Goal: Answer question/provide support: Share knowledge or assist other users

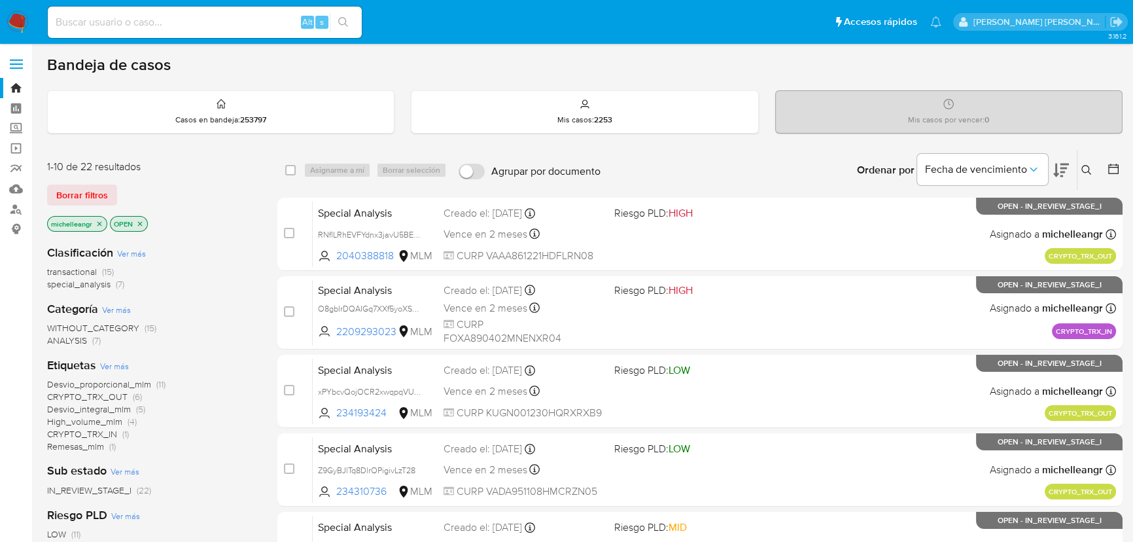
click at [143, 35] on div "Alt s" at bounding box center [205, 22] width 314 height 31
click at [152, 23] on input at bounding box center [205, 22] width 314 height 17
paste input "u06hY8eKCqfDfZ3bWpFDcGWK"
type input "u06hY8eKCqfDfZ3bWpFDcGWK"
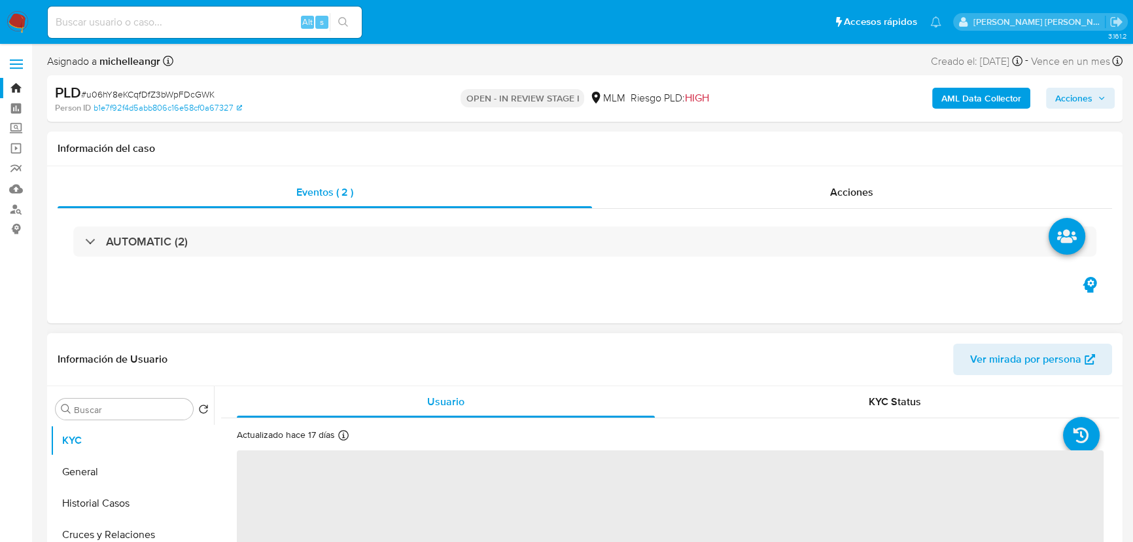
select select "10"
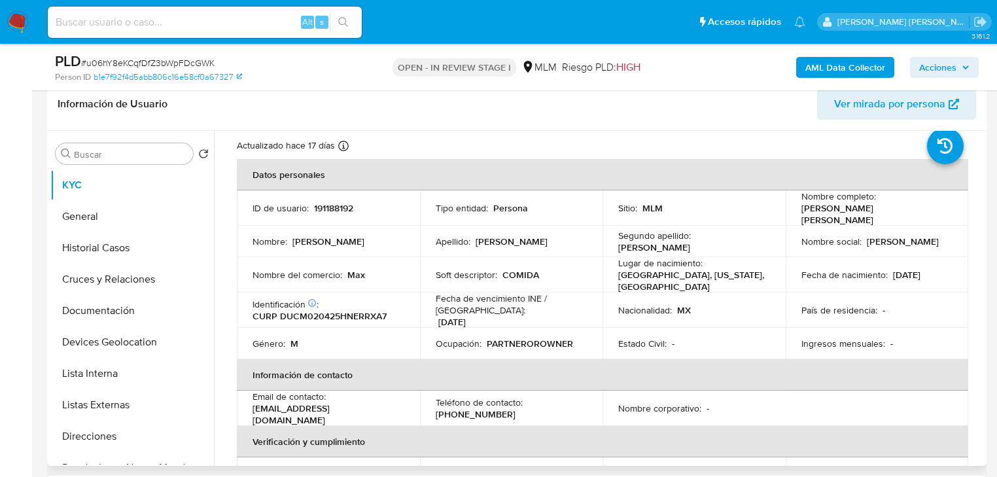
scroll to position [52, 0]
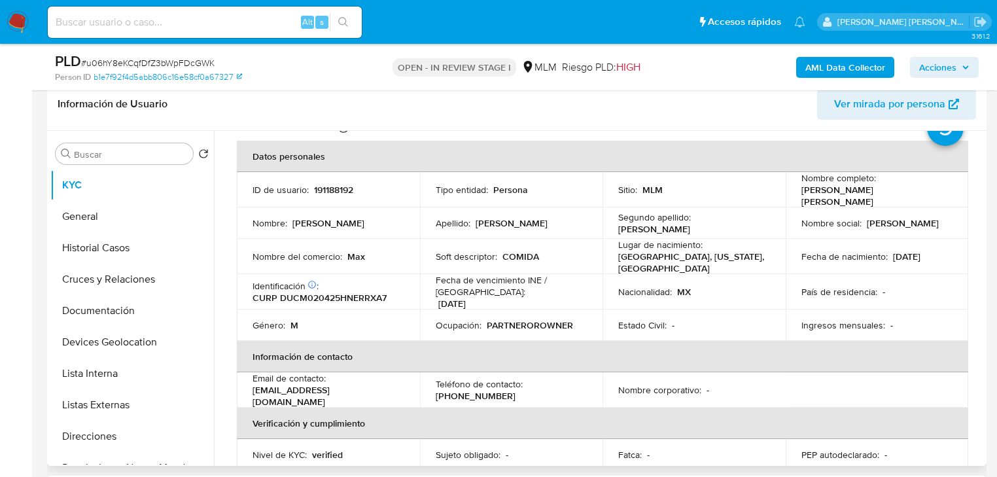
click at [319, 186] on p "191188192" at bounding box center [333, 190] width 39 height 12
copy p "191188192"
click at [344, 188] on p "191188192" at bounding box center [333, 190] width 39 height 12
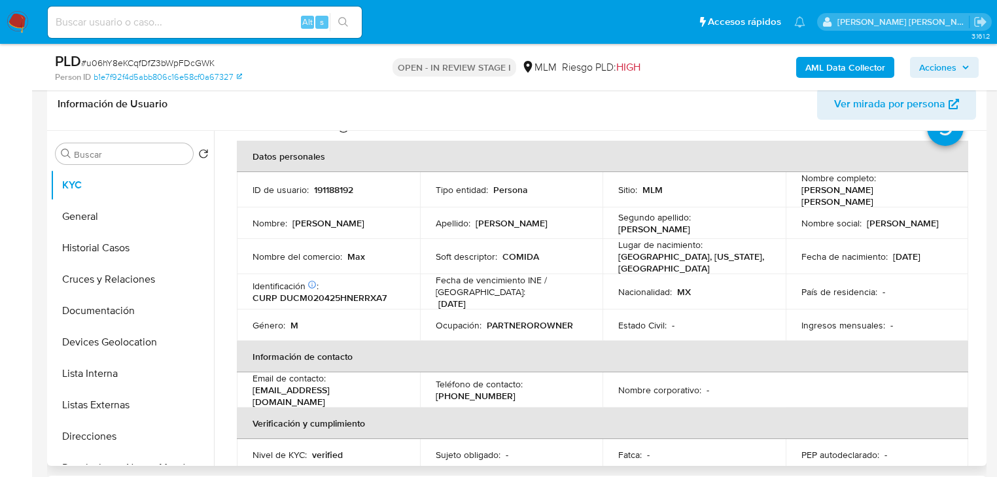
click at [612, 320] on td "Estado Civil : -" at bounding box center [694, 324] width 183 height 31
click at [586, 241] on td "Soft descriptor : COMIDA" at bounding box center [511, 256] width 183 height 35
click at [95, 246] on button "Historial Casos" at bounding box center [126, 247] width 153 height 31
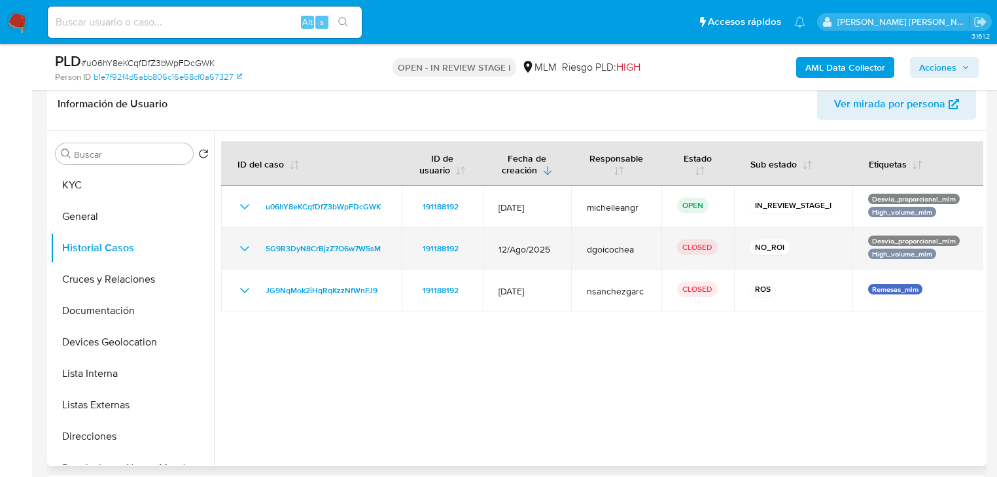
click at [236, 245] on td "SG9R3DyN8CrBjzZ7O6w7W5sM" at bounding box center [311, 249] width 181 height 42
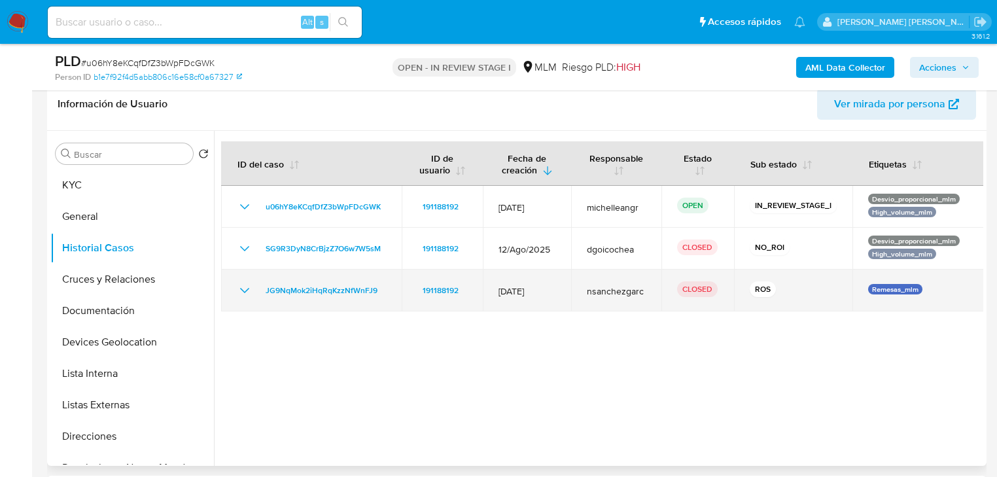
click at [247, 291] on icon "Mostrar/Ocultar" at bounding box center [245, 291] width 16 height 16
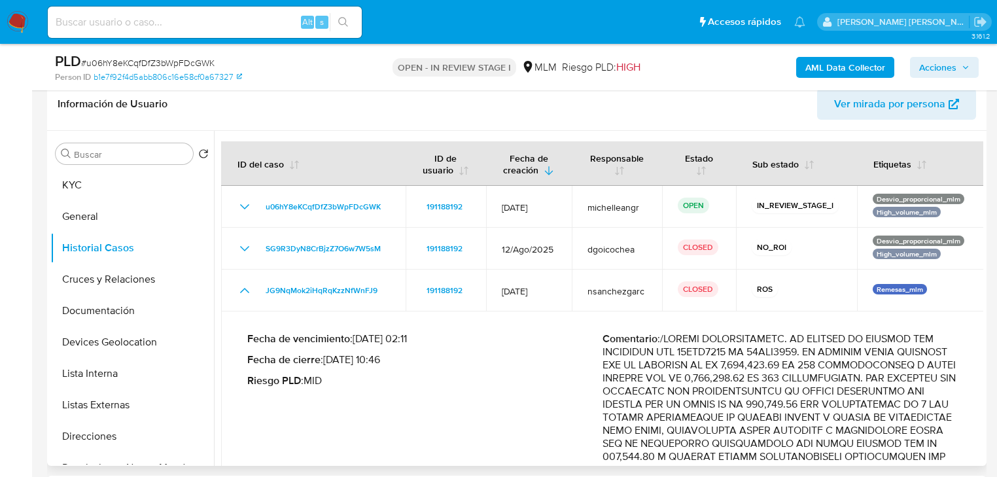
scroll to position [52, 0]
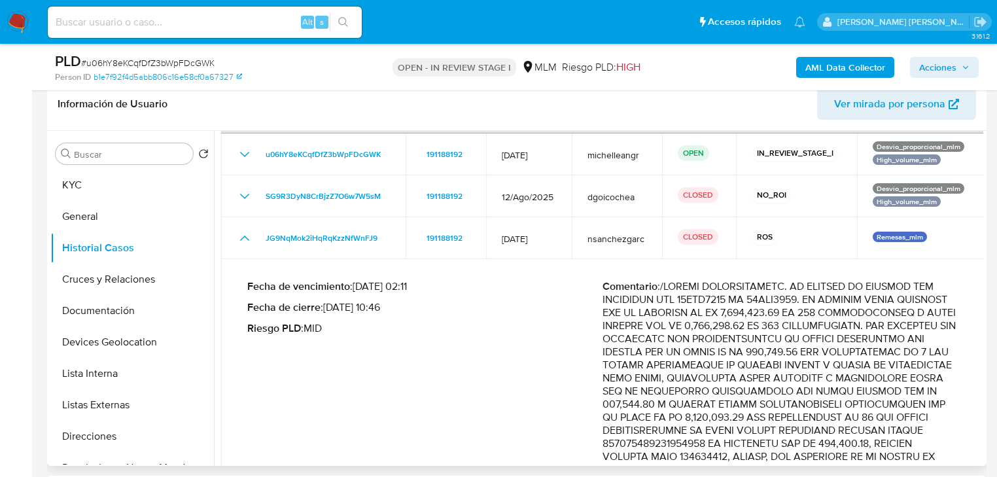
drag, startPoint x: 796, startPoint y: 311, endPoint x: 743, endPoint y: 287, distance: 58.0
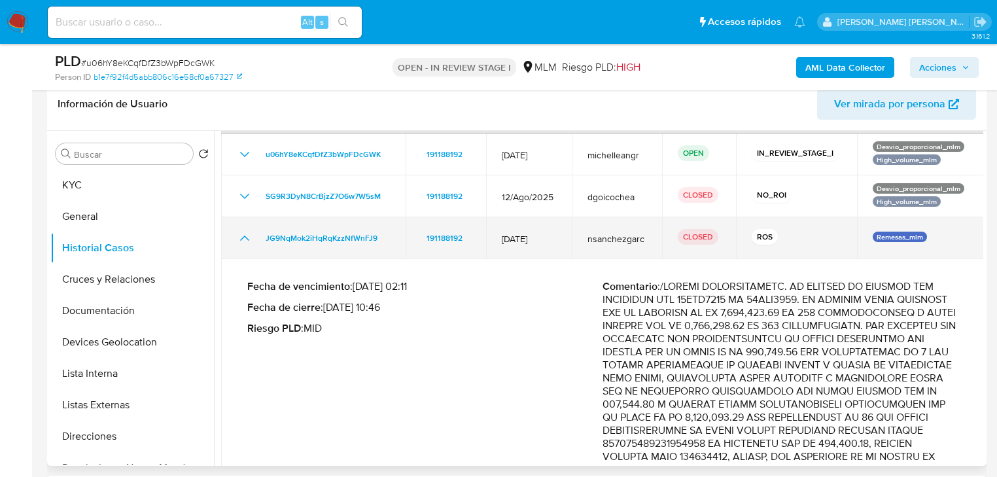
drag, startPoint x: 249, startPoint y: 236, endPoint x: 249, endPoint y: 224, distance: 11.1
click at [249, 228] on td "JG9NqMok2iHqRqKzzNfWnFJ9" at bounding box center [313, 238] width 185 height 42
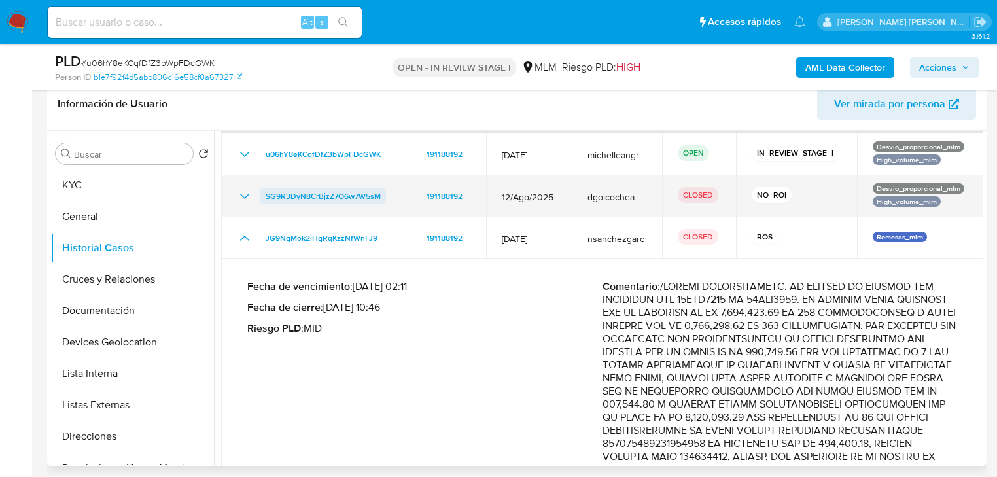
click at [253, 192] on div "SG9R3DyN8CrBjzZ7O6w7W5sM" at bounding box center [313, 196] width 153 height 16
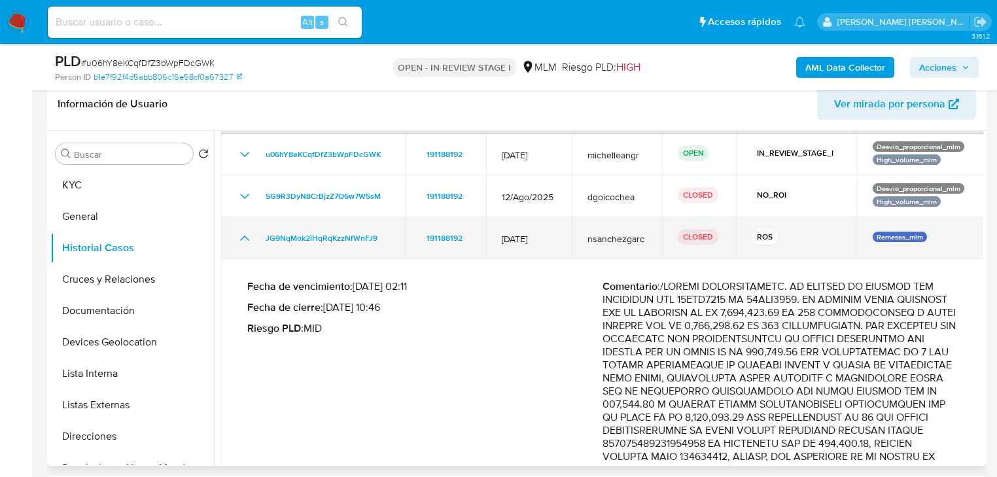
click at [246, 236] on icon "Mostrar/Ocultar" at bounding box center [245, 238] width 16 height 16
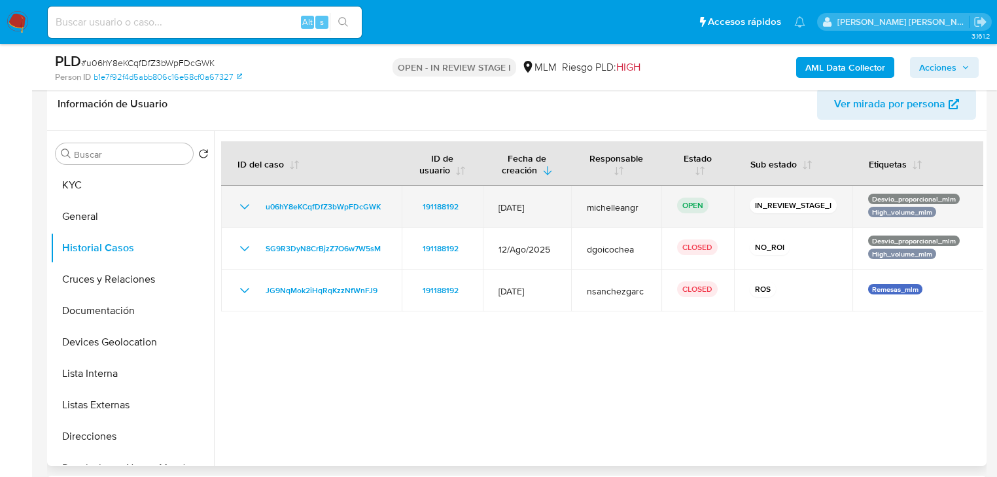
scroll to position [0, 0]
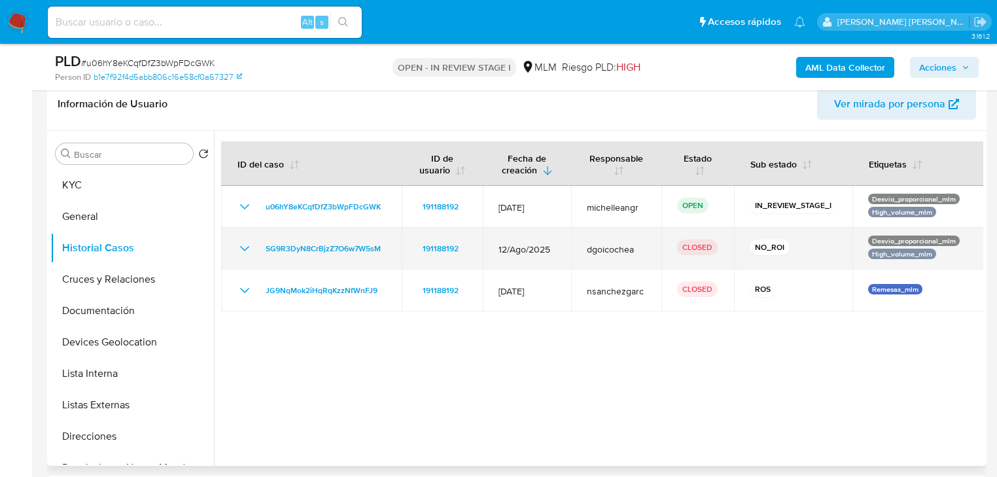
click at [245, 241] on icon "Mostrar/Ocultar" at bounding box center [245, 249] width 16 height 16
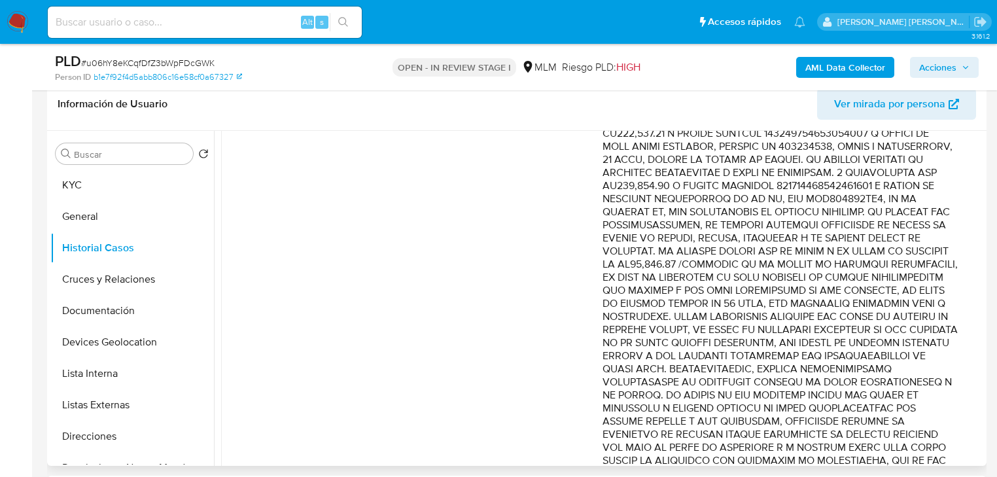
scroll to position [733, 0]
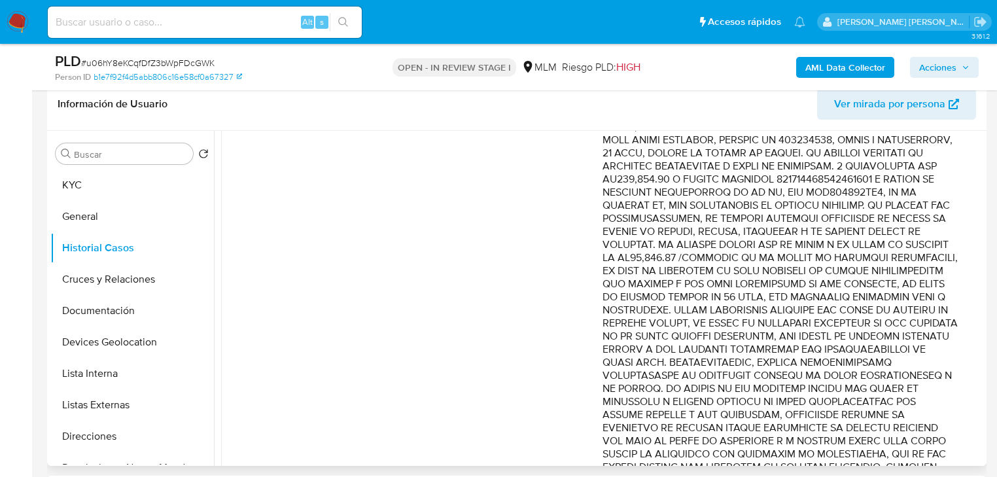
drag, startPoint x: 819, startPoint y: 243, endPoint x: 905, endPoint y: 338, distance: 127.9
click at [905, 338] on p "Comentario :" at bounding box center [780, 55] width 355 height 995
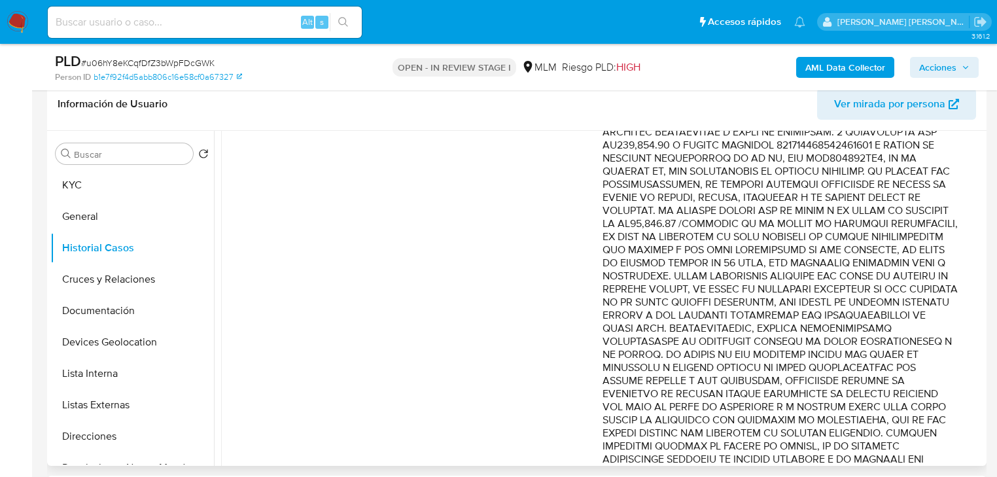
scroll to position [785, 0]
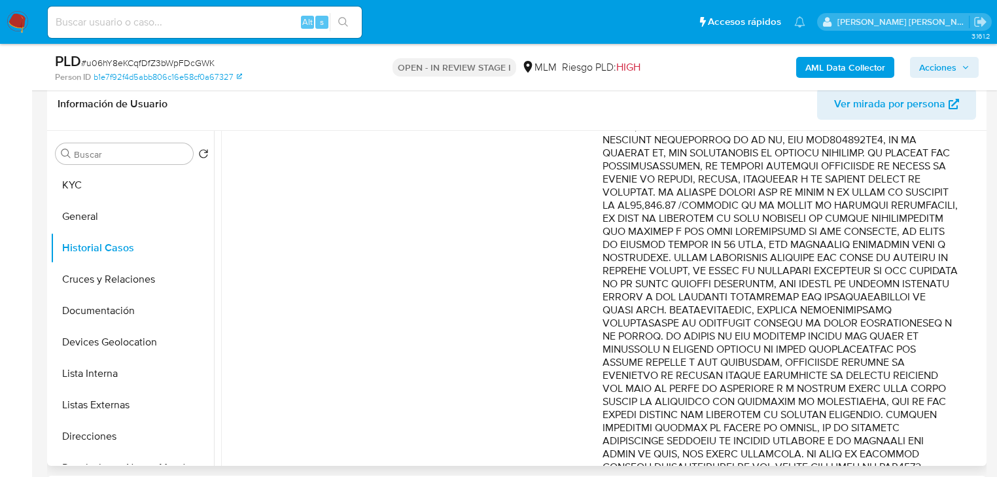
drag, startPoint x: 781, startPoint y: 287, endPoint x: 778, endPoint y: 267, distance: 19.8
click at [781, 286] on p "Comentario :" at bounding box center [780, 2] width 355 height 995
drag, startPoint x: 834, startPoint y: 201, endPoint x: 860, endPoint y: 188, distance: 29.0
click at [836, 200] on p "Comentario :" at bounding box center [780, 2] width 355 height 995
click at [879, 187] on p "Comentario :" at bounding box center [780, 2] width 355 height 995
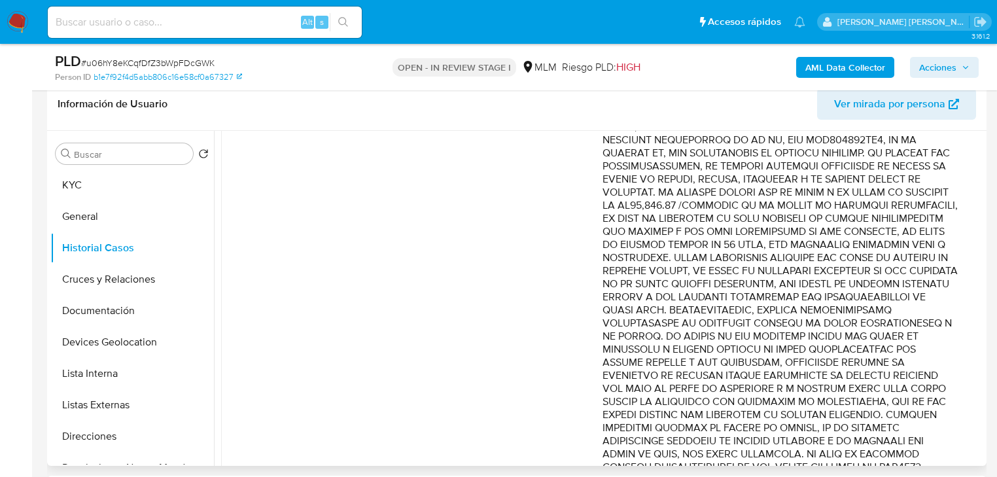
click at [817, 215] on p "Comentario :" at bounding box center [780, 2] width 355 height 995
drag, startPoint x: 809, startPoint y: 215, endPoint x: 961, endPoint y: 307, distance: 177.3
click at [961, 307] on div "Fecha de vencimiento : 11/10/2025 02:05 Fecha de cierre : 24/09/2025 16:38 Ries…" at bounding box center [602, 13] width 731 height 1036
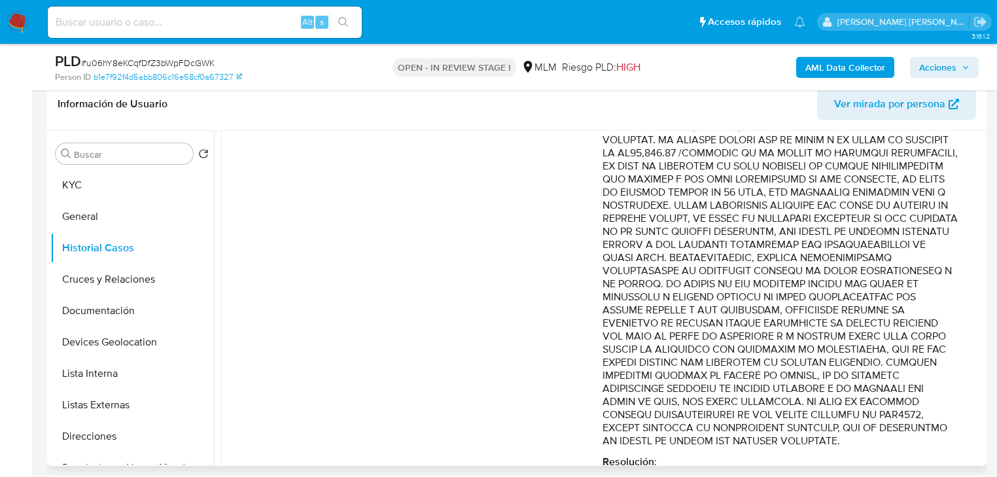
scroll to position [890, 0]
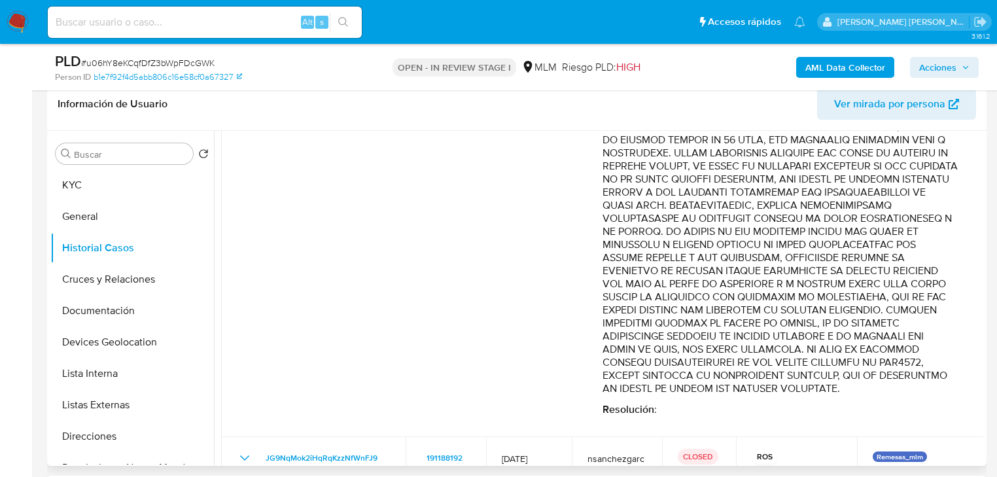
drag, startPoint x: 861, startPoint y: 235, endPoint x: 921, endPoint y: 323, distance: 106.4
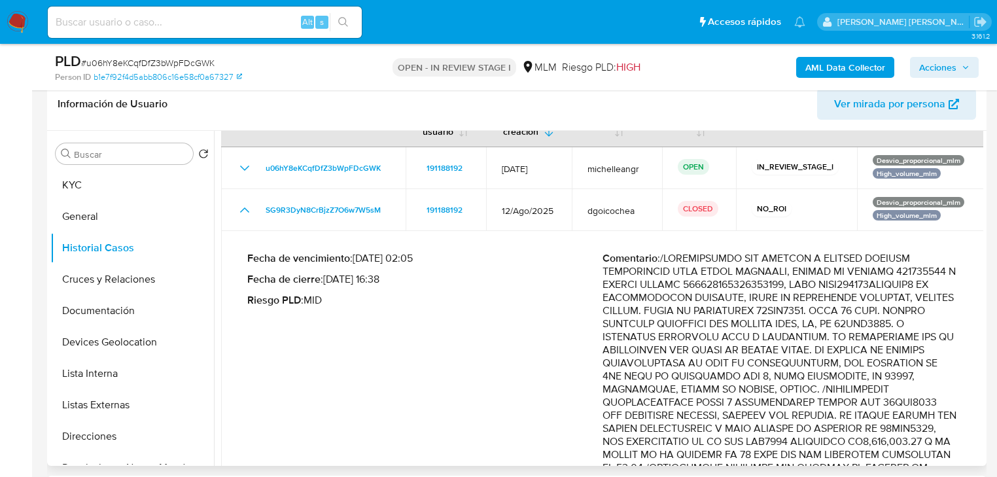
scroll to position [0, 0]
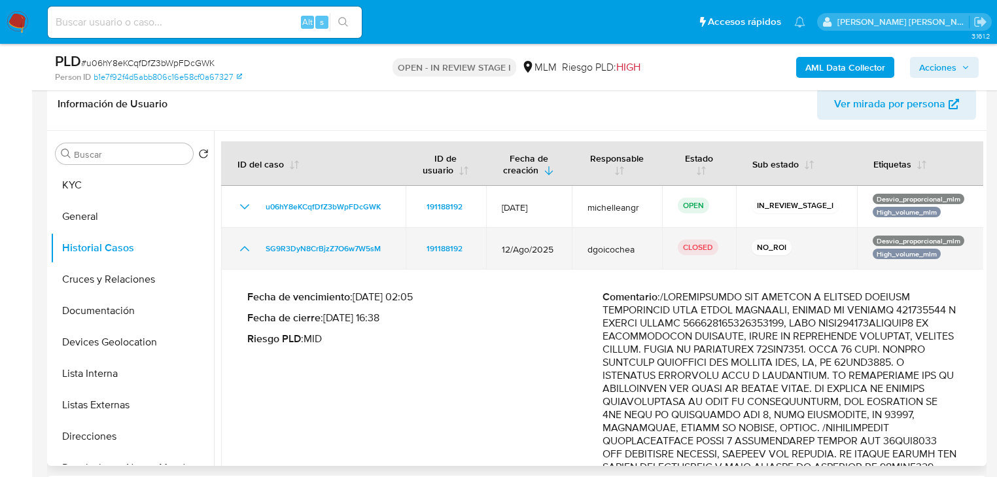
click at [243, 251] on icon "Mostrar/Ocultar" at bounding box center [245, 249] width 16 height 16
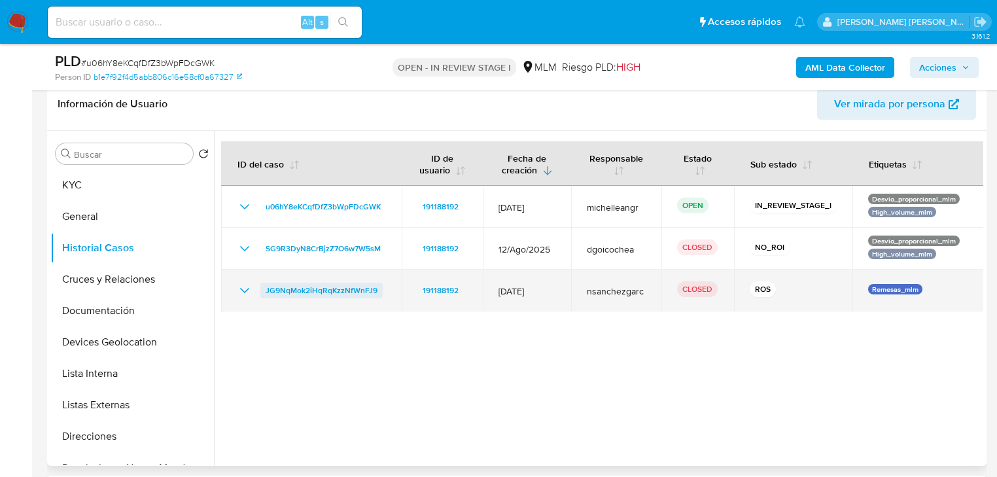
drag, startPoint x: 247, startPoint y: 287, endPoint x: 326, endPoint y: 285, distance: 79.2
click at [253, 285] on div "JG9NqMok2iHqRqKzzNfWnFJ9" at bounding box center [311, 291] width 149 height 16
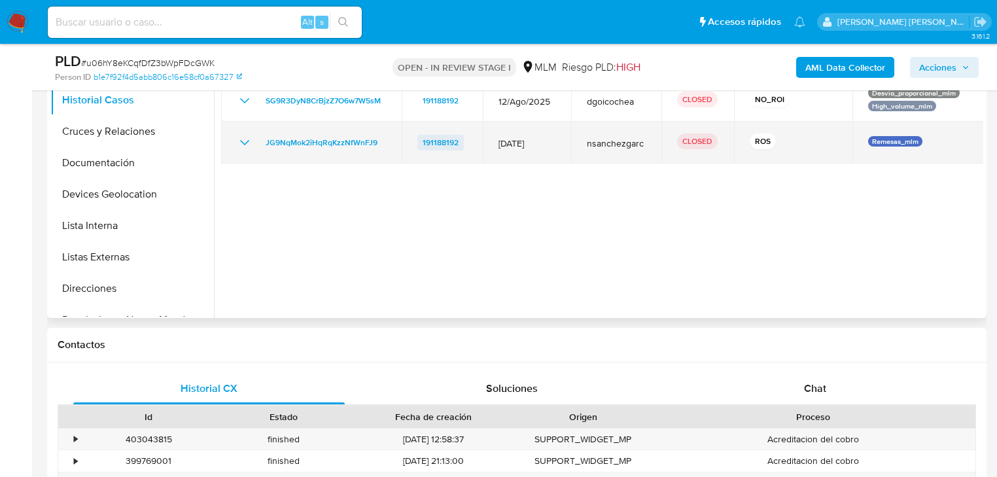
scroll to position [261, 0]
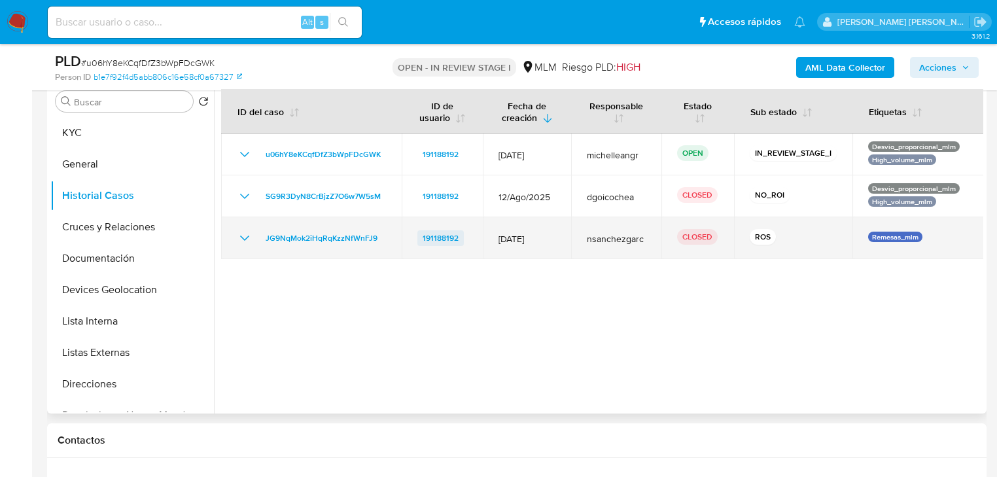
drag, startPoint x: 243, startPoint y: 235, endPoint x: 429, endPoint y: 236, distance: 185.8
click at [244, 235] on icon "Mostrar/Ocultar" at bounding box center [245, 238] width 16 height 16
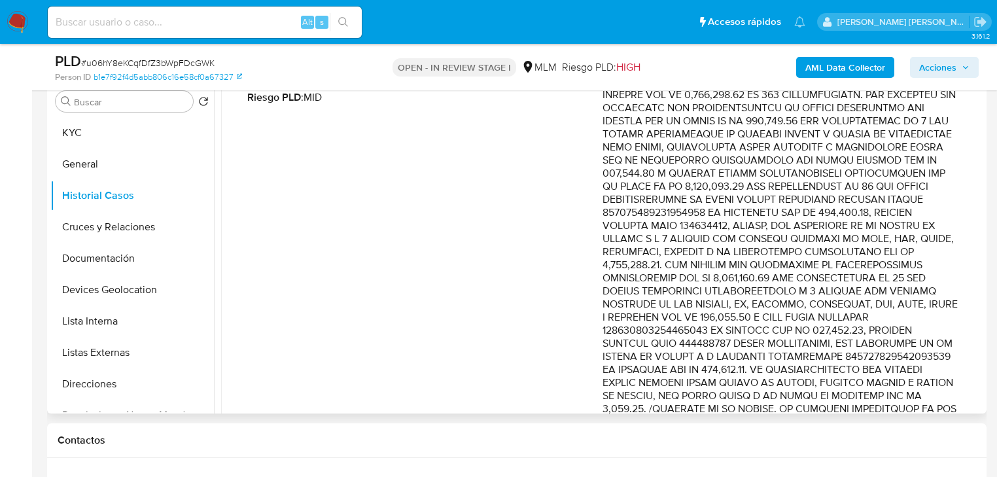
scroll to position [314, 0]
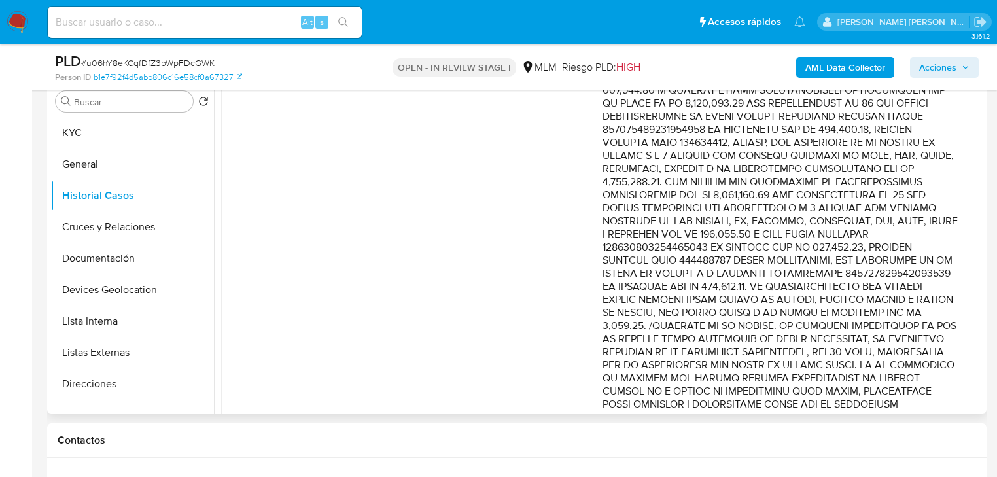
drag, startPoint x: 858, startPoint y: 232, endPoint x: 932, endPoint y: 297, distance: 98.3
click at [932, 297] on p "Comentario :" at bounding box center [780, 254] width 355 height 576
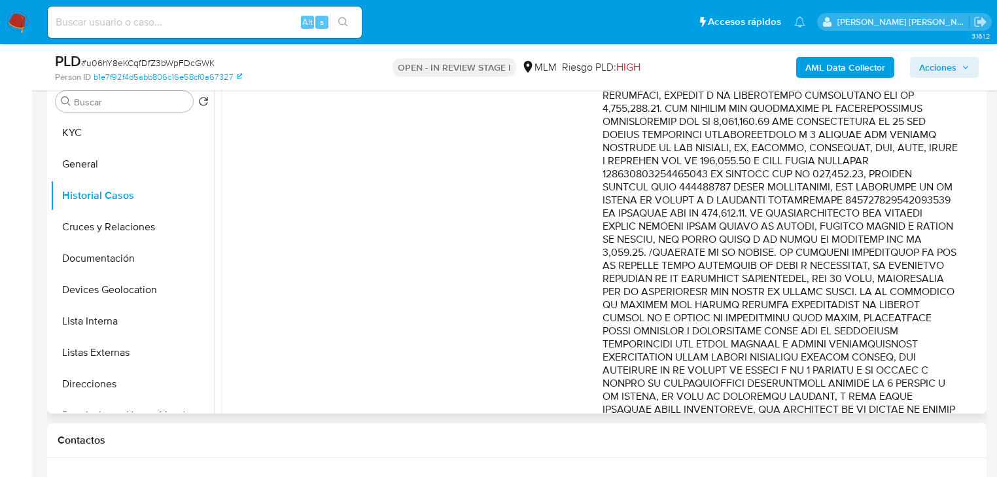
scroll to position [419, 0]
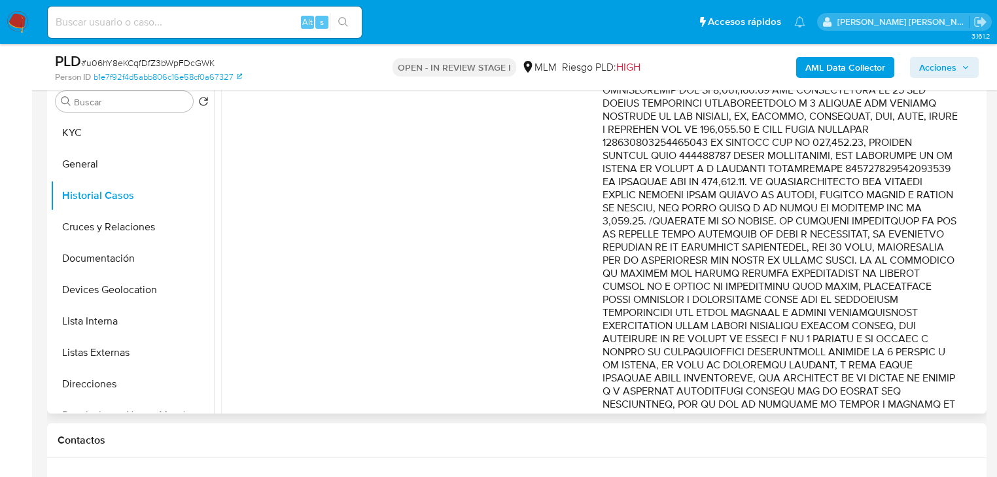
drag, startPoint x: 872, startPoint y: 246, endPoint x: 921, endPoint y: 309, distance: 79.7
click at [921, 309] on p "Comentario :" at bounding box center [780, 149] width 355 height 576
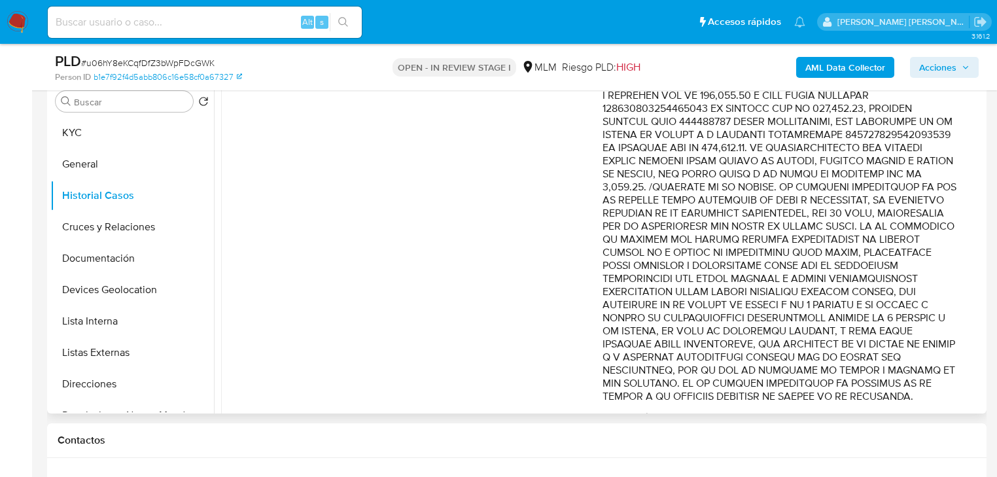
scroll to position [471, 0]
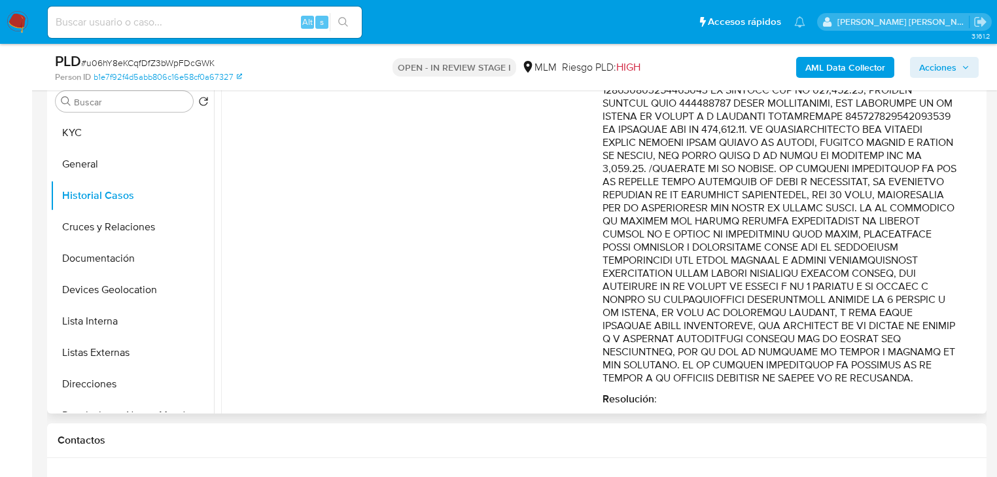
drag, startPoint x: 904, startPoint y: 292, endPoint x: 916, endPoint y: 335, distance: 44.9
click at [923, 357] on p "Comentario :" at bounding box center [780, 97] width 355 height 576
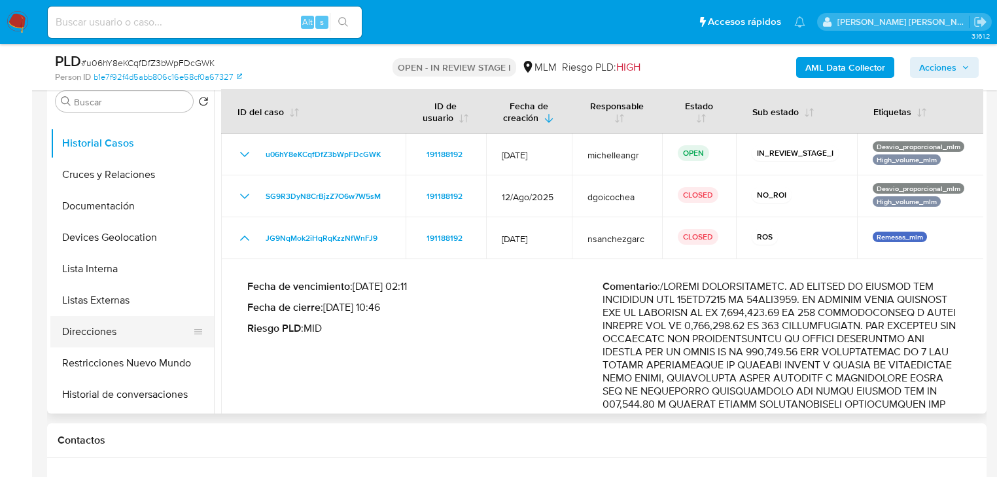
scroll to position [157, 0]
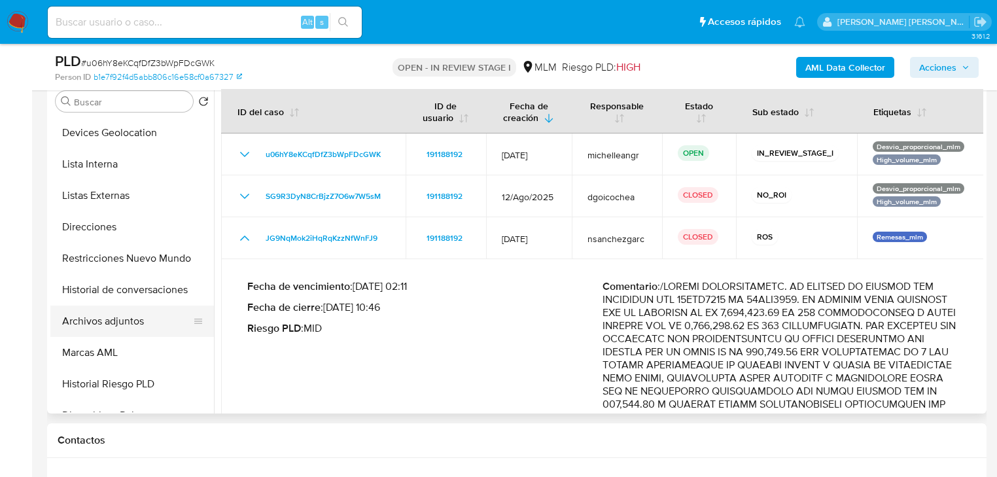
click at [158, 327] on button "Archivos adjuntos" at bounding box center [126, 321] width 153 height 31
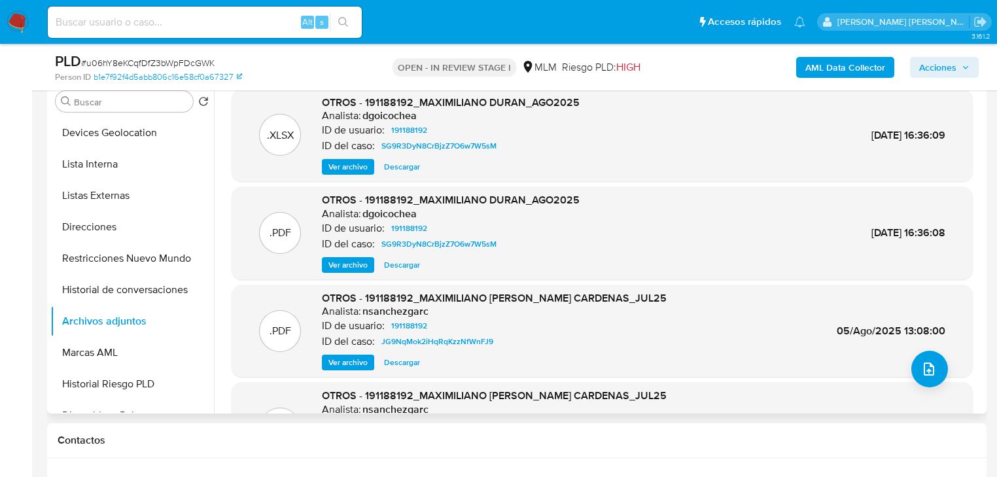
click at [343, 258] on span "Ver archivo" at bounding box center [347, 264] width 39 height 13
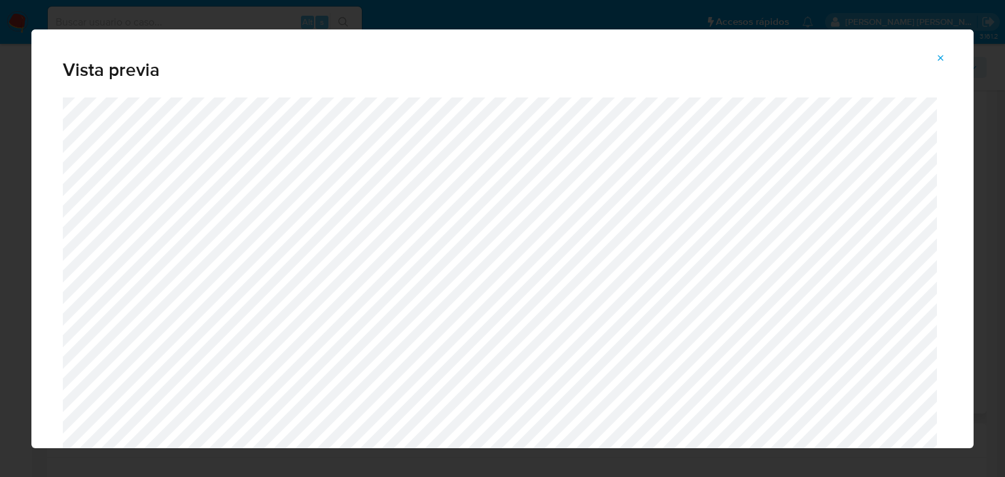
click at [942, 55] on icon "Attachment preview" at bounding box center [941, 58] width 10 height 10
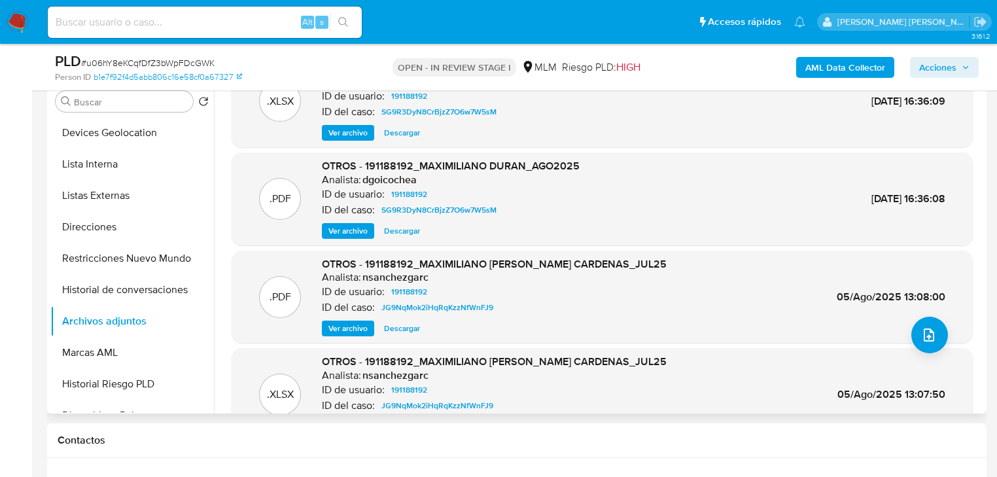
scroll to position [73, 0]
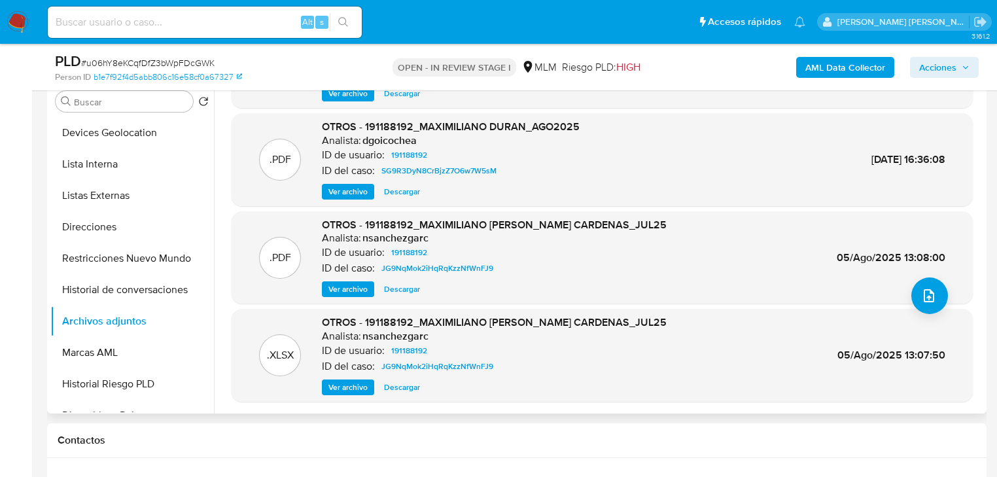
click at [351, 291] on span "Ver archivo" at bounding box center [347, 289] width 39 height 13
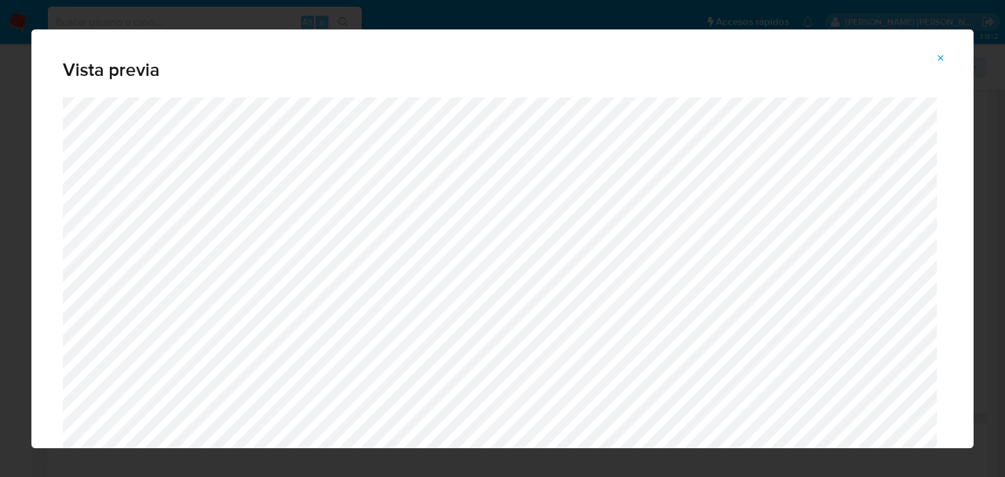
click at [934, 55] on button "Attachment preview" at bounding box center [940, 58] width 29 height 21
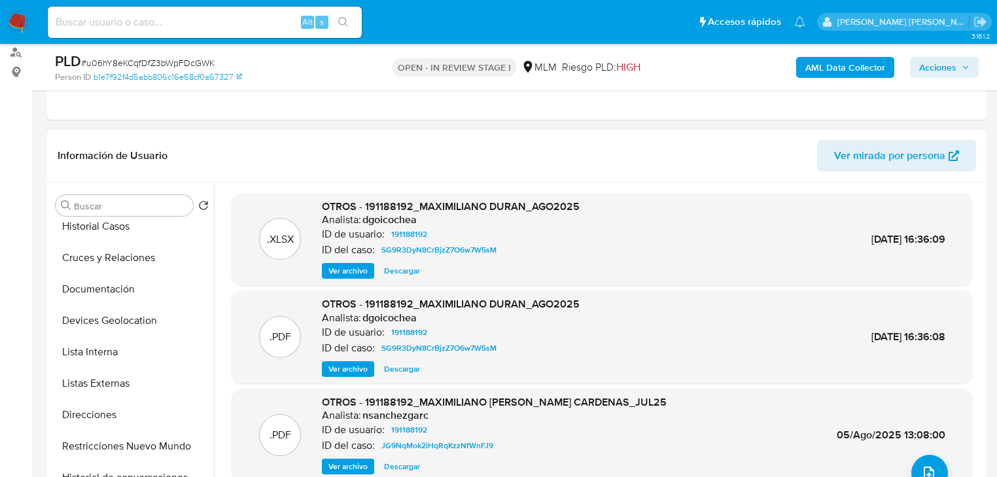
scroll to position [0, 0]
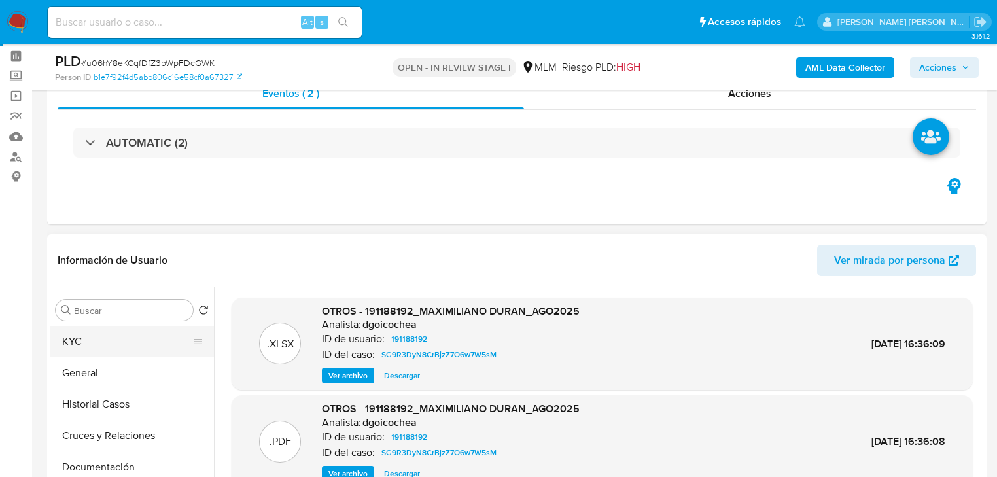
drag, startPoint x: 94, startPoint y: 332, endPoint x: 103, endPoint y: 332, distance: 8.5
click at [94, 332] on button "KYC" at bounding box center [126, 341] width 153 height 31
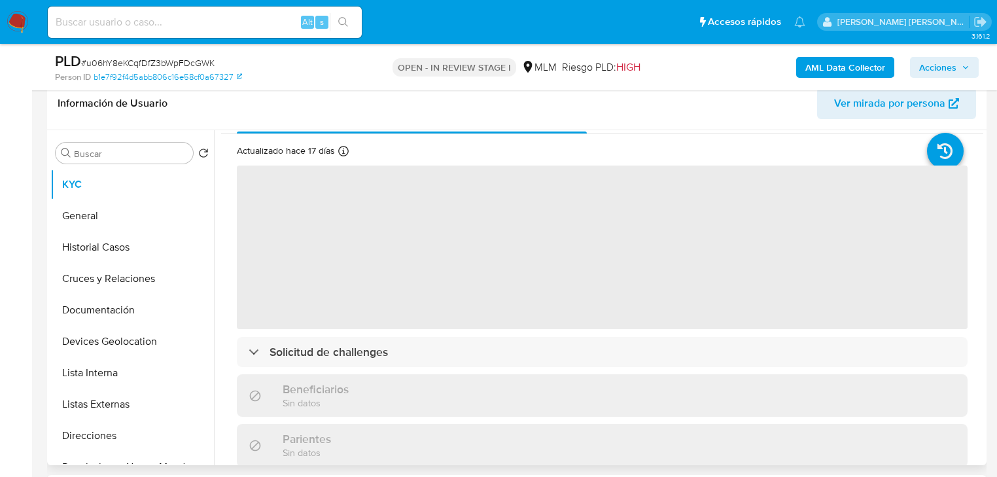
scroll to position [52, 0]
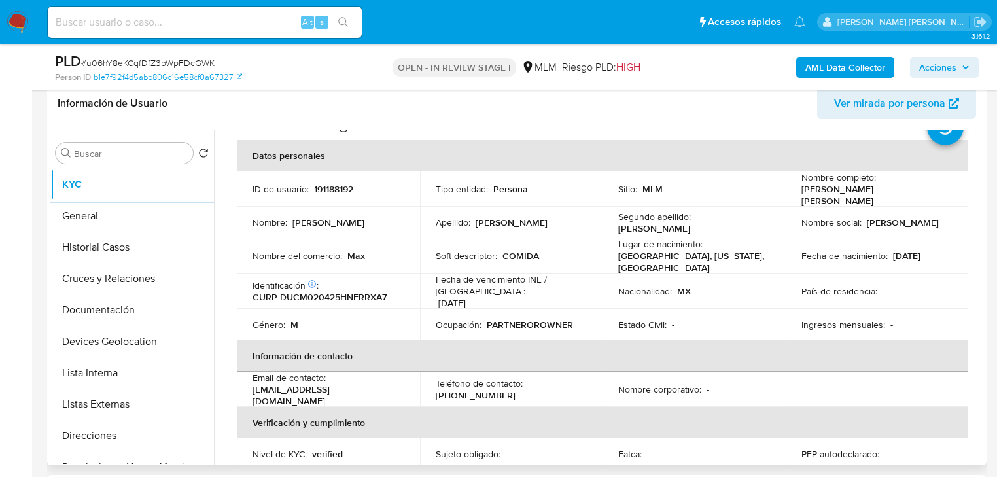
click at [569, 329] on td "Ocupación : PARTNEROROWNER" at bounding box center [511, 324] width 183 height 31
click at [567, 321] on p "PARTNEROROWNER" at bounding box center [530, 325] width 86 height 12
click at [690, 319] on div "Estado Civil : -" at bounding box center [694, 325] width 152 height 12
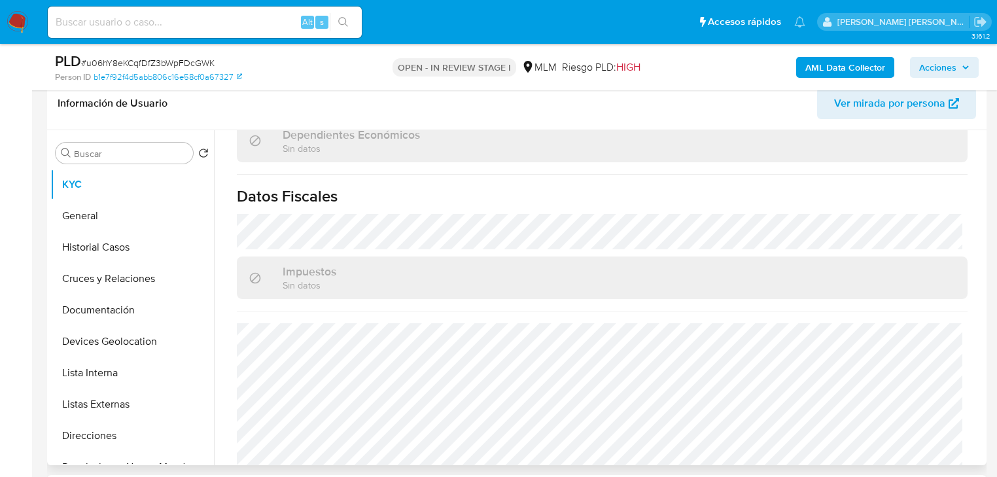
scroll to position [813, 0]
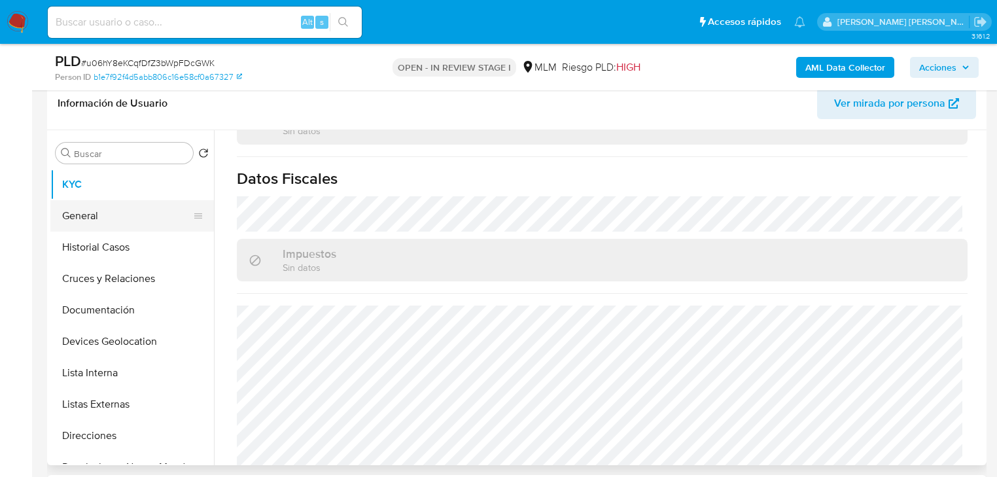
click at [118, 214] on button "General" at bounding box center [126, 215] width 153 height 31
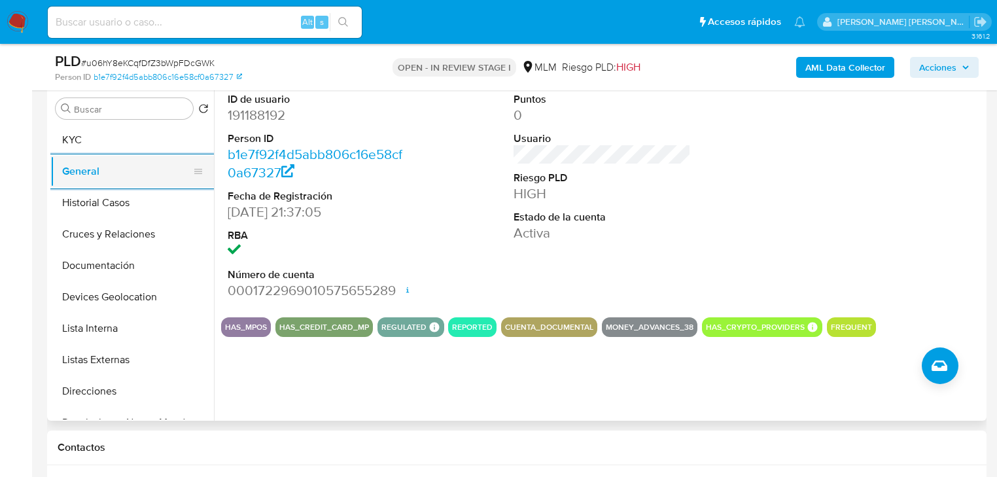
scroll to position [209, 0]
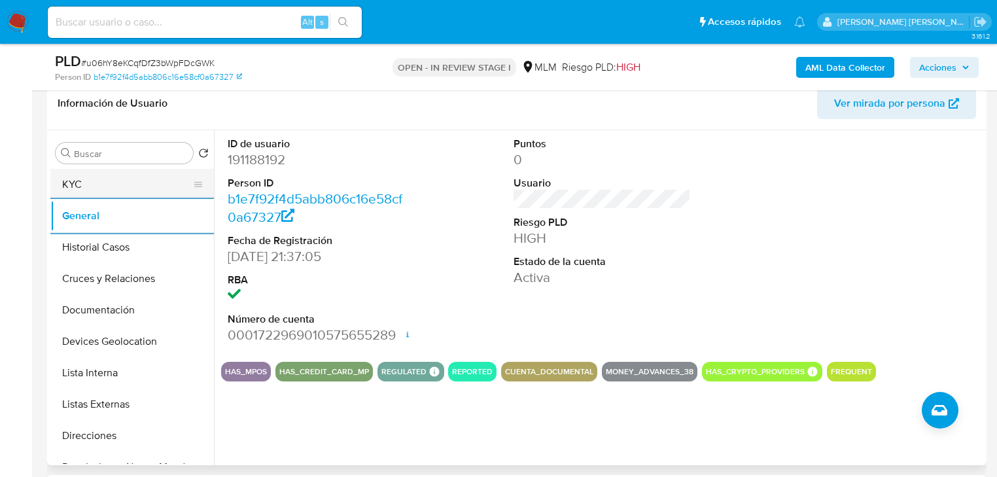
click at [107, 181] on button "KYC" at bounding box center [126, 184] width 153 height 31
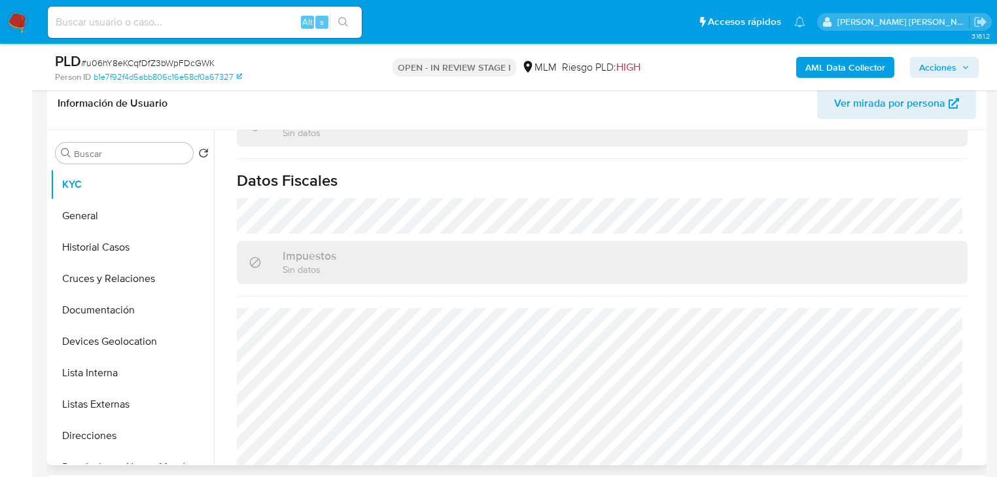
scroll to position [813, 0]
click at [99, 220] on button "General" at bounding box center [132, 215] width 164 height 31
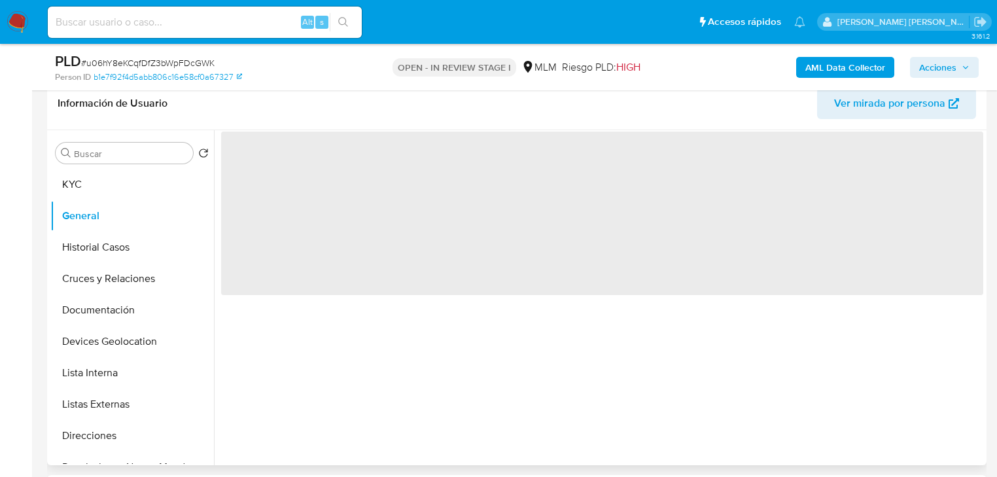
scroll to position [0, 0]
click at [122, 247] on button "Historial Casos" at bounding box center [126, 247] width 153 height 31
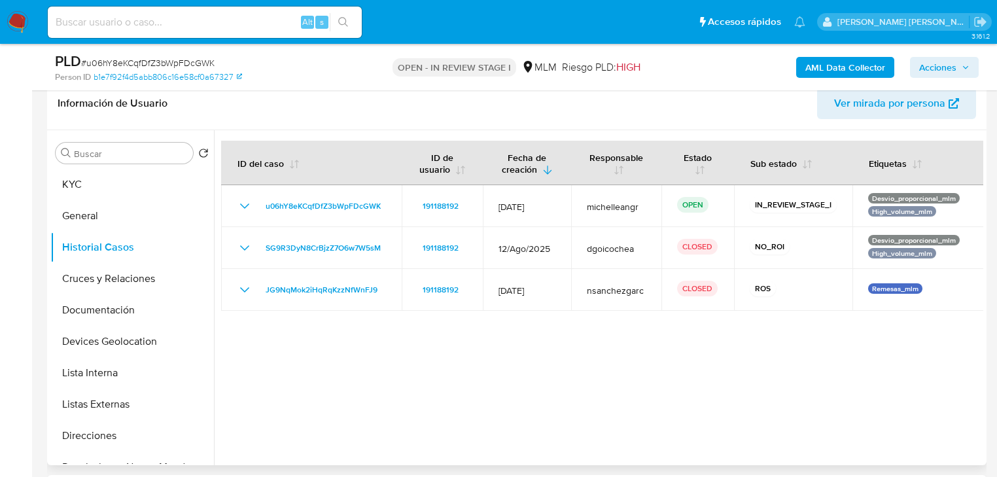
click at [388, 348] on div at bounding box center [598, 297] width 769 height 335
click at [136, 289] on button "Cruces y Relaciones" at bounding box center [126, 278] width 153 height 31
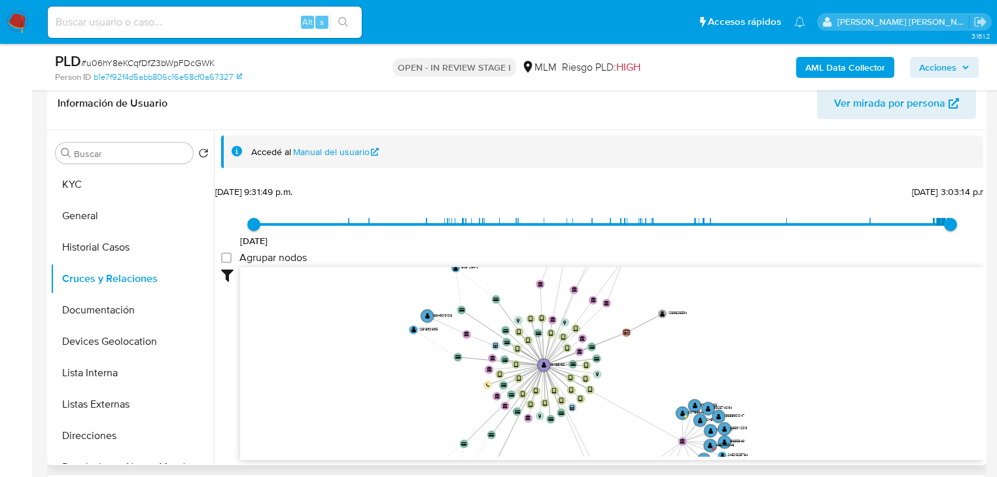
drag, startPoint x: 568, startPoint y: 370, endPoint x: 573, endPoint y: 401, distance: 31.7
click at [573, 401] on icon "device-627dab4608813b001ae3e268  user-191188192  191188192 device-62ce2627088…" at bounding box center [611, 362] width 743 height 190
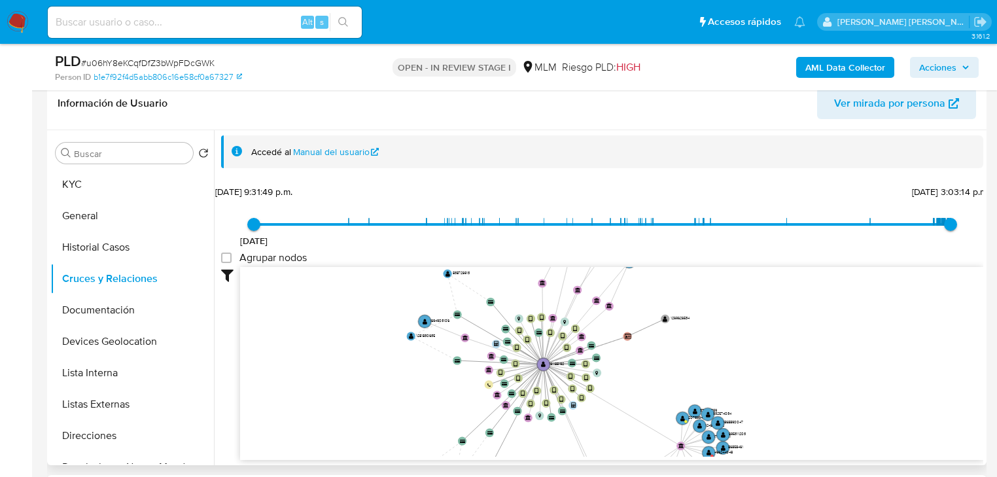
drag, startPoint x: 632, startPoint y: 325, endPoint x: 642, endPoint y: 395, distance: 70.7
click at [642, 395] on icon "device-627dab4608813b001ae3e268  user-191188192  191188192 device-62ce2627088…" at bounding box center [611, 362] width 743 height 190
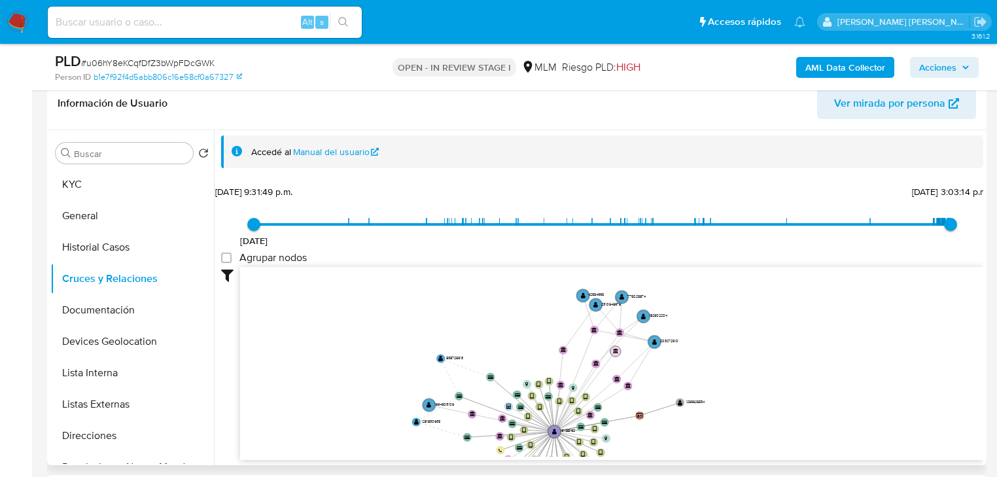
drag, startPoint x: 590, startPoint y: 404, endPoint x: 618, endPoint y: 351, distance: 59.7
click at [618, 351] on text "" at bounding box center [615, 350] width 5 height 5
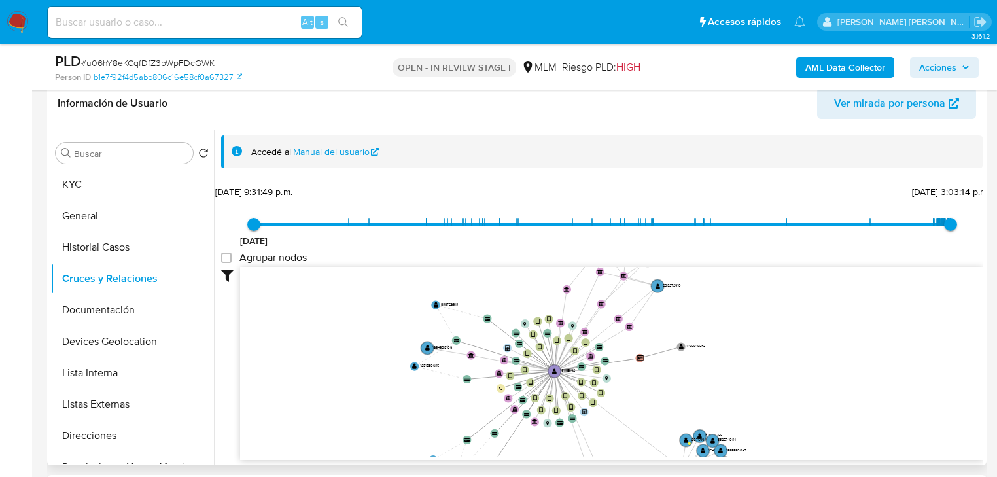
drag, startPoint x: 555, startPoint y: 385, endPoint x: 552, endPoint y: 330, distance: 55.1
click at [552, 330] on icon "device-627dab4608813b001ae3e268  user-191188192  191188192 device-62ce2627088…" at bounding box center [611, 362] width 743 height 190
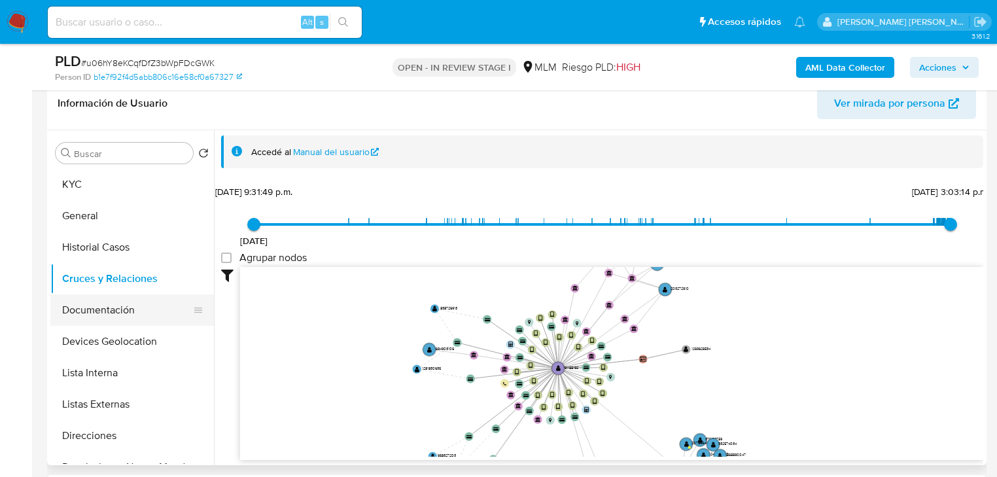
click at [118, 306] on button "Documentación" at bounding box center [126, 309] width 153 height 31
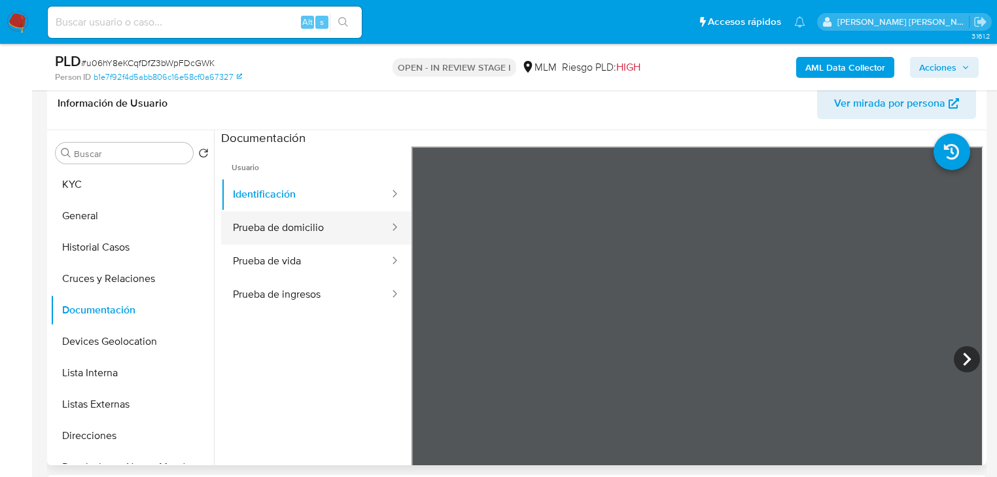
drag, startPoint x: 330, startPoint y: 237, endPoint x: 337, endPoint y: 241, distance: 7.6
click at [334, 236] on button "Prueba de domicilio" at bounding box center [305, 227] width 169 height 33
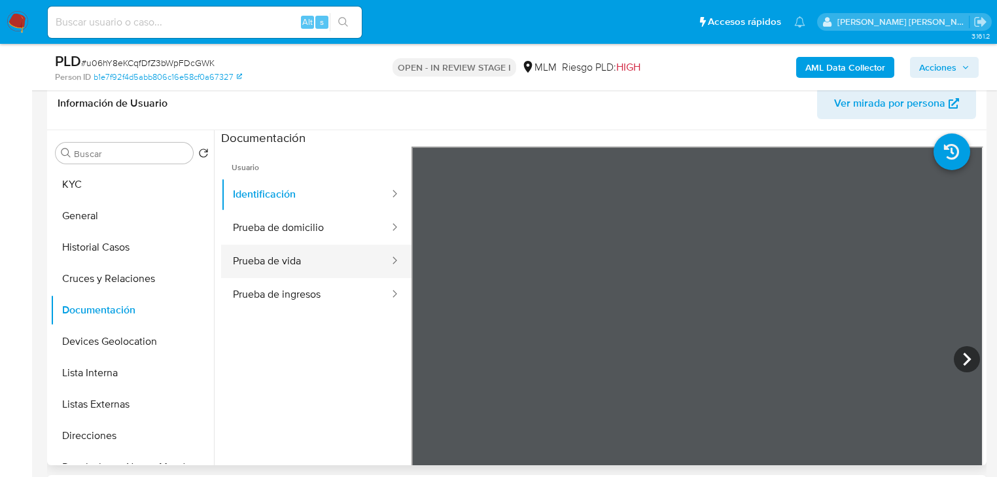
click at [331, 263] on button "Prueba de vida" at bounding box center [305, 261] width 169 height 33
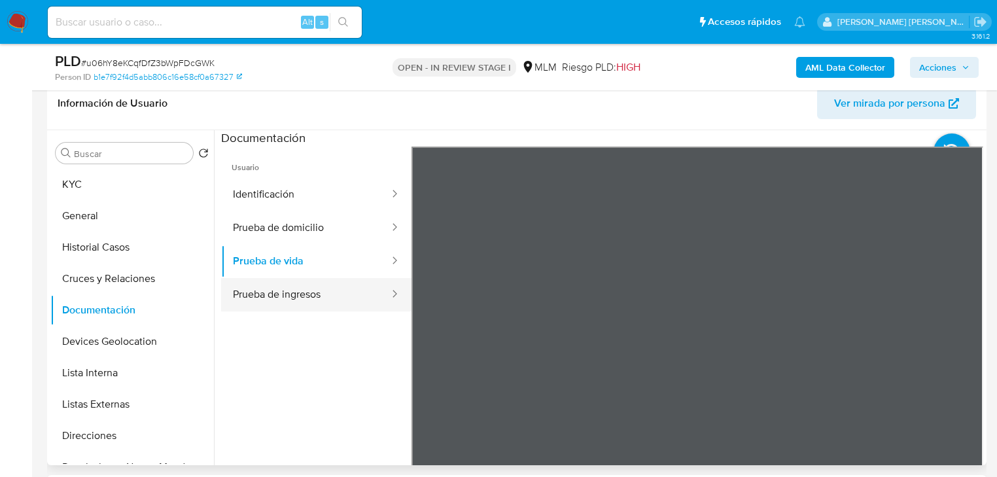
click at [327, 295] on button "Prueba de ingresos" at bounding box center [305, 294] width 169 height 33
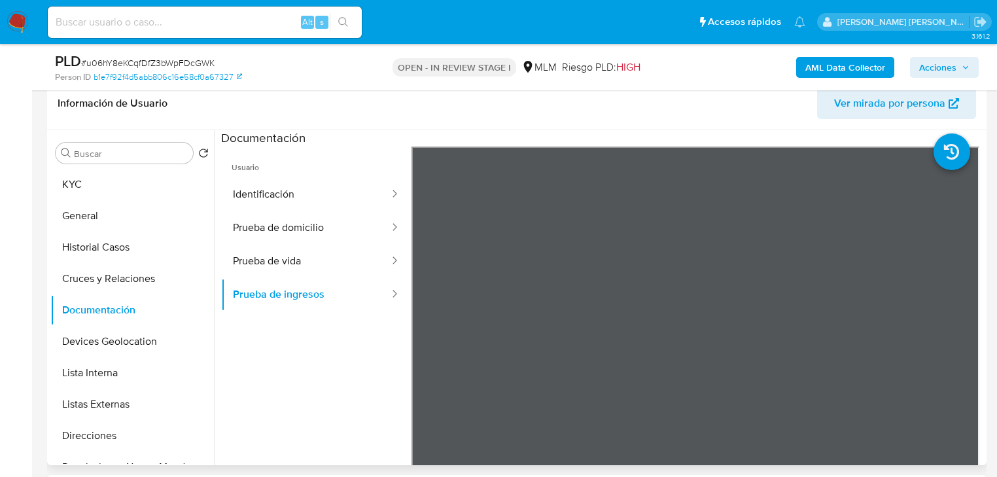
click at [167, 342] on button "Devices Geolocation" at bounding box center [132, 341] width 164 height 31
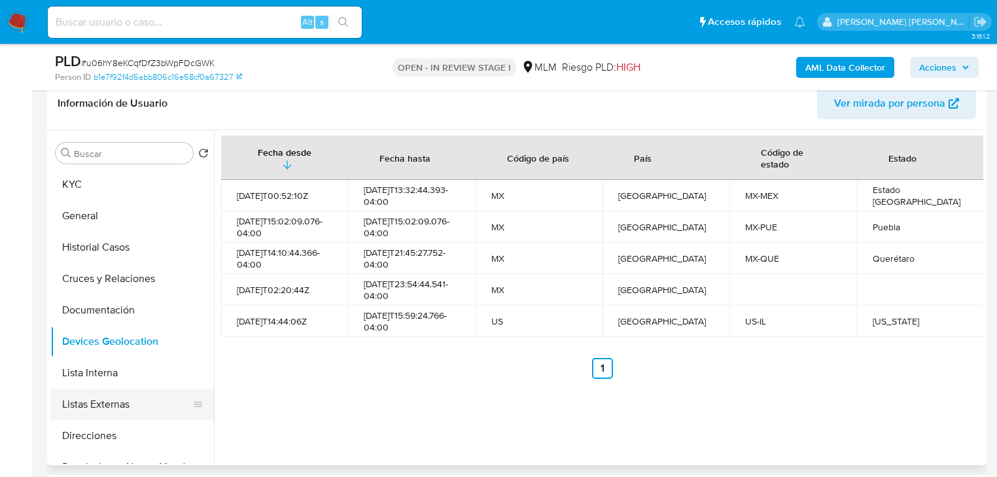
click at [97, 397] on button "Listas Externas" at bounding box center [126, 404] width 153 height 31
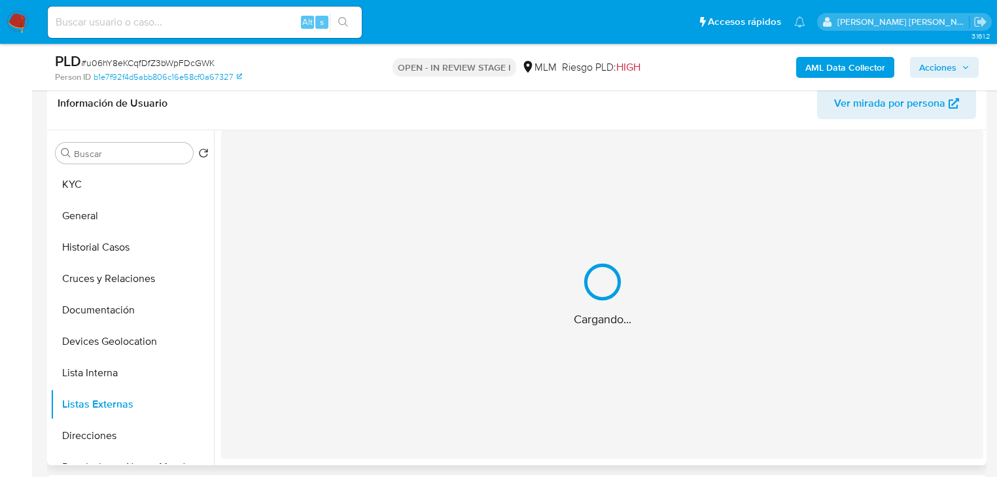
click at [461, 344] on div "Cargando..." at bounding box center [602, 294] width 762 height 328
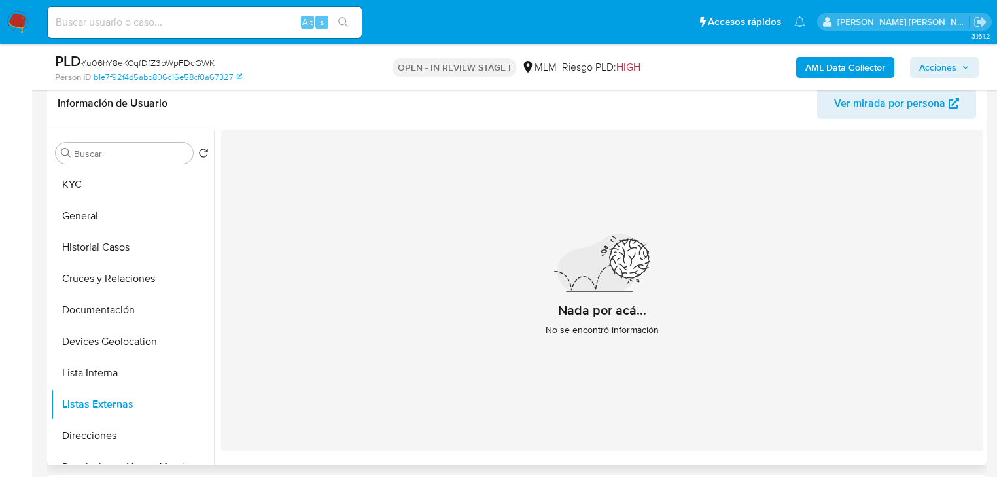
click at [657, 450] on section at bounding box center [602, 294] width 762 height 328
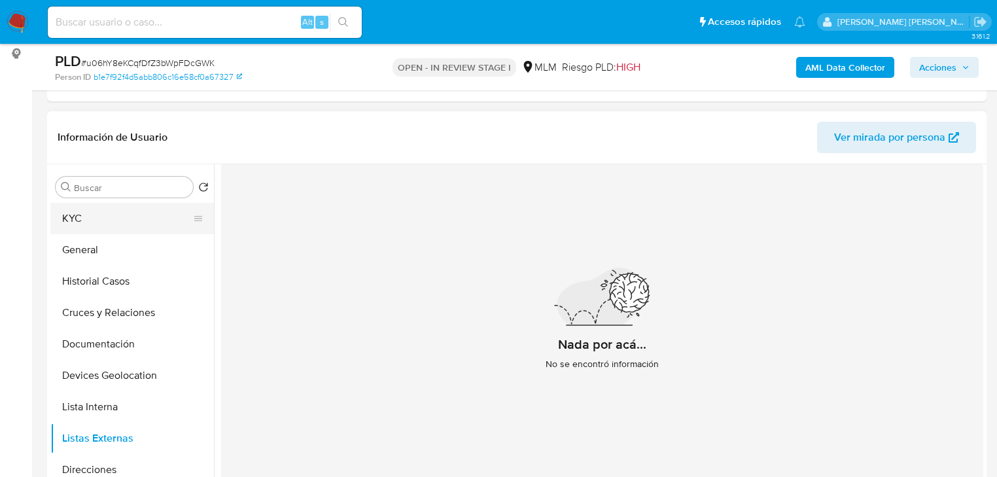
scroll to position [157, 0]
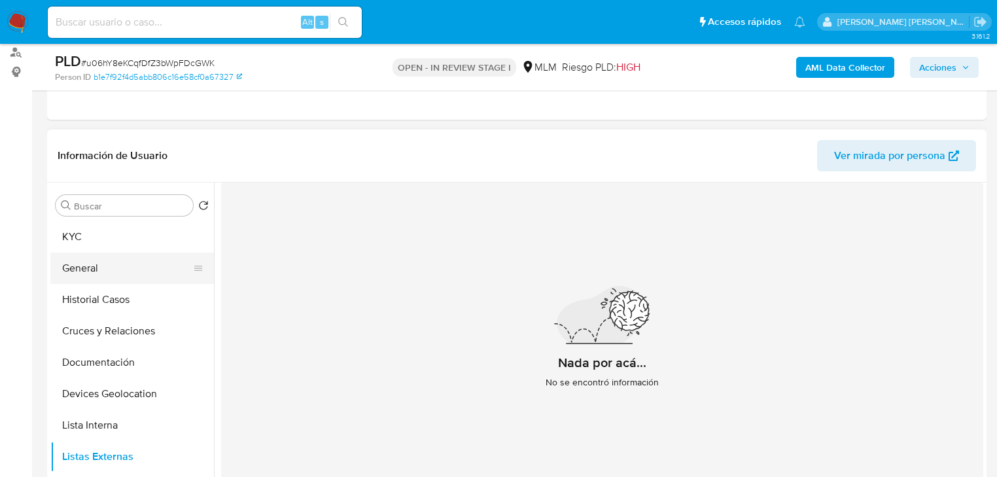
click at [122, 268] on button "General" at bounding box center [126, 268] width 153 height 31
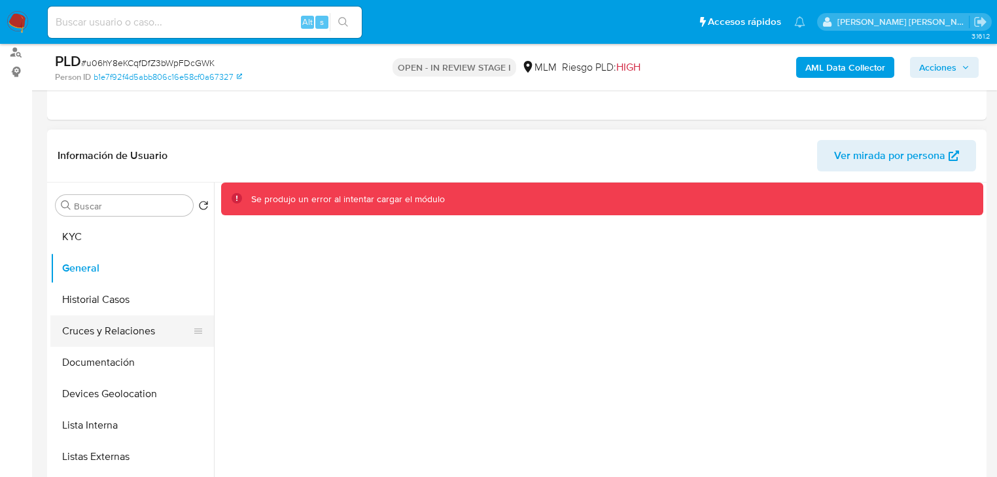
click at [125, 317] on button "Cruces y Relaciones" at bounding box center [126, 330] width 153 height 31
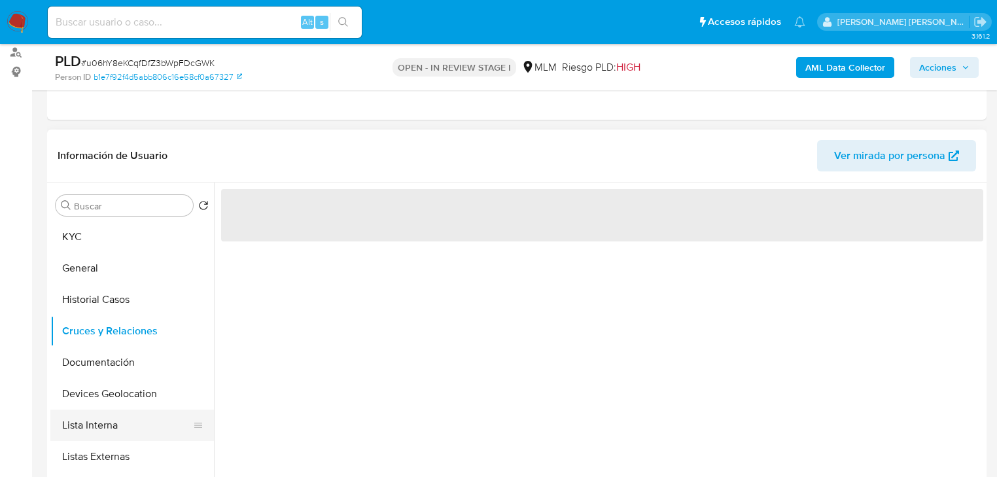
drag, startPoint x: 127, startPoint y: 421, endPoint x: 126, endPoint y: 432, distance: 10.6
click at [127, 421] on button "Lista Interna" at bounding box center [126, 425] width 153 height 31
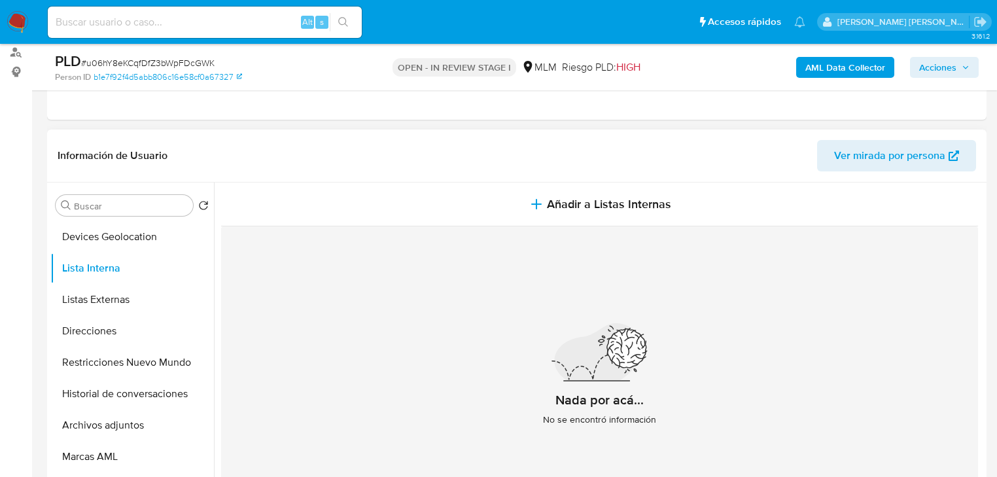
drag, startPoint x: 120, startPoint y: 429, endPoint x: 238, endPoint y: 335, distance: 150.9
click at [120, 429] on button "Archivos adjuntos" at bounding box center [132, 425] width 164 height 31
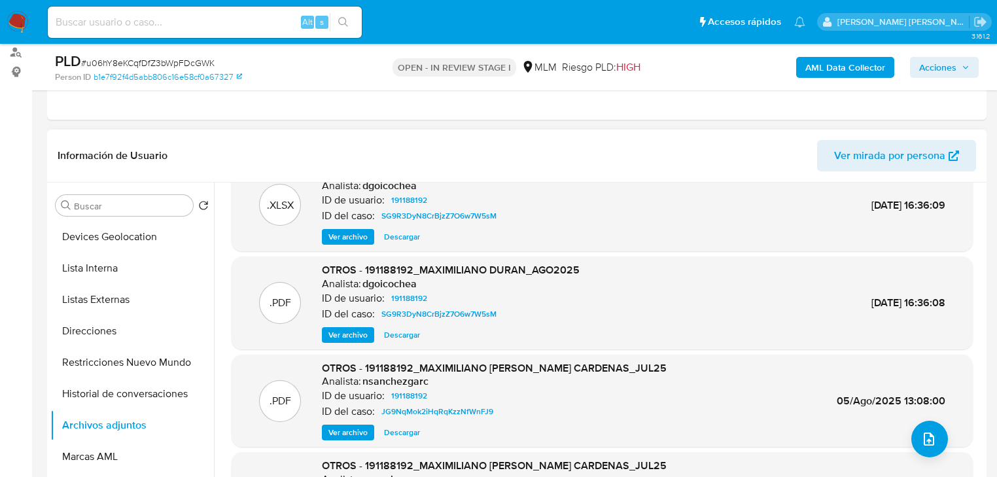
scroll to position [52, 0]
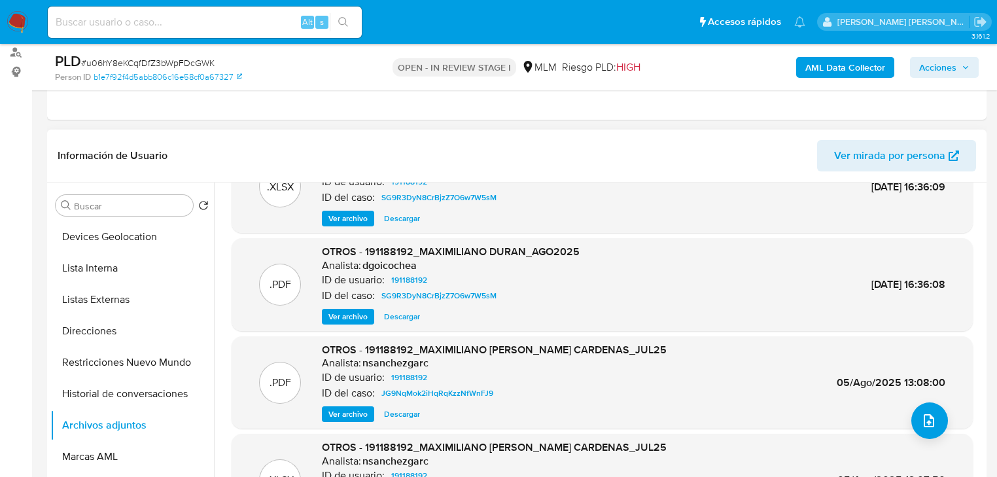
click at [343, 314] on span "Ver archivo" at bounding box center [347, 316] width 39 height 13
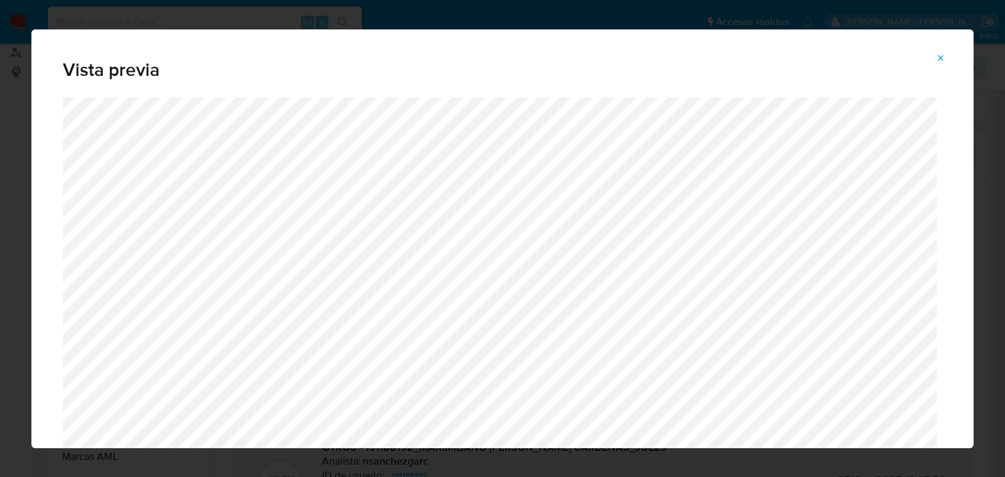
click at [939, 58] on icon "Attachment preview" at bounding box center [941, 58] width 10 height 10
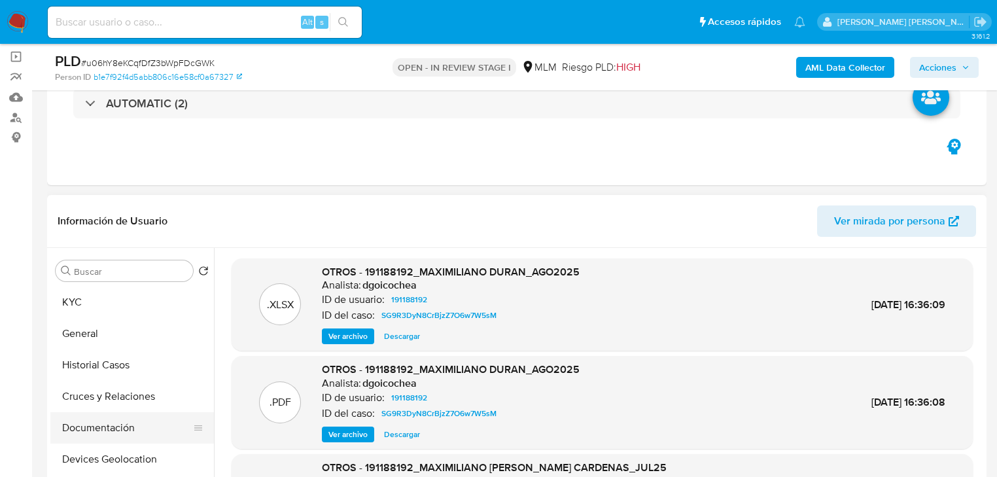
scroll to position [157, 0]
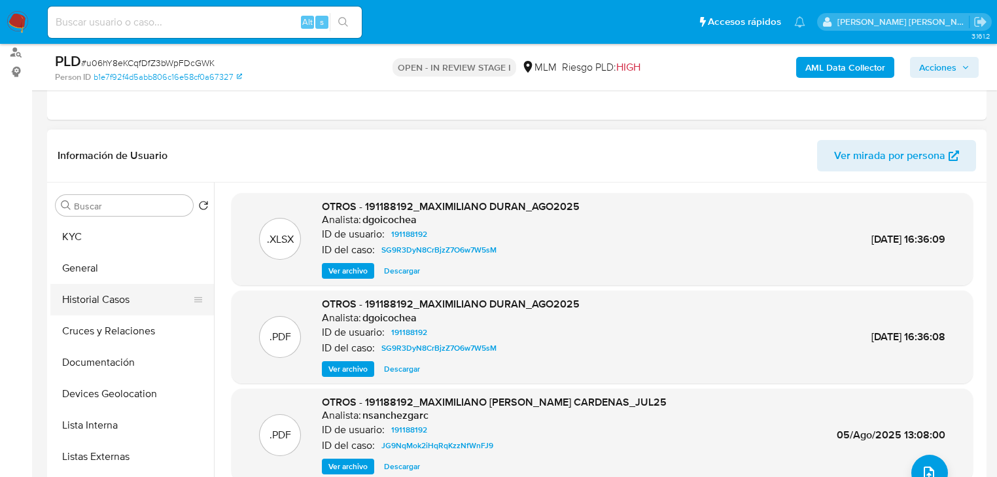
click at [107, 302] on button "Historial Casos" at bounding box center [126, 299] width 153 height 31
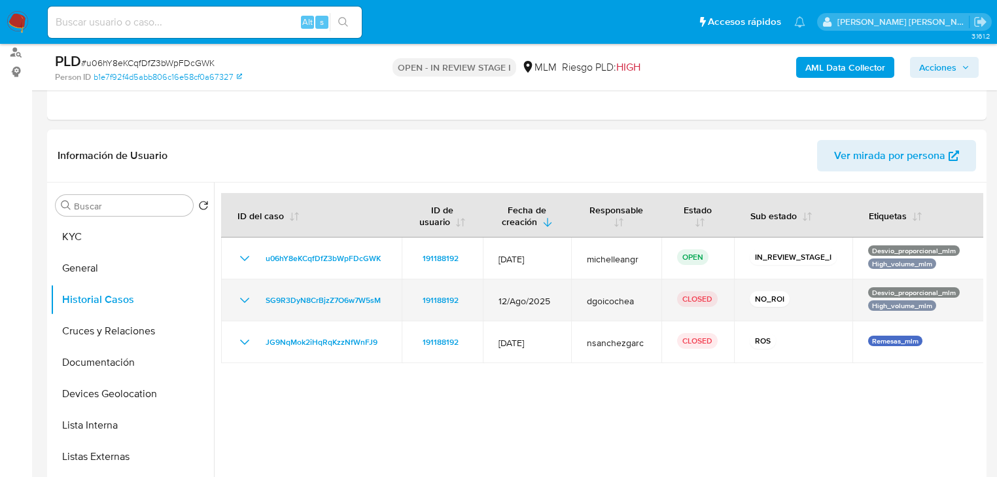
drag, startPoint x: 243, startPoint y: 298, endPoint x: 434, endPoint y: 310, distance: 190.8
click at [243, 298] on icon "Mostrar/Ocultar" at bounding box center [245, 300] width 16 height 16
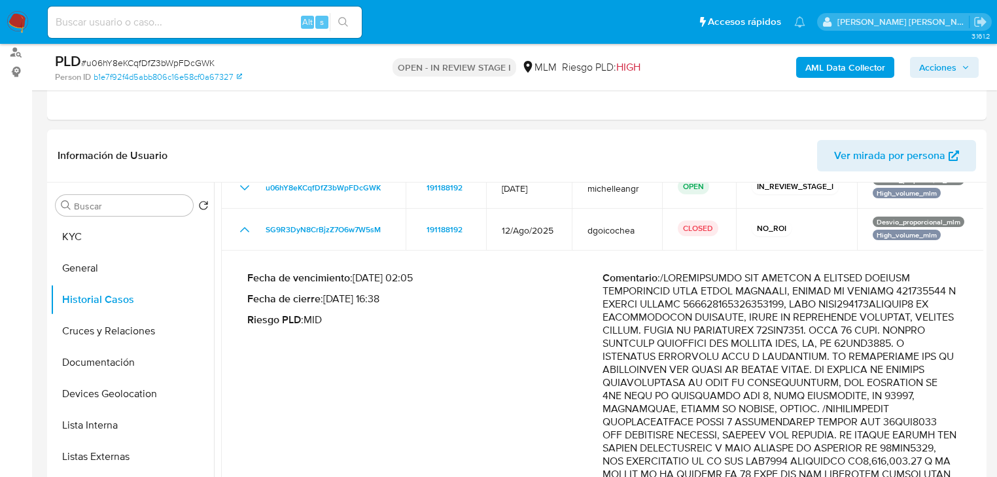
scroll to position [209, 0]
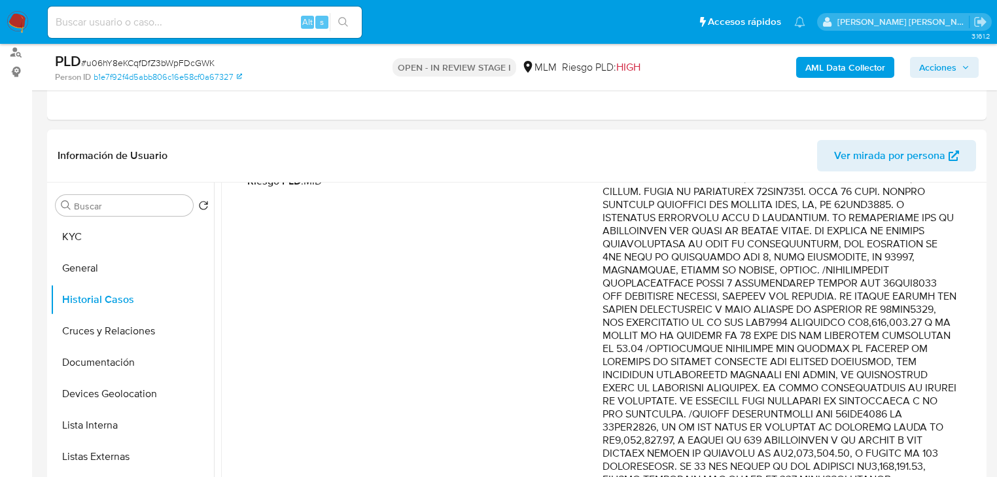
drag, startPoint x: 844, startPoint y: 322, endPoint x: 935, endPoint y: 345, distance: 93.9
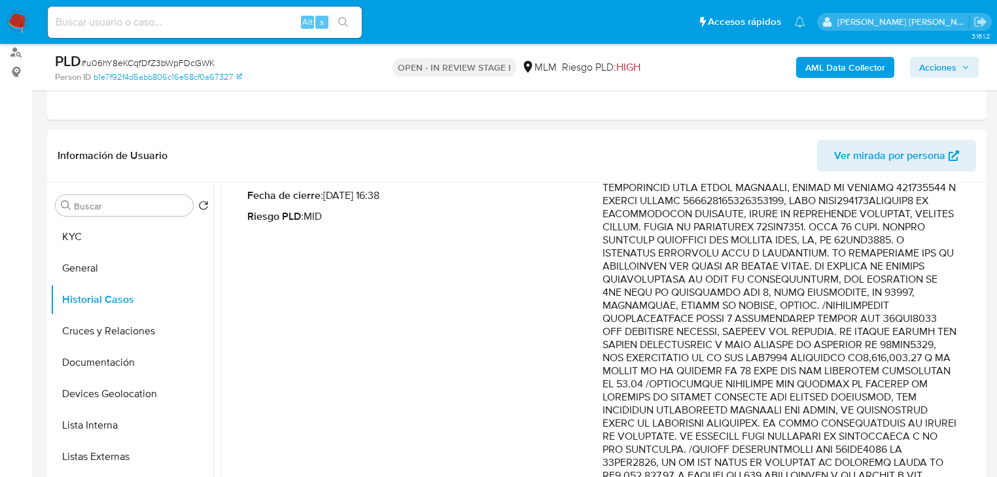
scroll to position [157, 0]
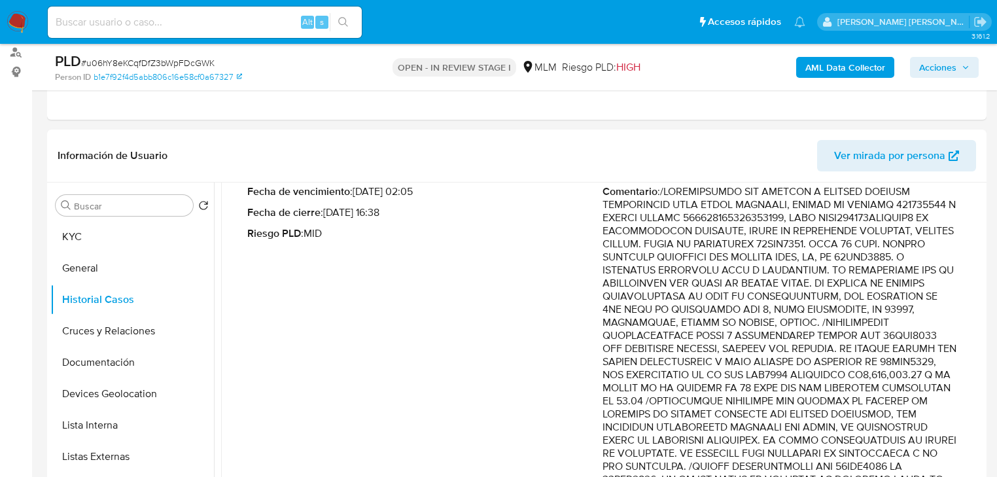
drag, startPoint x: 747, startPoint y: 264, endPoint x: 810, endPoint y: 333, distance: 93.5
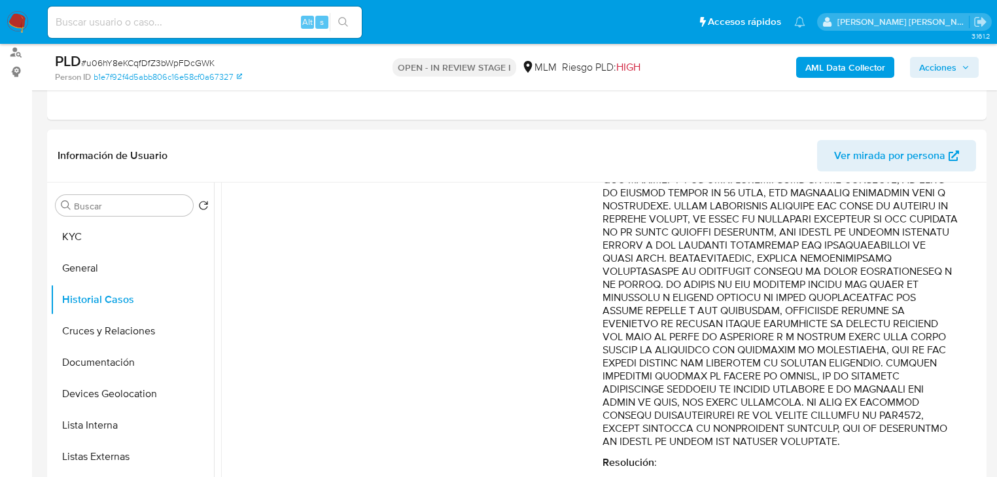
scroll to position [890, 0]
click at [99, 238] on button "KYC" at bounding box center [126, 236] width 153 height 31
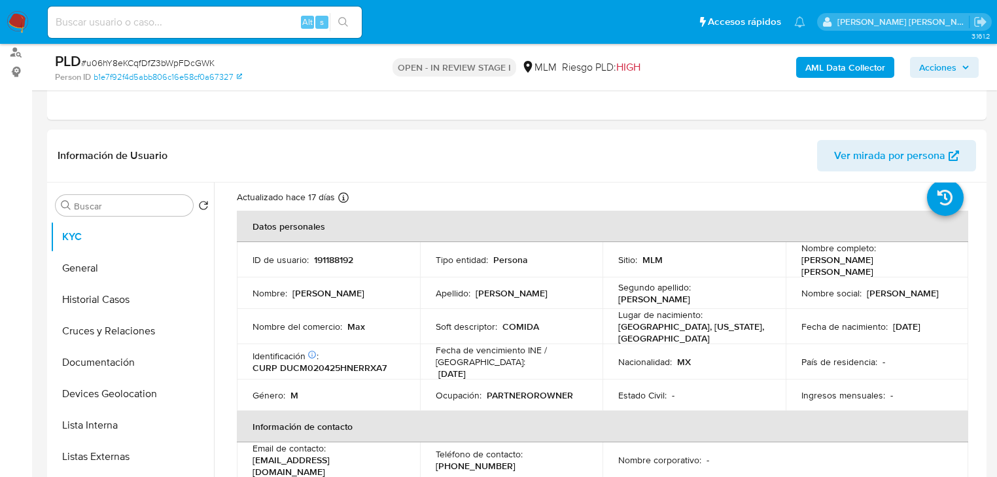
scroll to position [52, 0]
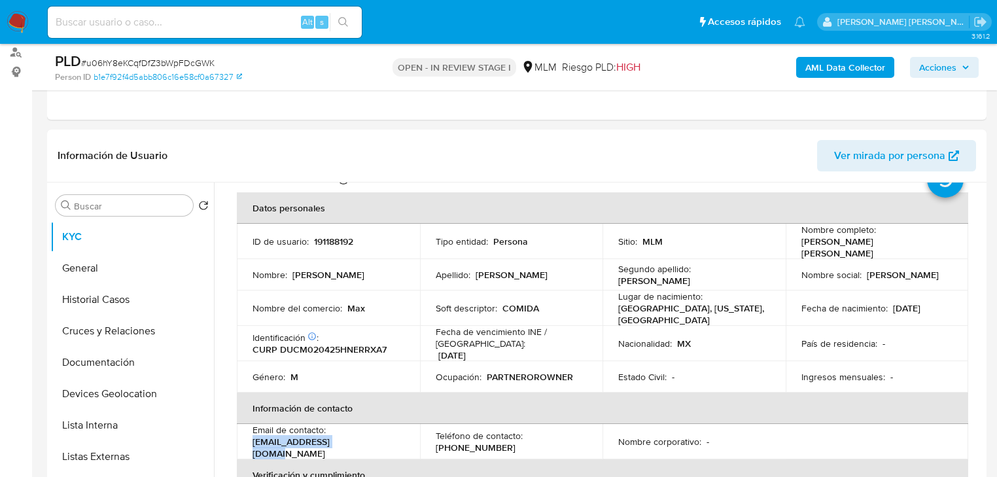
drag, startPoint x: 366, startPoint y: 434, endPoint x: 390, endPoint y: 60, distance: 375.7
click at [241, 430] on td "Email de contacto : maxduran2@hotmail.com" at bounding box center [328, 441] width 183 height 35
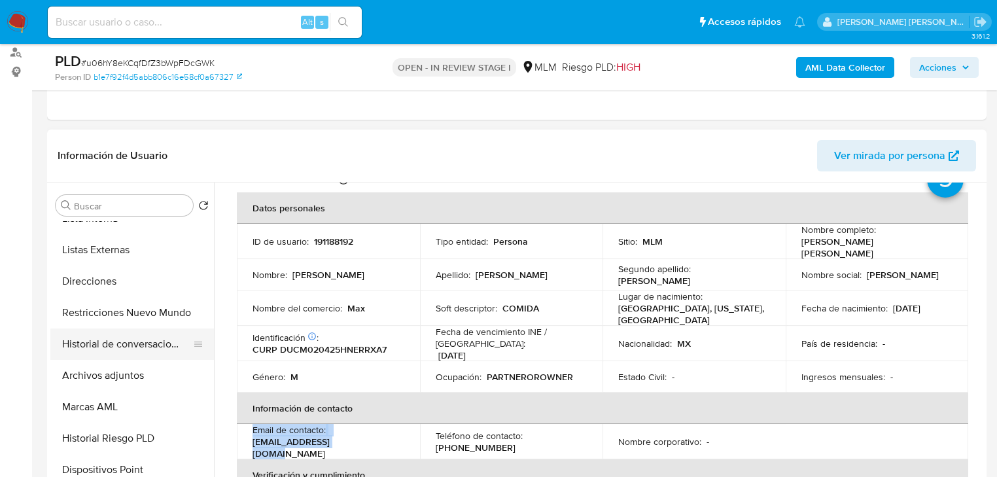
scroll to position [262, 0]
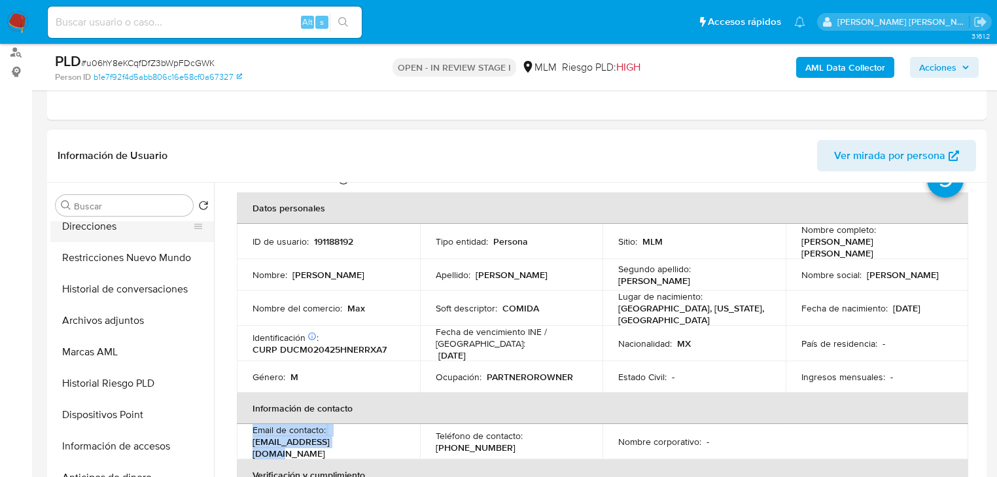
click at [74, 230] on button "Direcciones" at bounding box center [126, 226] width 153 height 31
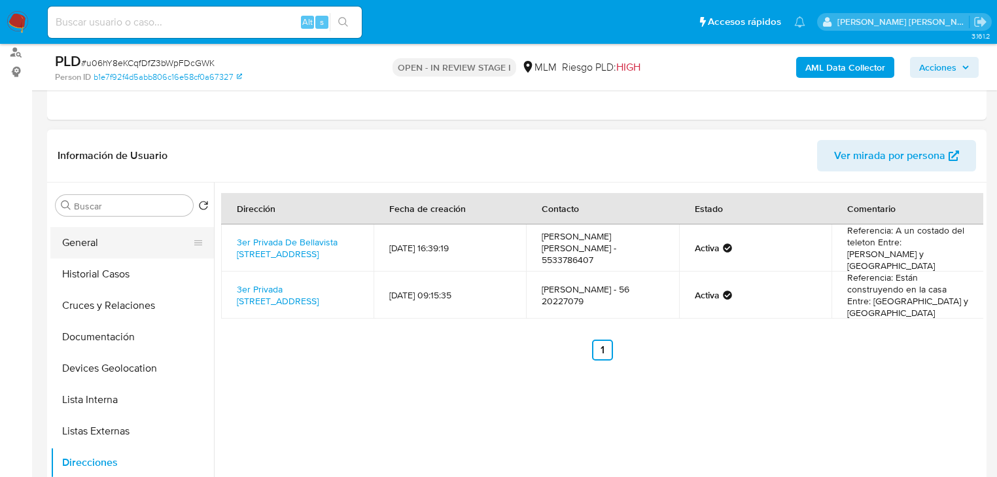
scroll to position [0, 0]
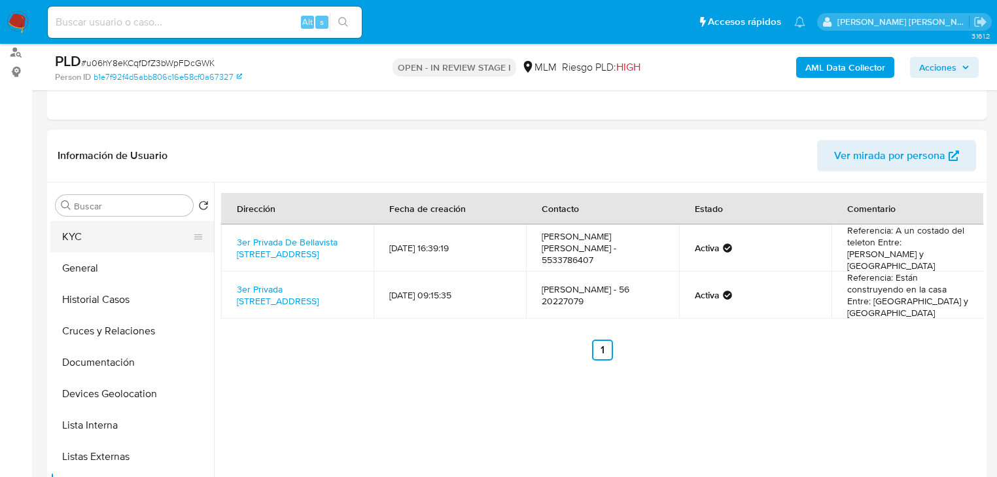
drag, startPoint x: 98, startPoint y: 238, endPoint x: 200, endPoint y: 238, distance: 102.1
click at [98, 238] on button "KYC" at bounding box center [126, 236] width 153 height 31
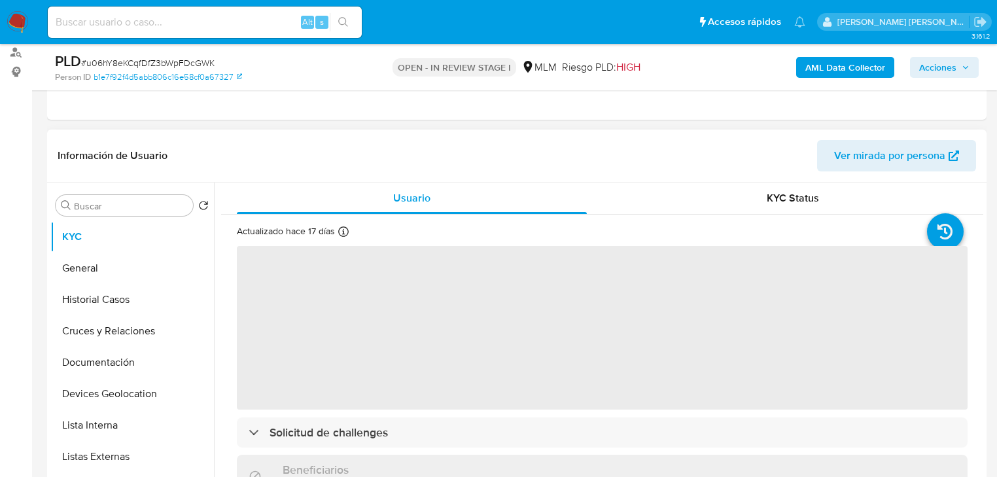
scroll to position [52, 0]
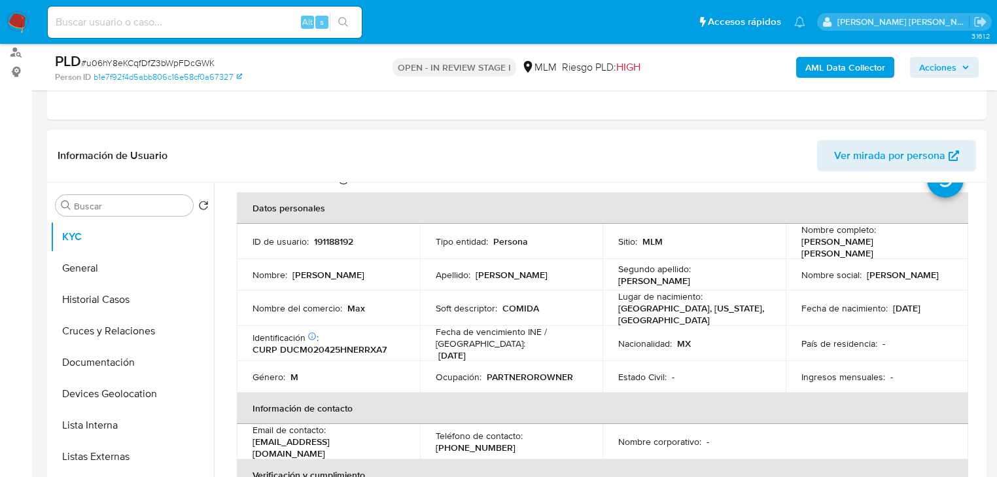
drag, startPoint x: 547, startPoint y: 379, endPoint x: 533, endPoint y: 392, distance: 19.5
click at [547, 381] on td "Ocupación : PARTNEROROWNER" at bounding box center [511, 376] width 183 height 31
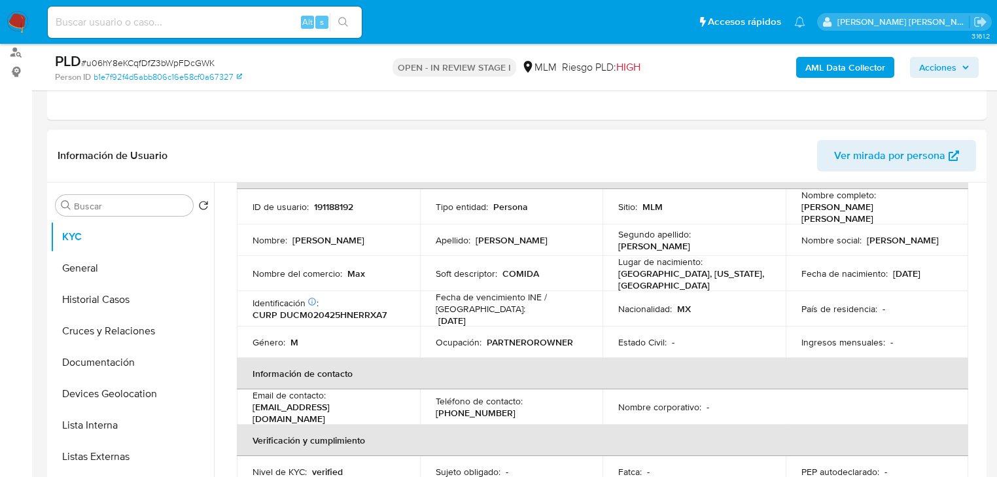
scroll to position [105, 0]
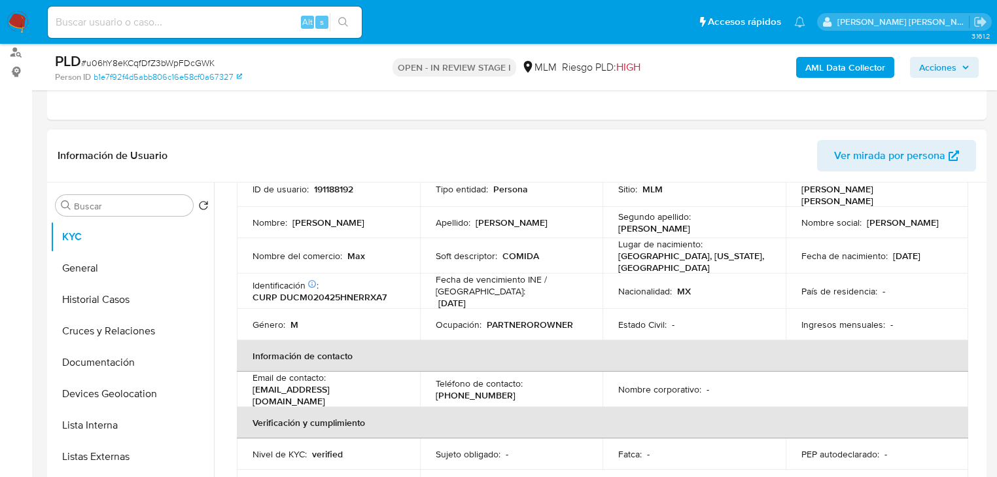
click at [488, 389] on p "(55) 33786407" at bounding box center [476, 395] width 80 height 12
copy p "33786407"
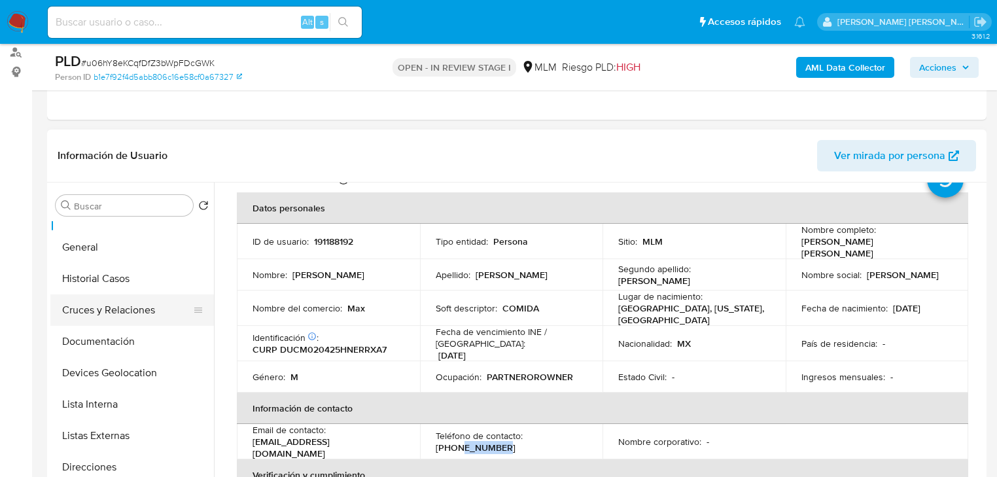
scroll to position [52, 0]
click at [123, 296] on button "Documentación" at bounding box center [126, 309] width 153 height 31
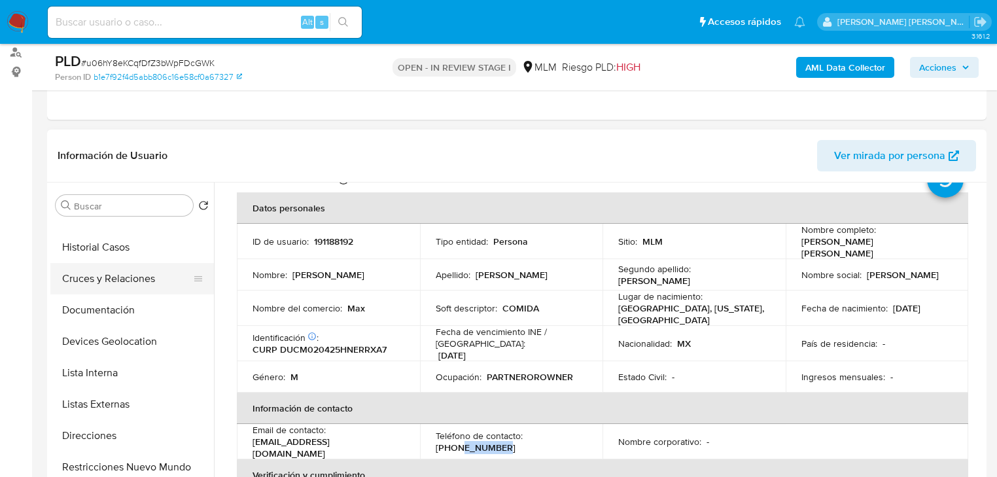
scroll to position [0, 0]
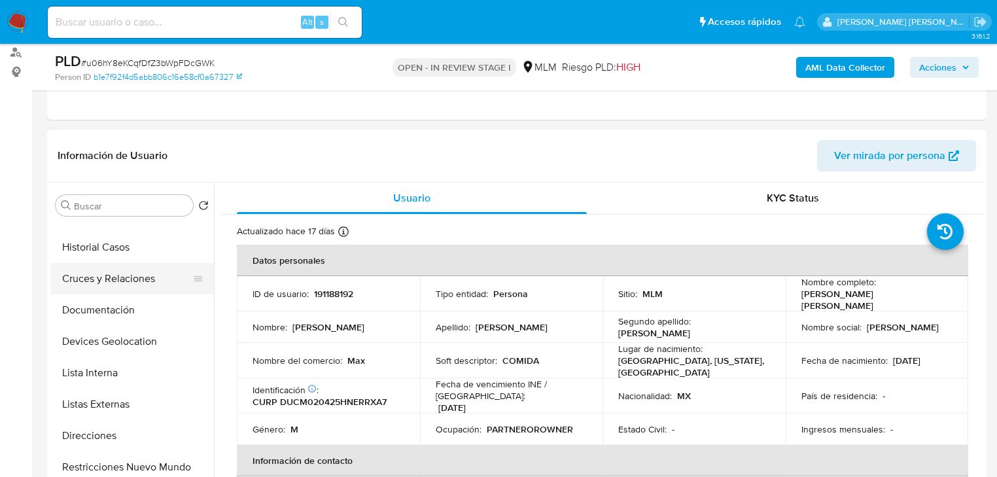
click at [126, 260] on button "Historial Casos" at bounding box center [132, 247] width 164 height 31
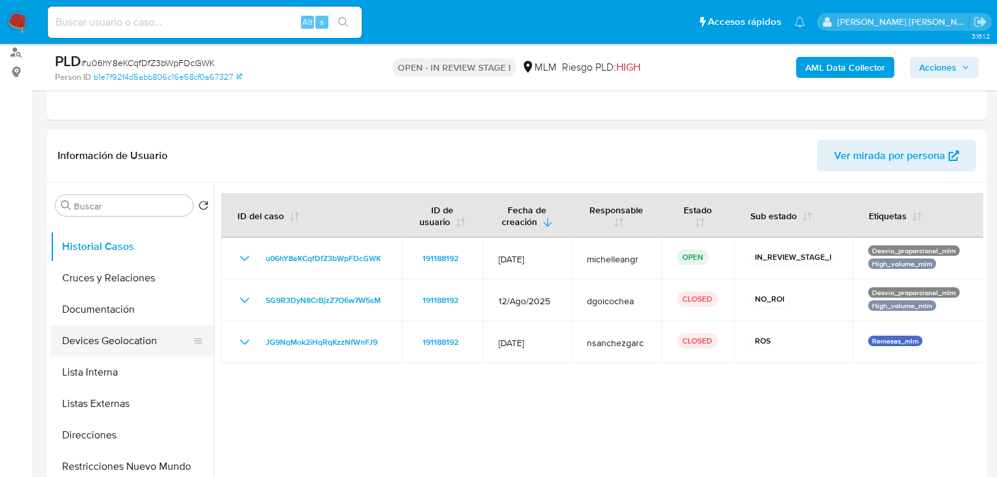
scroll to position [105, 0]
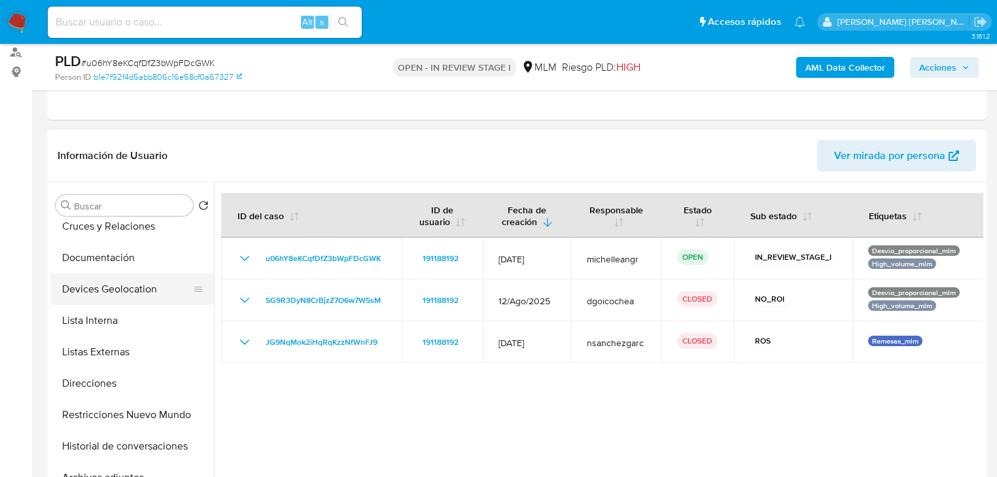
click at [133, 285] on button "Devices Geolocation" at bounding box center [126, 288] width 153 height 31
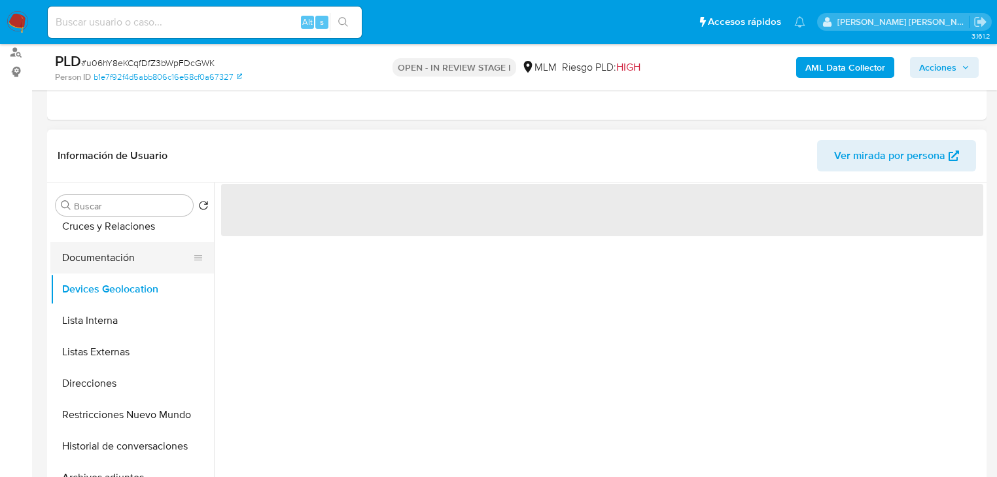
click at [131, 264] on button "Documentación" at bounding box center [126, 257] width 153 height 31
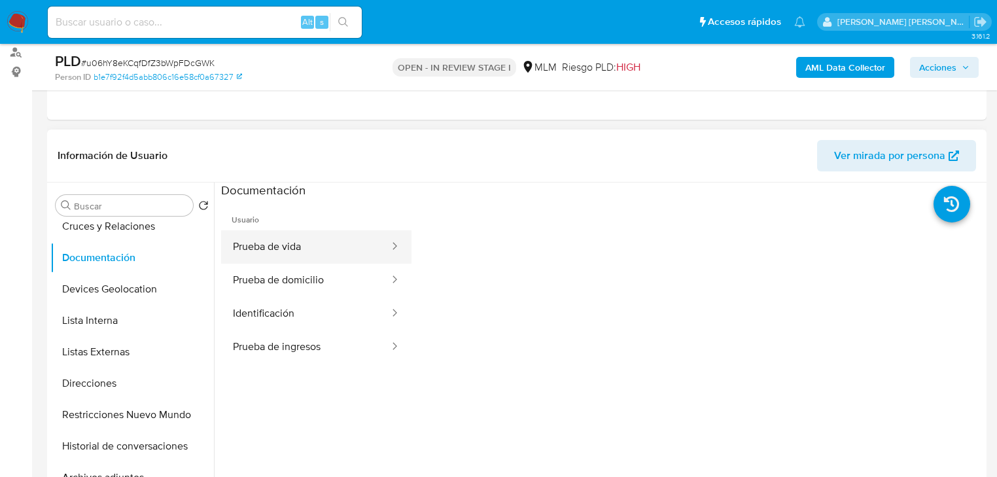
click at [300, 252] on button "Prueba de vida" at bounding box center [305, 246] width 169 height 33
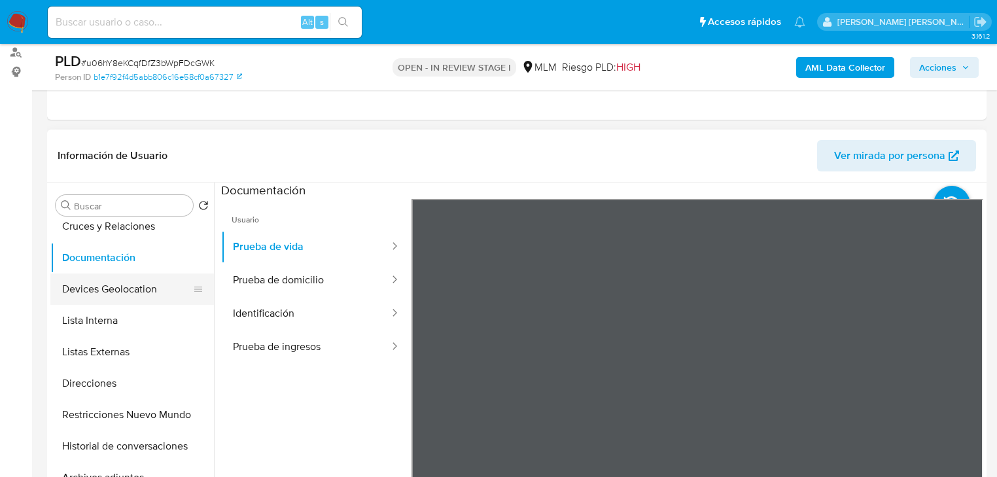
drag, startPoint x: 106, startPoint y: 414, endPoint x: 200, endPoint y: 296, distance: 150.8
click at [105, 410] on button "Restricciones Nuevo Mundo" at bounding box center [132, 414] width 164 height 31
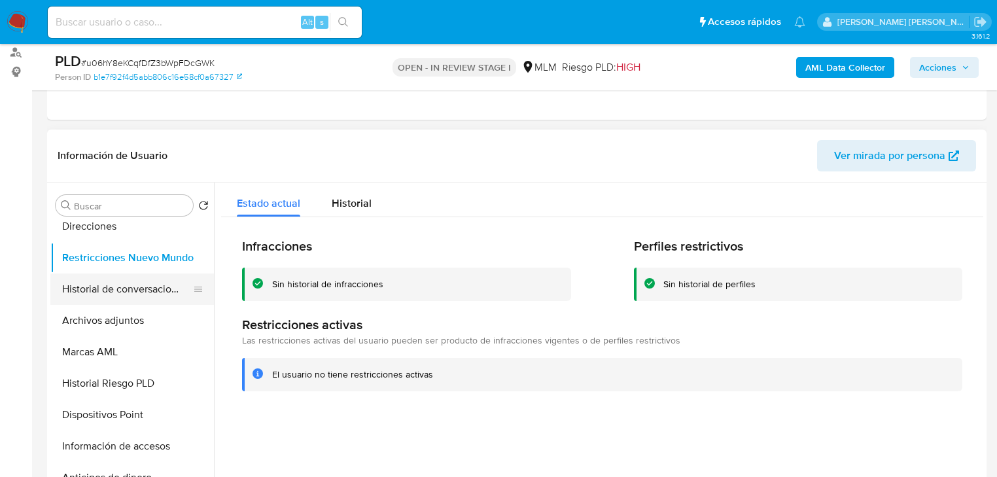
scroll to position [209, 0]
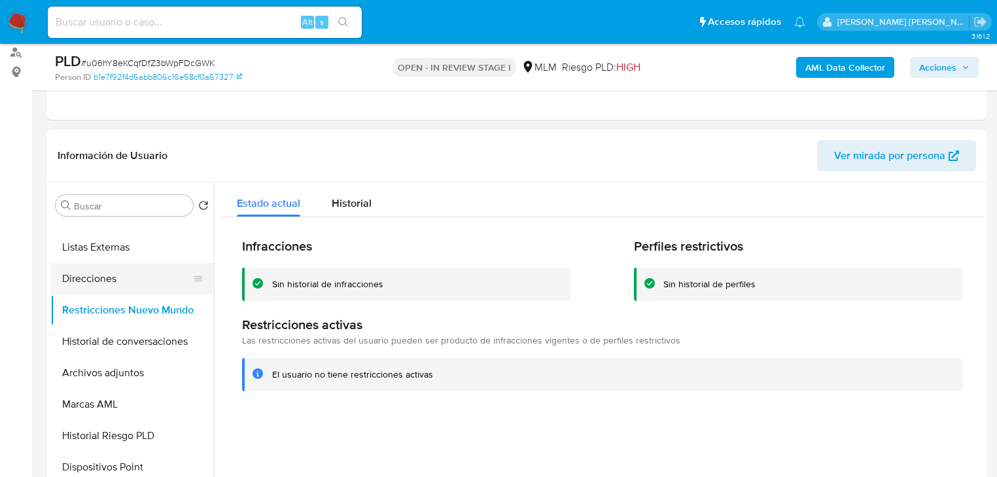
click at [109, 278] on button "Direcciones" at bounding box center [126, 278] width 153 height 31
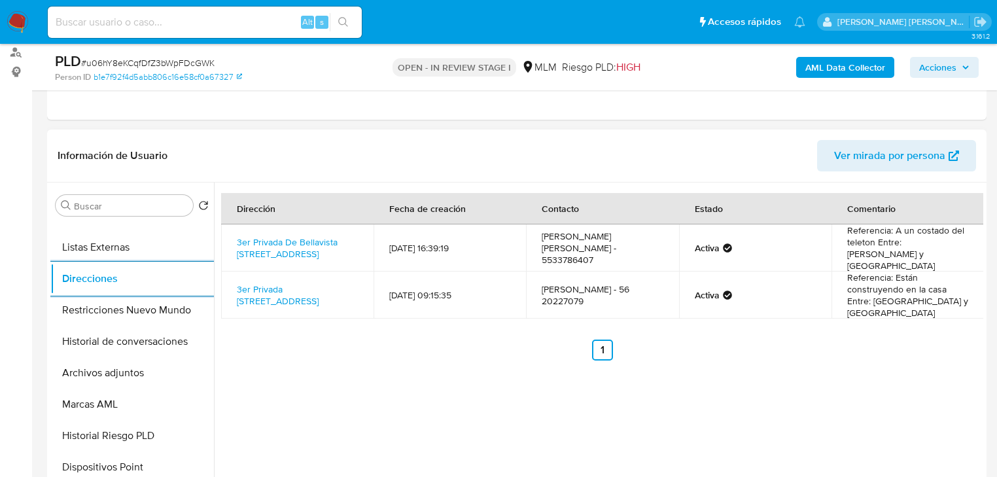
click at [557, 306] on td "Josuha Quintela - 56 20227079" at bounding box center [602, 295] width 152 height 47
copy td "20227079"
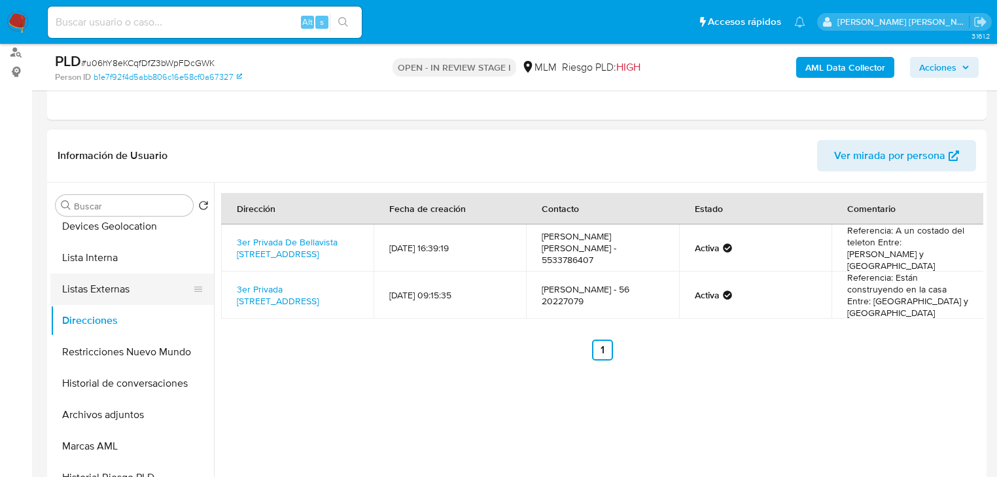
scroll to position [0, 0]
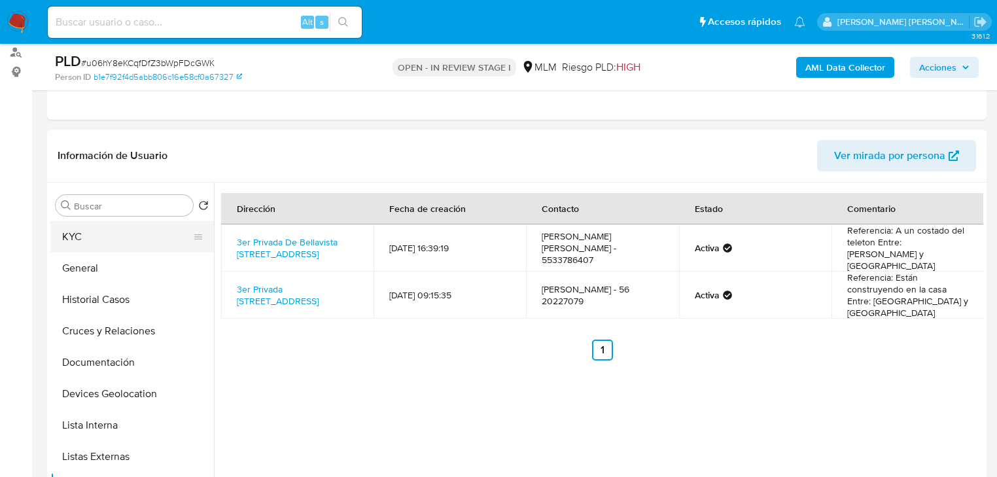
click at [99, 245] on button "KYC" at bounding box center [126, 236] width 153 height 31
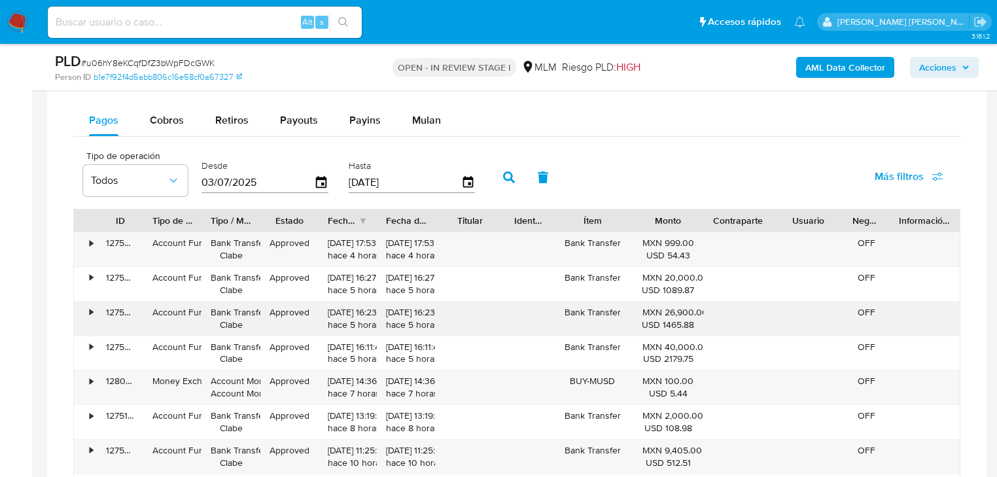
scroll to position [1047, 0]
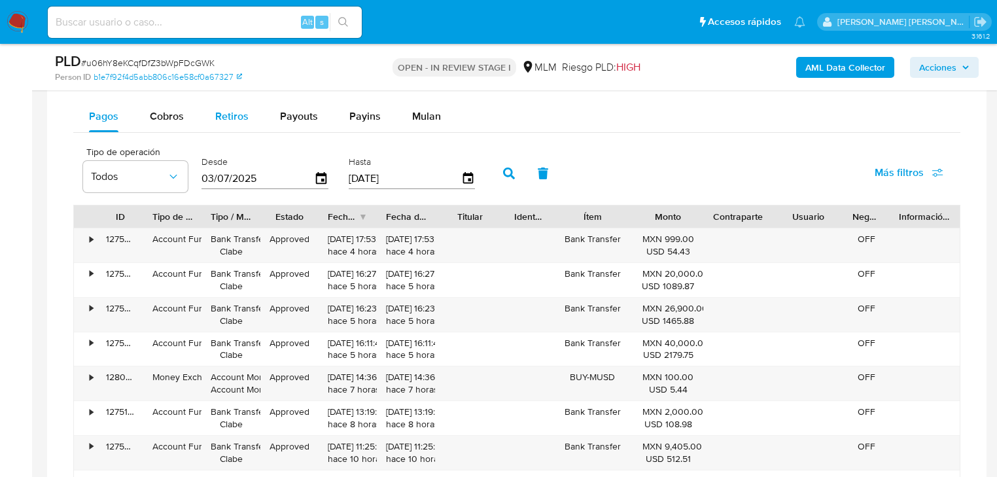
click at [174, 124] on div "Cobros" at bounding box center [167, 116] width 34 height 31
select select "10"
click at [421, 112] on span "Mulan" at bounding box center [426, 116] width 29 height 15
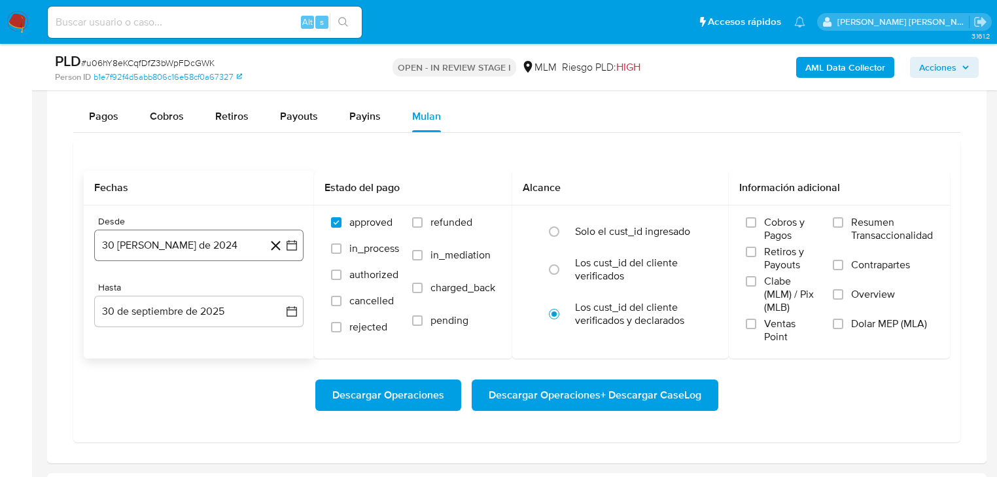
click at [211, 243] on button "30 de agosto de 2024" at bounding box center [198, 245] width 209 height 31
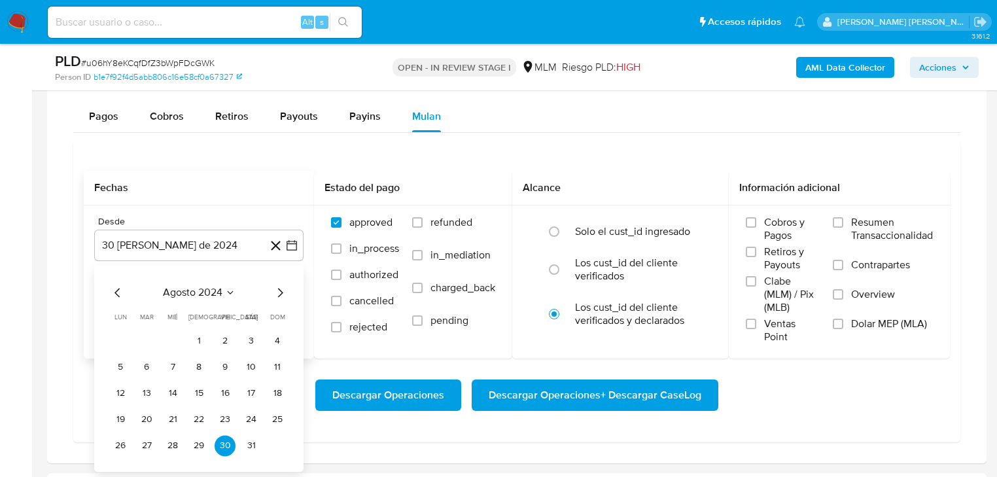
click at [204, 291] on span "agosto 2024" at bounding box center [193, 293] width 60 height 13
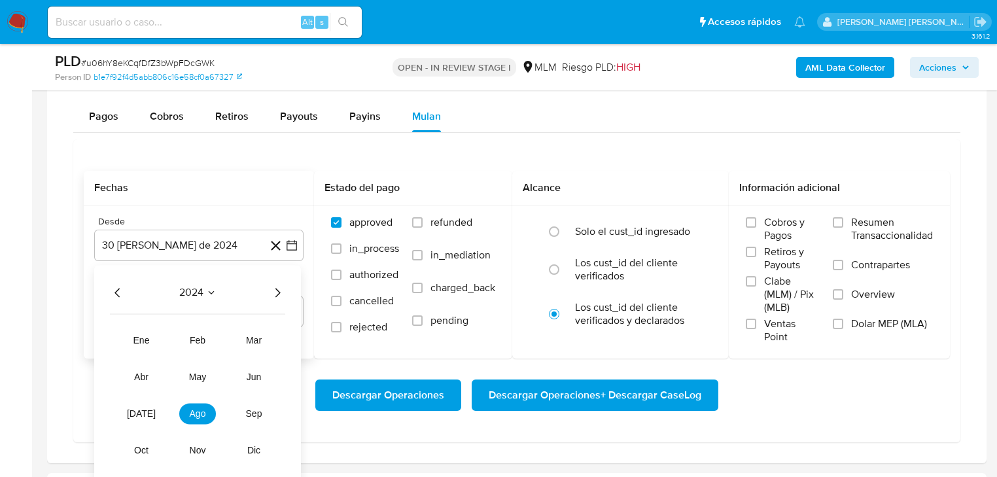
click at [272, 298] on icon "Año siguiente" at bounding box center [278, 293] width 16 height 16
click at [260, 345] on span "mar" at bounding box center [254, 341] width 16 height 10
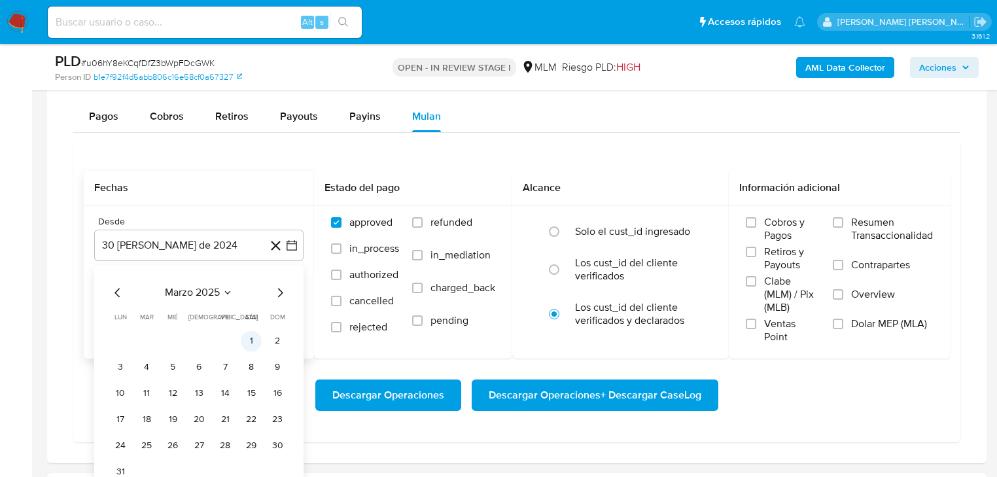
click at [252, 340] on button "1" at bounding box center [251, 341] width 21 height 21
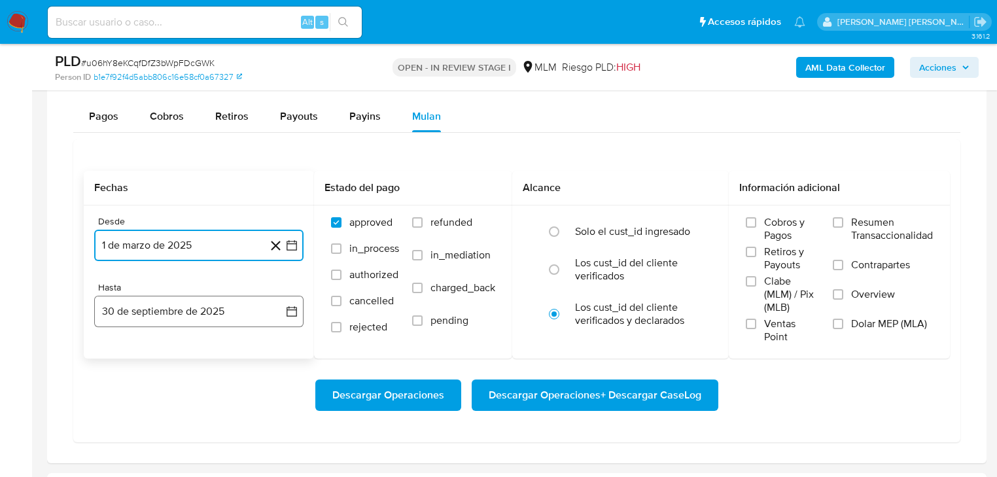
click at [219, 318] on button "30 de septiembre de 2025" at bounding box center [198, 311] width 209 height 31
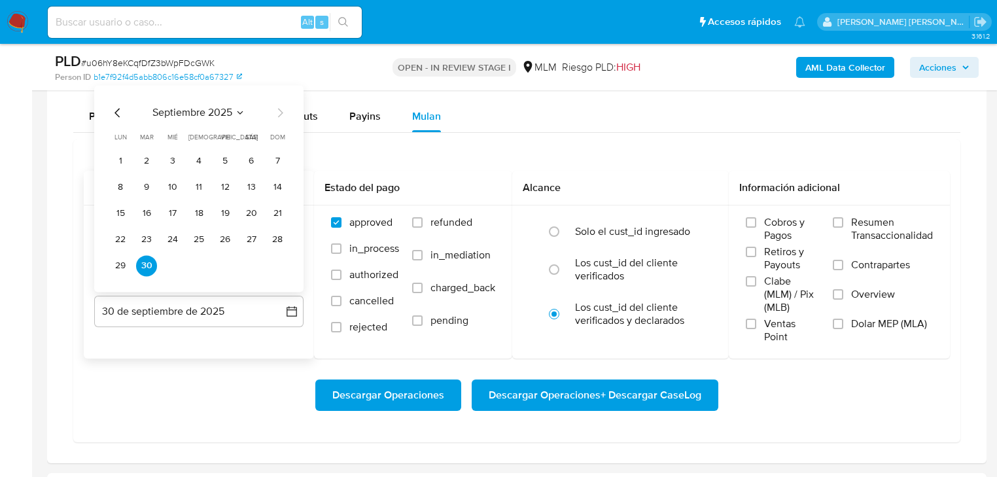
click at [120, 111] on icon "Mes anterior" at bounding box center [118, 113] width 16 height 16
click at [118, 113] on icon "Mes anterior" at bounding box center [118, 113] width 16 height 16
drag, startPoint x: 204, startPoint y: 268, endPoint x: 202, endPoint y: 260, distance: 8.1
click at [203, 262] on button "31" at bounding box center [198, 266] width 21 height 21
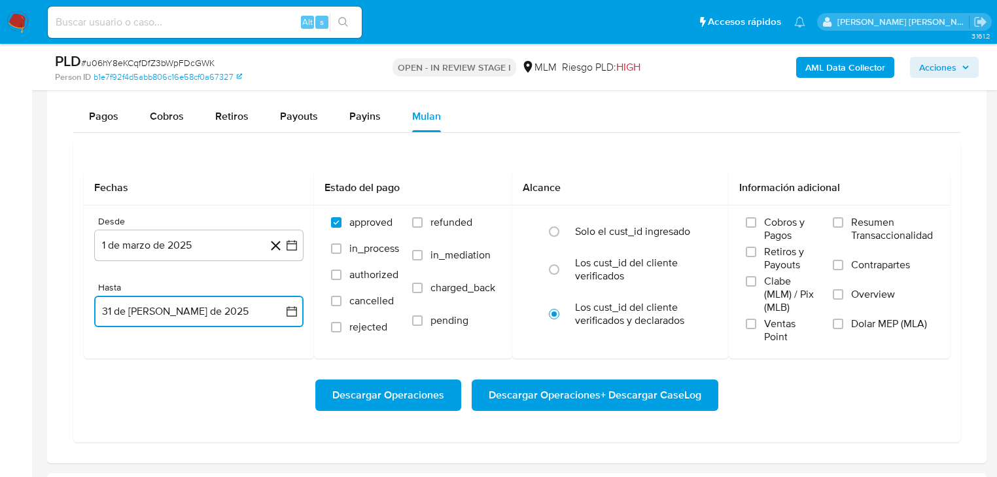
click at [236, 302] on button "31 de julio de 2025" at bounding box center [198, 311] width 209 height 31
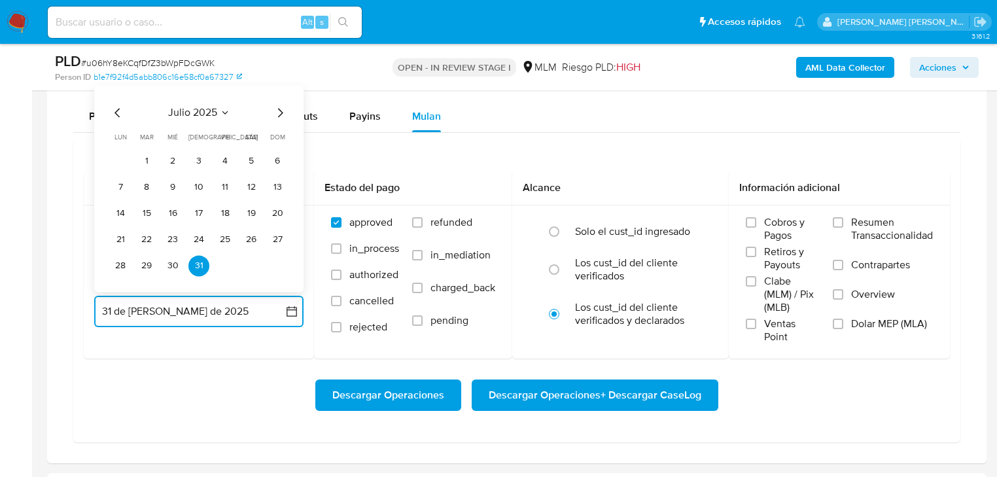
click at [283, 113] on icon "Mes siguiente" at bounding box center [280, 113] width 16 height 16
click at [273, 268] on button "31" at bounding box center [277, 266] width 21 height 21
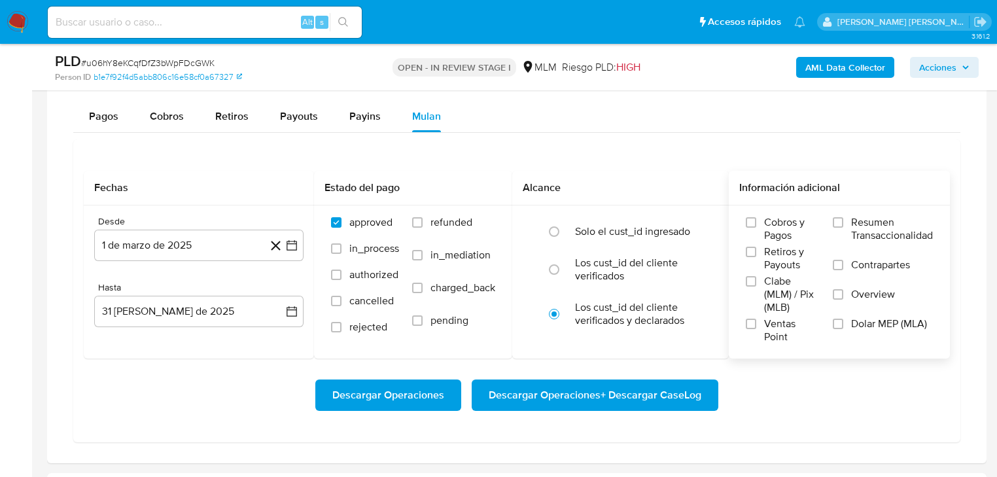
click at [845, 299] on label "Overview" at bounding box center [883, 302] width 100 height 29
click at [843, 299] on input "Overview" at bounding box center [838, 294] width 10 height 10
click at [407, 400] on span "Descargar Operaciones" at bounding box center [388, 395] width 112 height 29
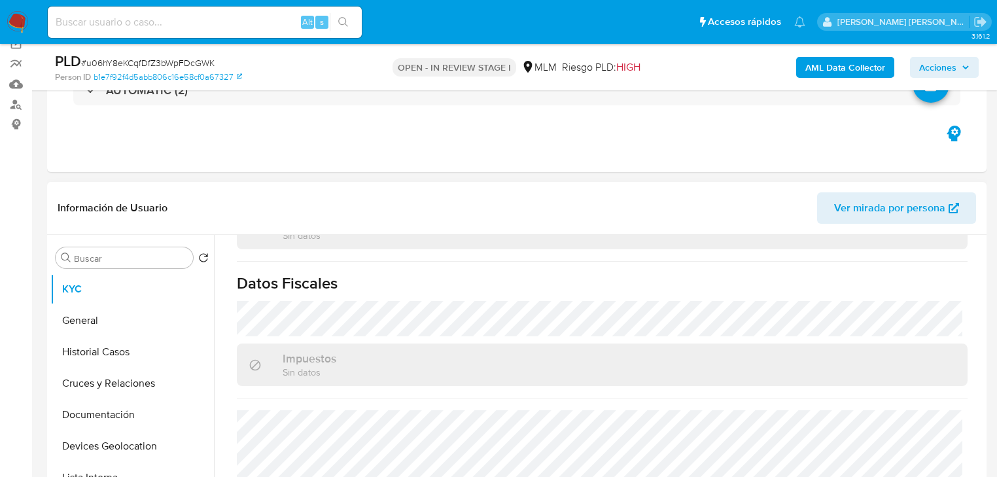
click at [122, 218] on header "Información de Usuario Ver mirada por persona" at bounding box center [517, 207] width 919 height 31
click at [109, 323] on button "General" at bounding box center [126, 320] width 153 height 31
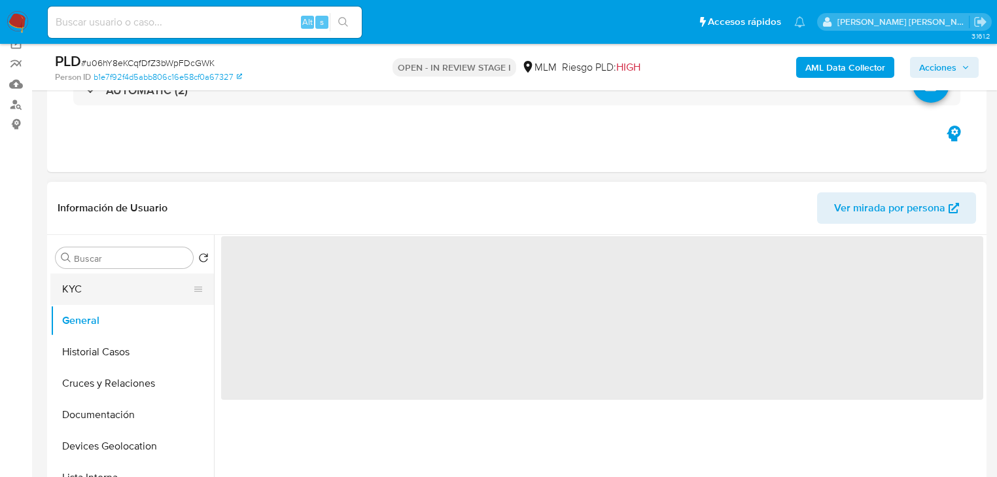
click at [110, 298] on button "KYC" at bounding box center [126, 288] width 153 height 31
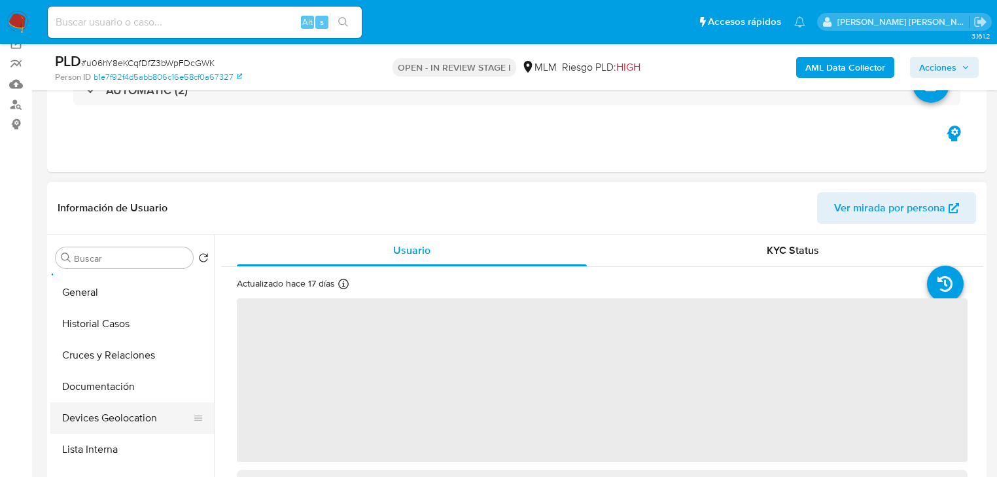
scroll to position [105, 0]
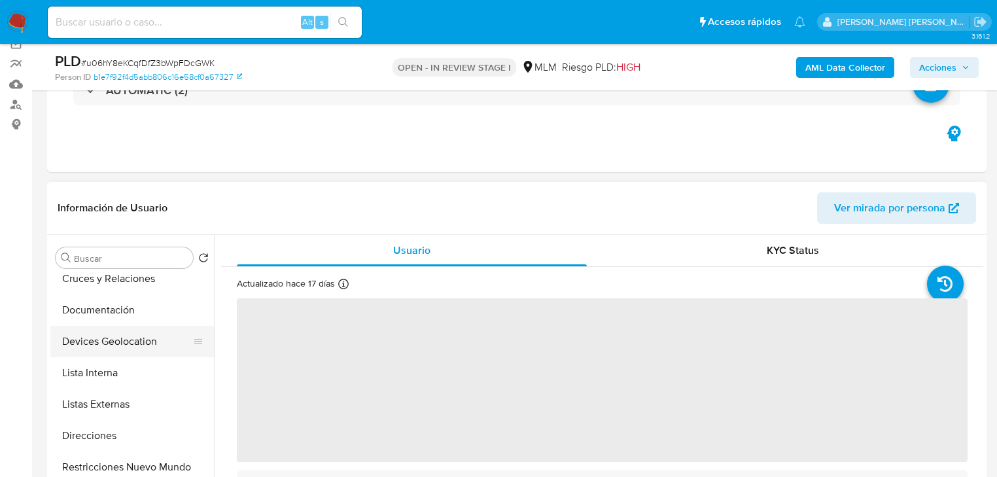
click at [132, 330] on button "Devices Geolocation" at bounding box center [126, 341] width 153 height 31
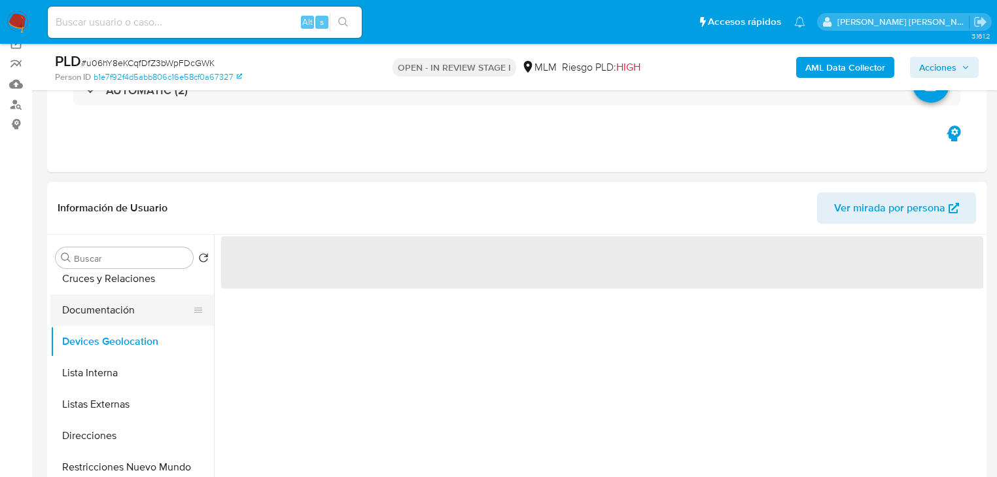
drag, startPoint x: 135, startPoint y: 318, endPoint x: 176, endPoint y: 309, distance: 42.2
click at [135, 317] on button "Documentación" at bounding box center [126, 309] width 153 height 31
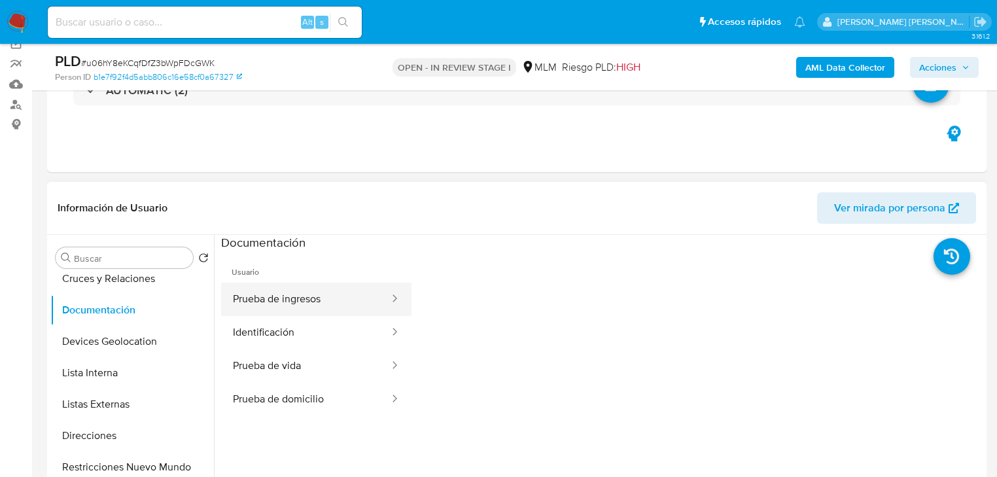
scroll to position [0, 0]
click at [345, 321] on button "Identificación" at bounding box center [305, 332] width 169 height 33
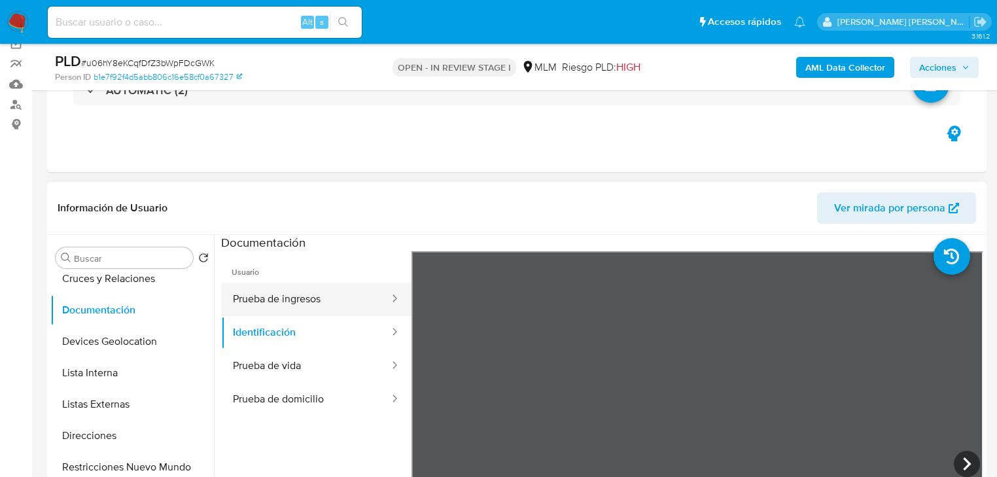
click at [340, 304] on button "Prueba de ingresos" at bounding box center [305, 299] width 169 height 33
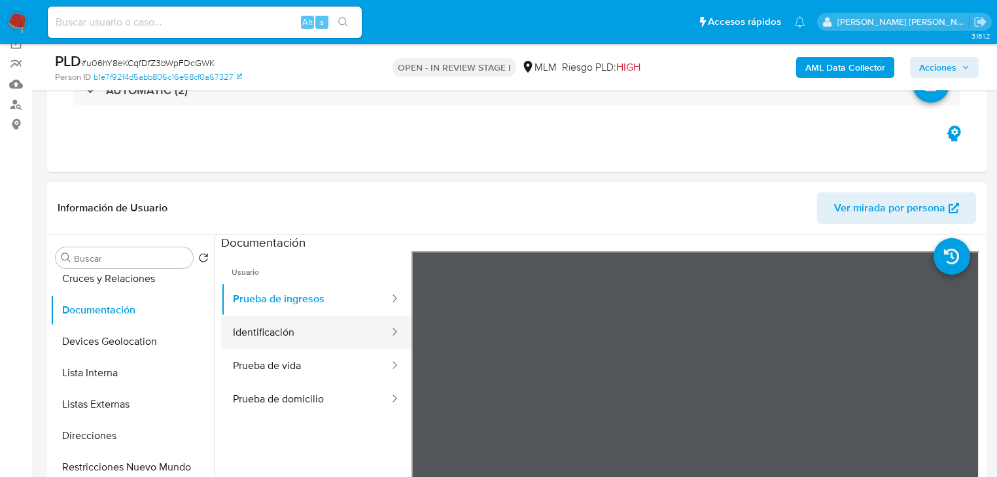
drag, startPoint x: 332, startPoint y: 335, endPoint x: 329, endPoint y: 346, distance: 11.6
click at [332, 335] on button "Identificación" at bounding box center [305, 332] width 169 height 33
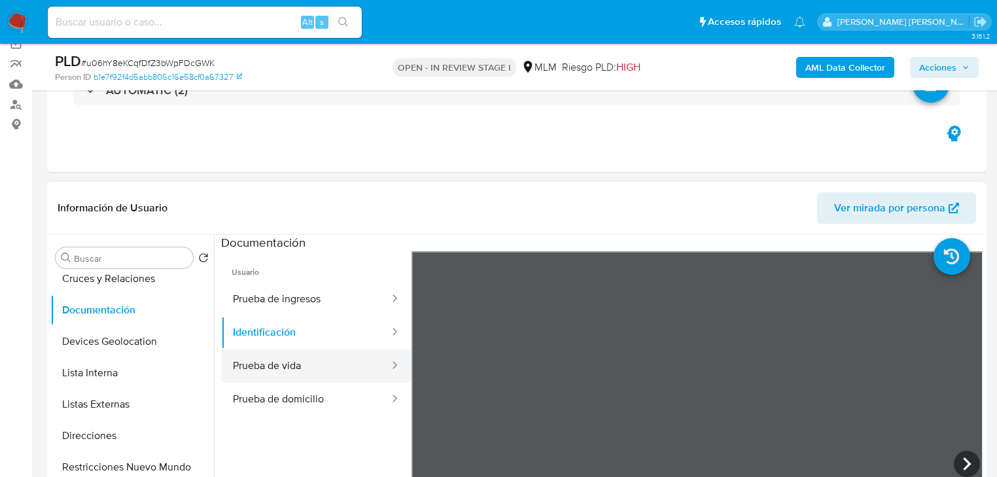
click at [326, 353] on button "Prueba de vida" at bounding box center [305, 365] width 169 height 33
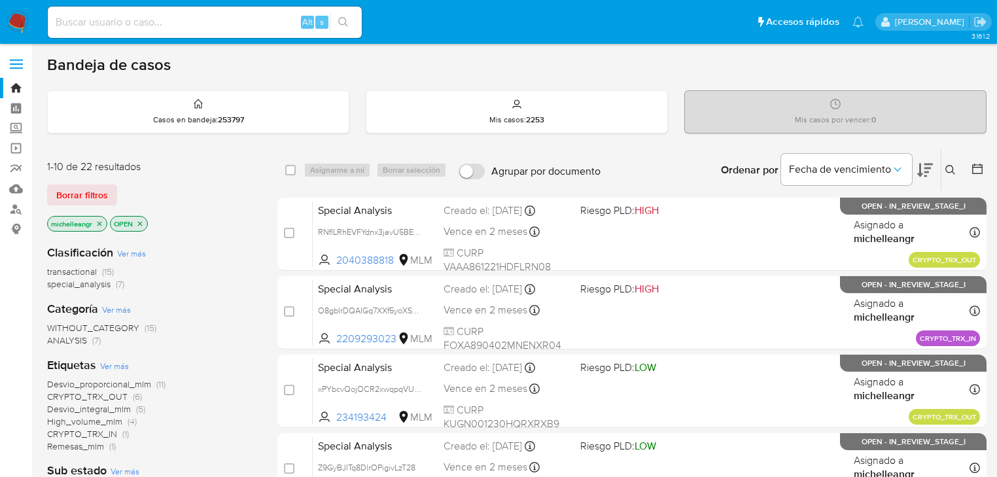
click at [198, 19] on input at bounding box center [205, 22] width 314 height 17
paste input "cKVZb0BGWbvyeAds3PTgtfY6"
type input "cKVZb0BGWbvyeAds3PTgtfY6"
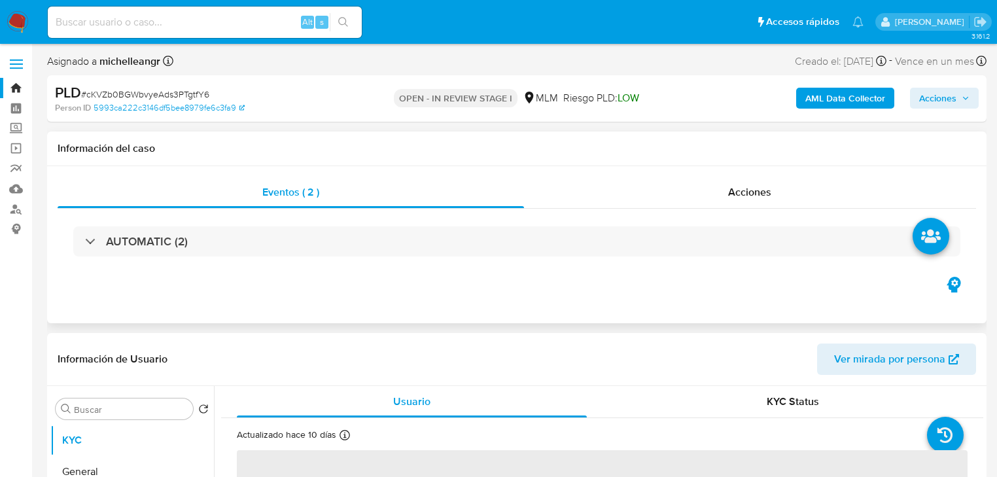
drag, startPoint x: 105, startPoint y: 283, endPoint x: 301, endPoint y: 297, distance: 196.2
click at [106, 282] on div "Eventos ( 2 ) Acciones AUTOMATIC (2)" at bounding box center [517, 244] width 940 height 157
select select "10"
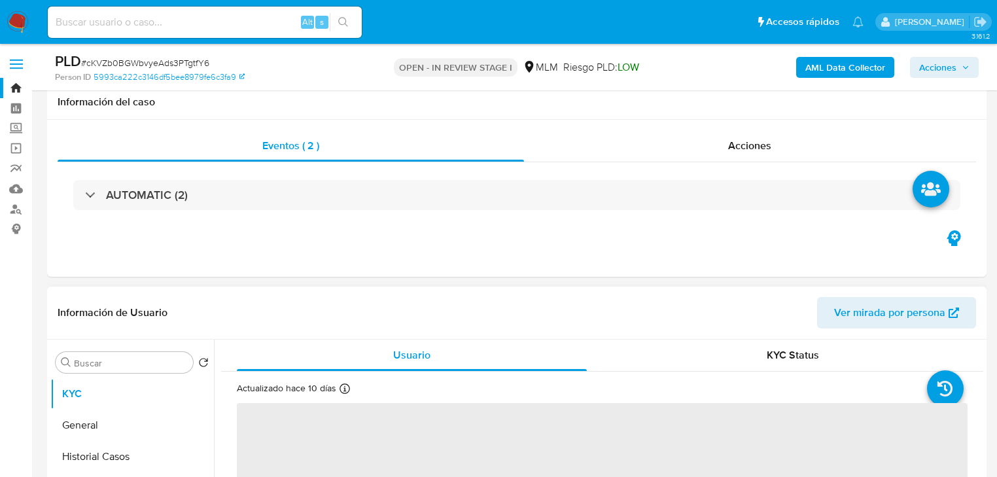
scroll to position [105, 0]
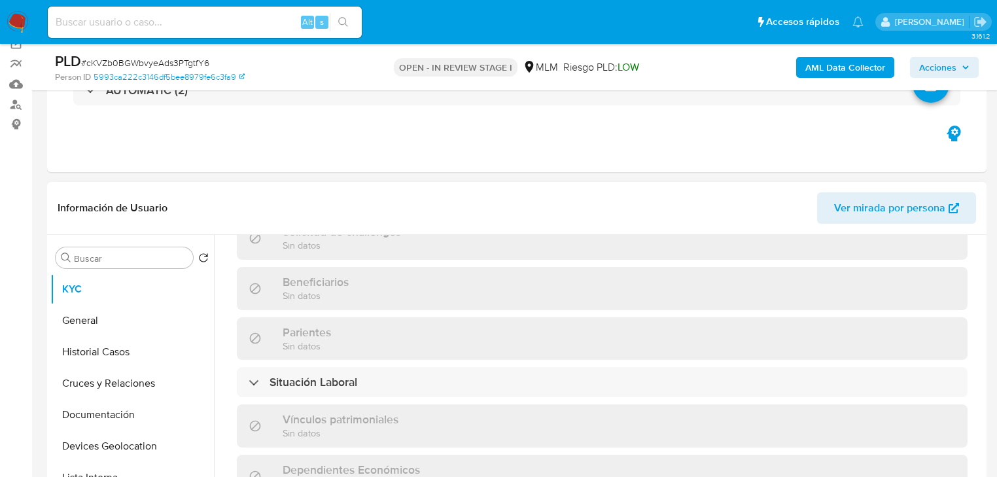
click at [317, 325] on h3 "Parientes" at bounding box center [307, 332] width 48 height 14
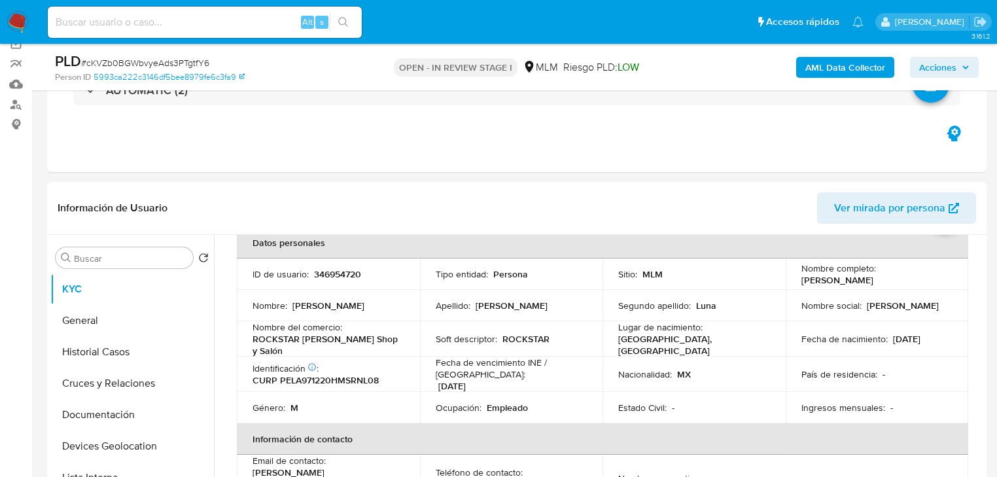
scroll to position [62, 0]
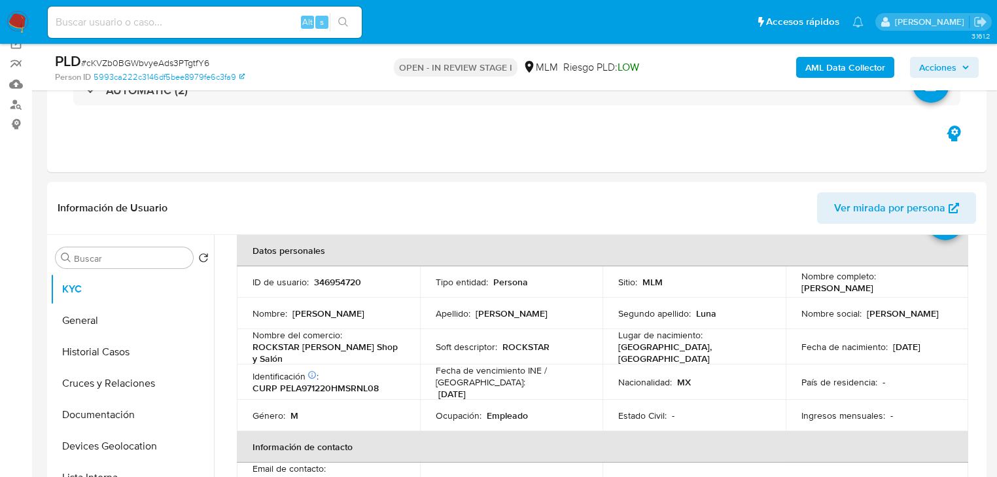
click at [327, 288] on p "346954720" at bounding box center [337, 282] width 47 height 12
click at [334, 281] on p "346954720" at bounding box center [337, 282] width 47 height 12
copy p "346954720"
drag, startPoint x: 928, startPoint y: 357, endPoint x: 756, endPoint y: 351, distance: 172.9
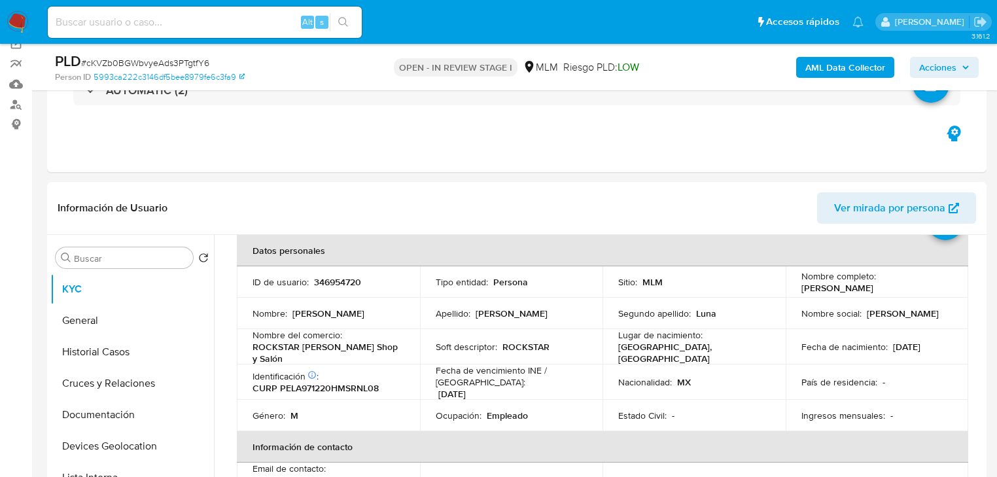
click at [929, 357] on td "Fecha de nacimiento : 20/12/1997" at bounding box center [877, 346] width 183 height 35
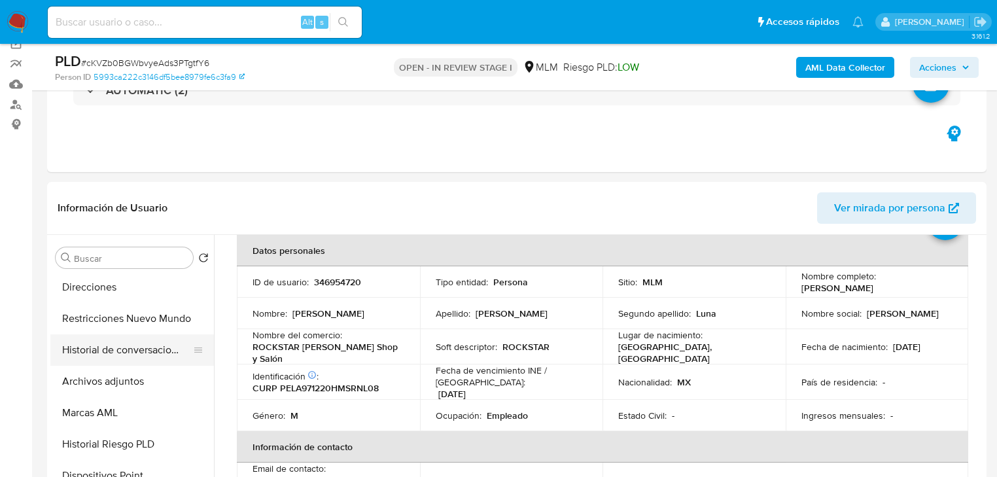
scroll to position [258, 0]
click at [135, 359] on button "Historial de conversaciones" at bounding box center [126, 345] width 153 height 31
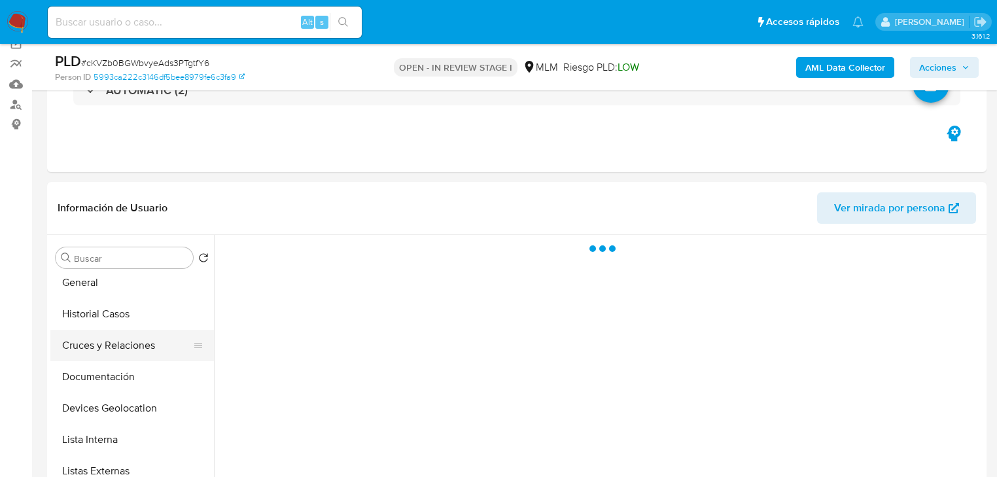
scroll to position [0, 0]
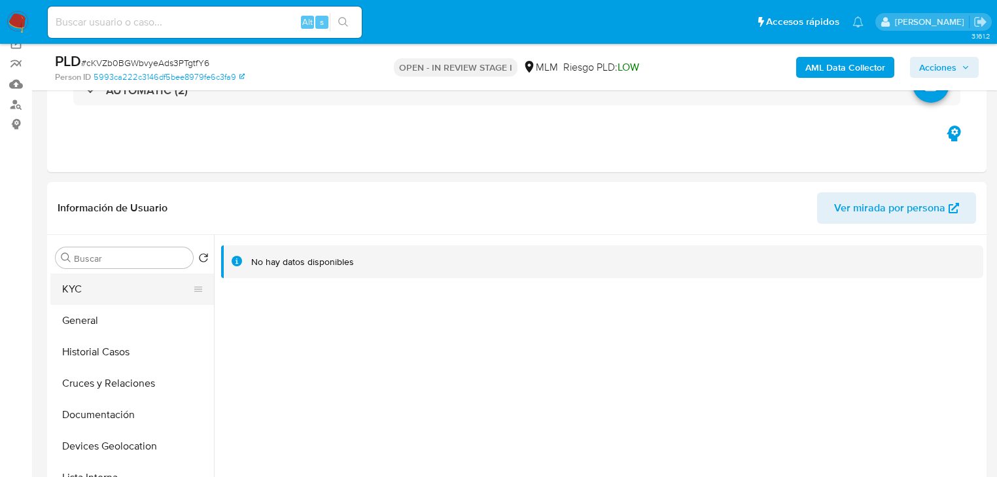
drag, startPoint x: 111, startPoint y: 291, endPoint x: 122, endPoint y: 289, distance: 11.3
click at [113, 291] on button "KYC" at bounding box center [126, 288] width 153 height 31
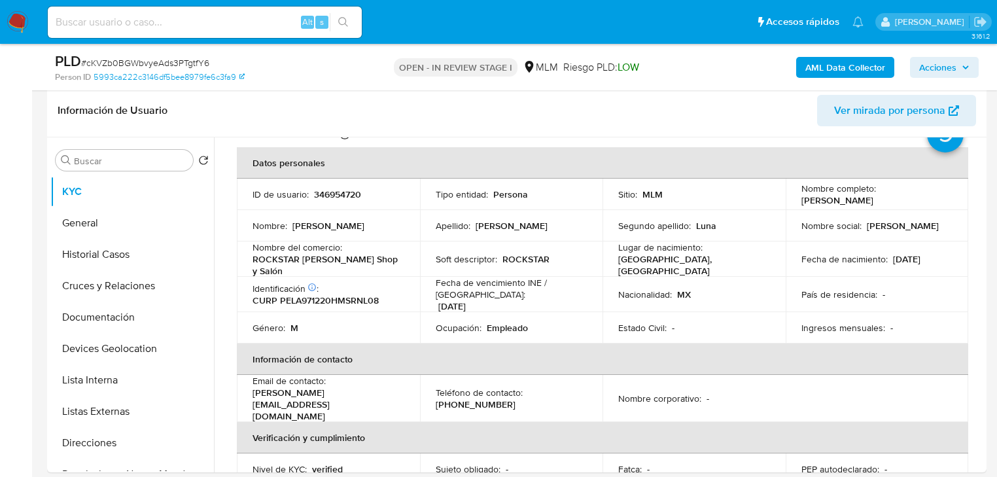
scroll to position [229, 0]
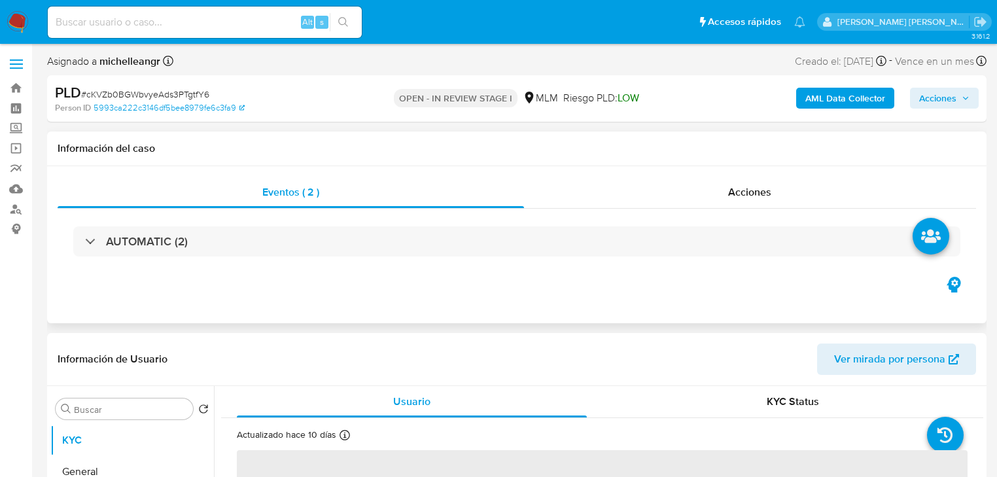
select select "10"
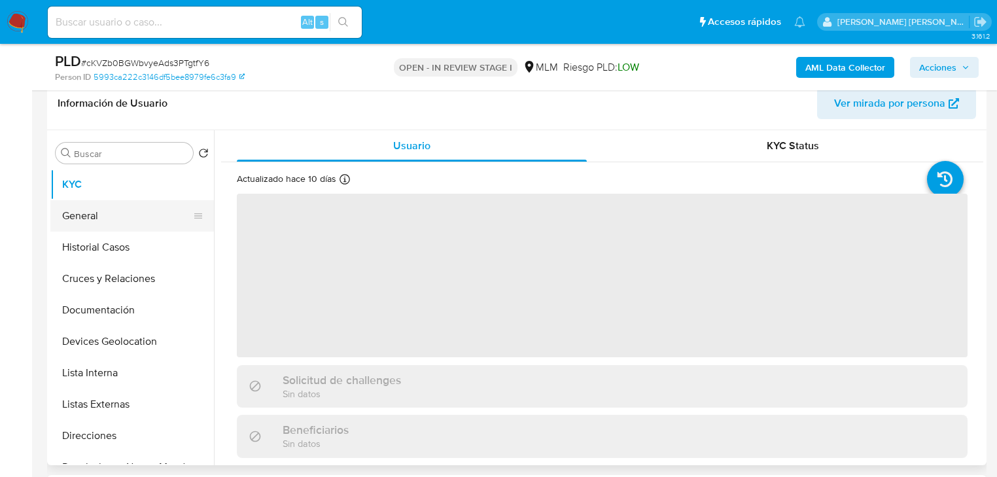
click at [105, 224] on button "General" at bounding box center [126, 215] width 153 height 31
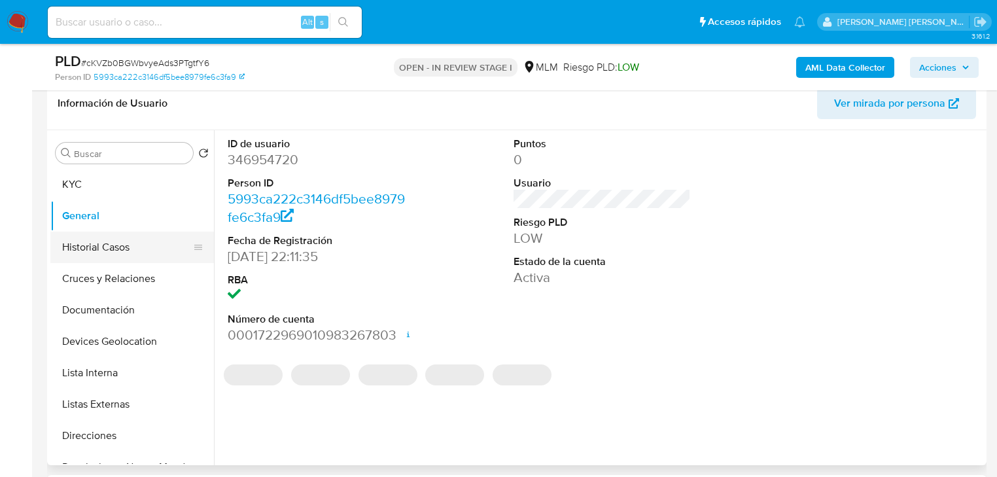
click at [102, 247] on button "Historial Casos" at bounding box center [126, 247] width 153 height 31
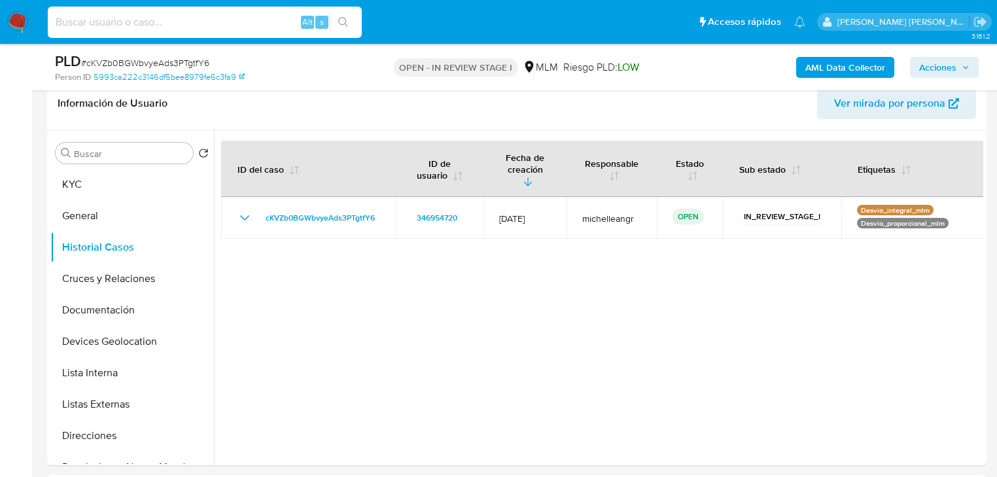
click at [125, 21] on input at bounding box center [205, 22] width 314 height 17
paste input "191188192"
type input "191188192"
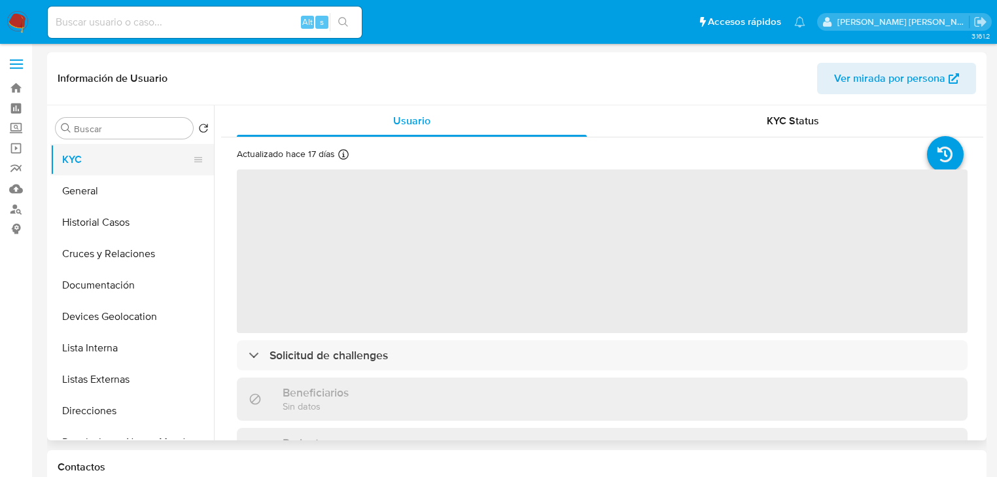
select select "10"
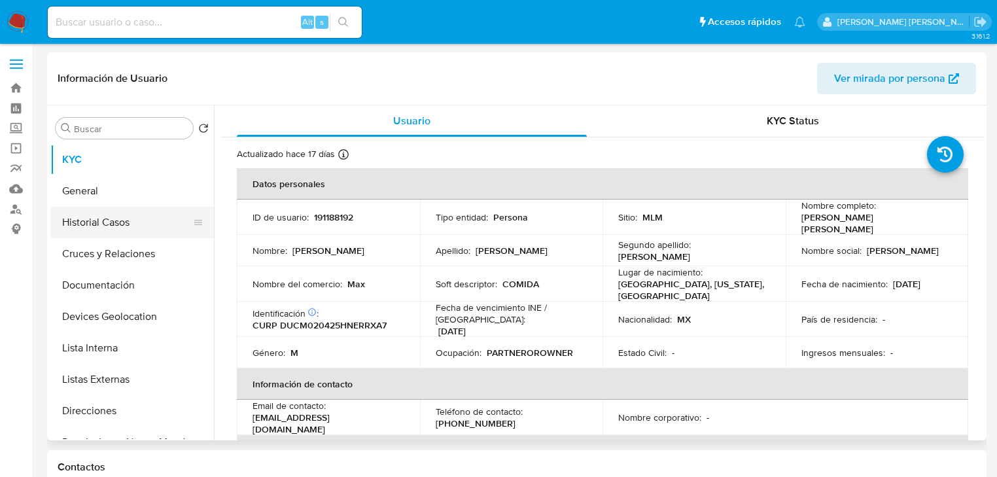
click at [103, 225] on button "Historial Casos" at bounding box center [126, 222] width 153 height 31
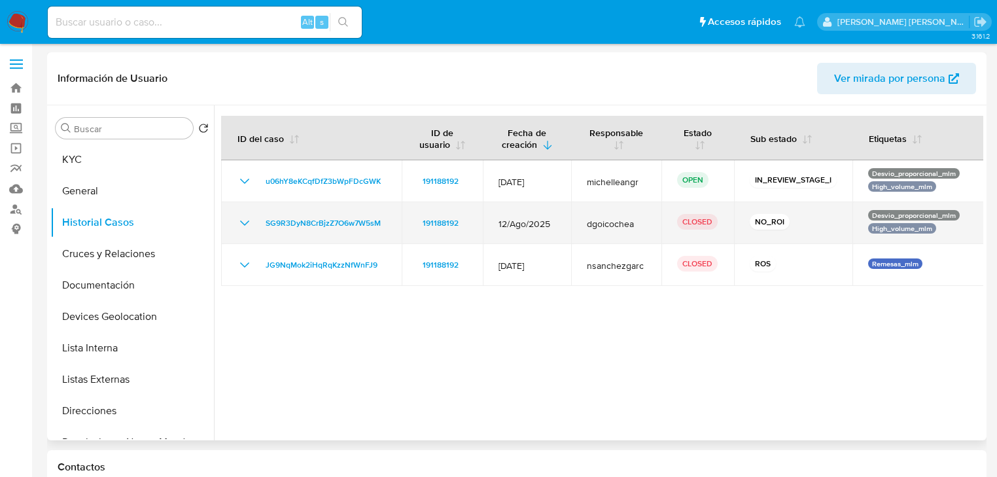
click at [241, 221] on icon "Mostrar/Ocultar" at bounding box center [244, 222] width 9 height 5
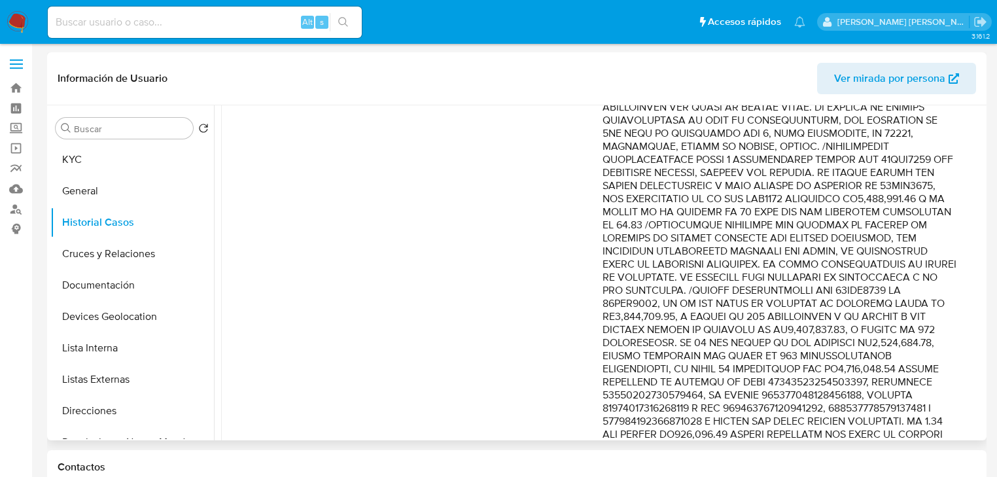
scroll to position [314, 0]
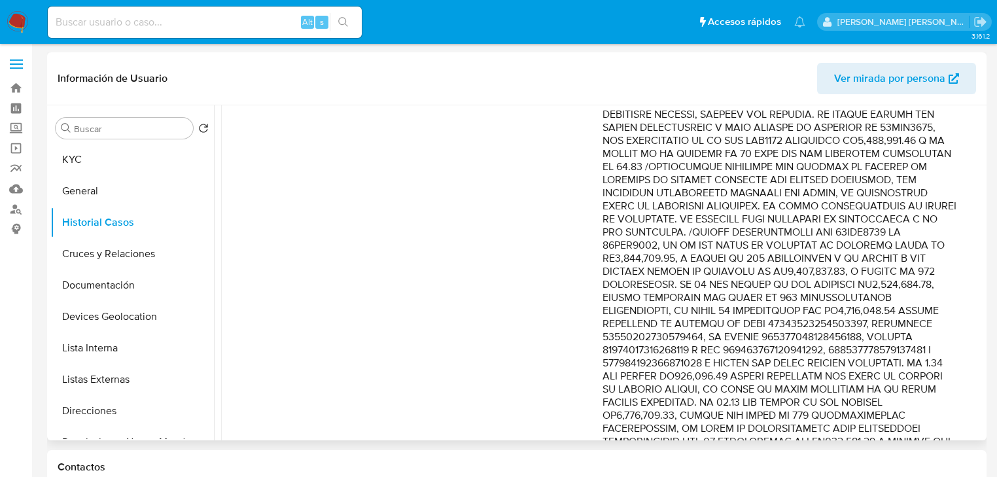
drag, startPoint x: 861, startPoint y: 204, endPoint x: 942, endPoint y: 262, distance: 99.5
click at [942, 262] on p "Comentario :" at bounding box center [780, 448] width 355 height 995
drag, startPoint x: 817, startPoint y: 301, endPoint x: 899, endPoint y: 375, distance: 110.7
click at [899, 375] on p "Comentario :" at bounding box center [780, 448] width 355 height 995
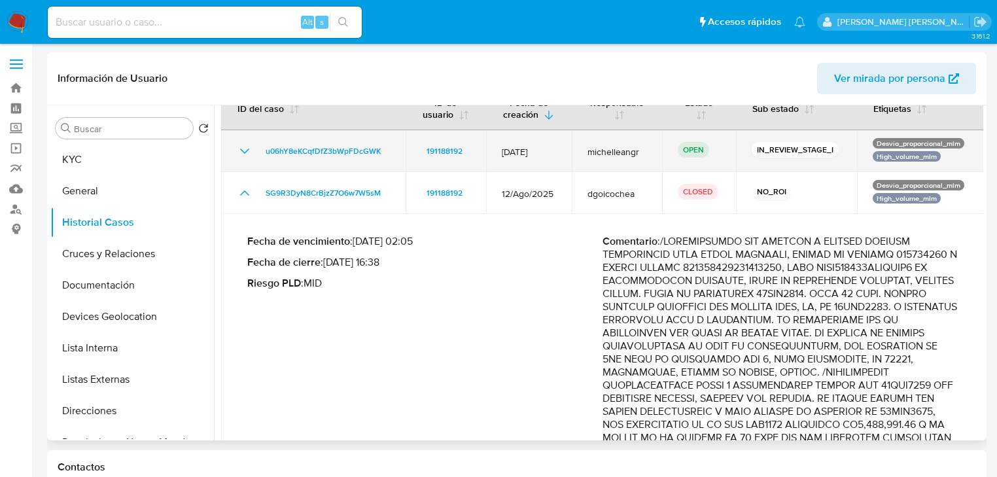
scroll to position [0, 0]
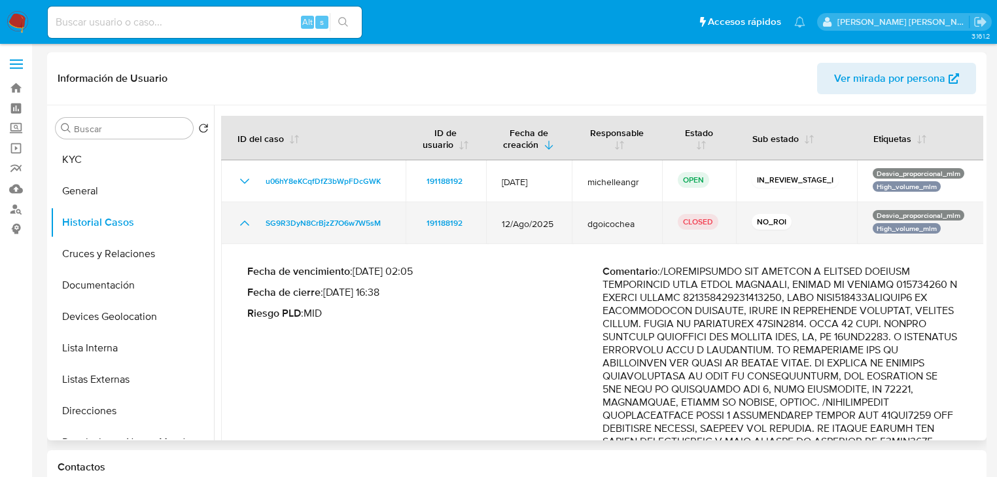
click at [243, 217] on icon "Mostrar/Ocultar" at bounding box center [245, 223] width 16 height 16
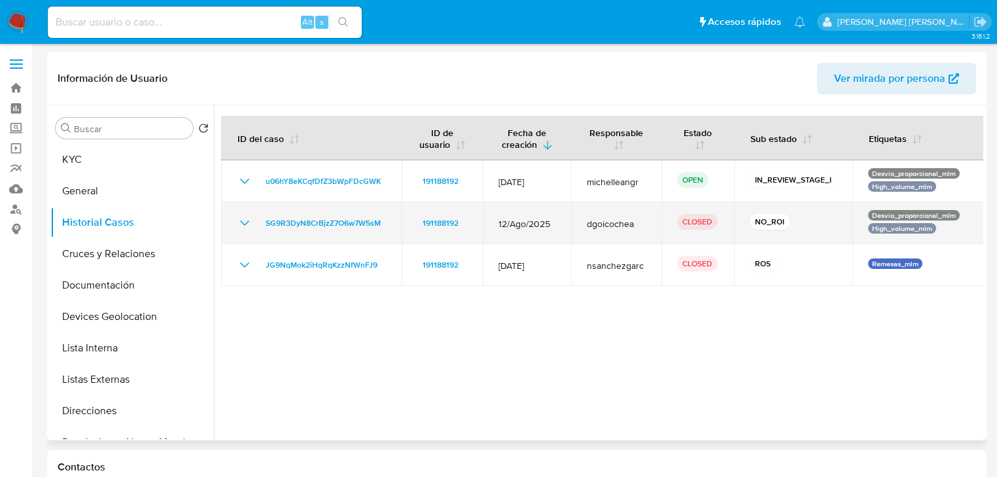
scroll to position [105, 0]
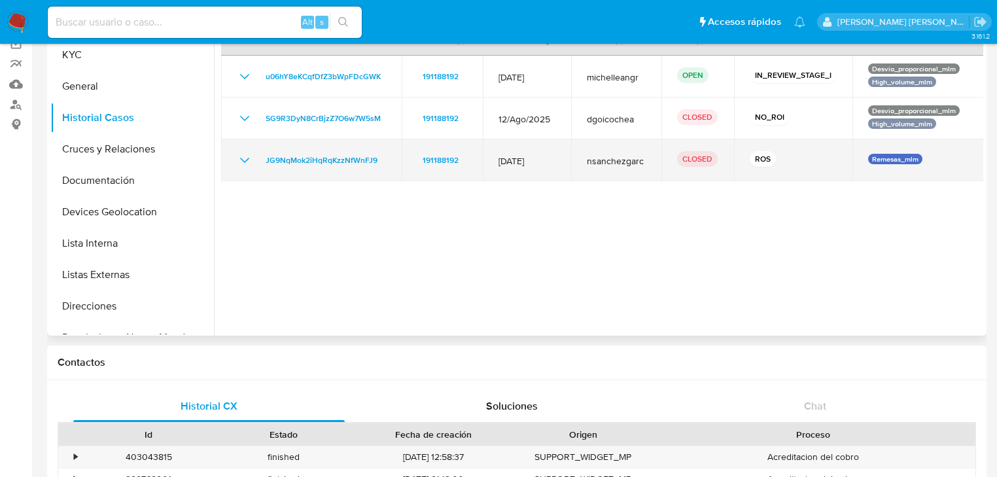
click at [241, 157] on icon "Mostrar/Ocultar" at bounding box center [245, 160] width 16 height 16
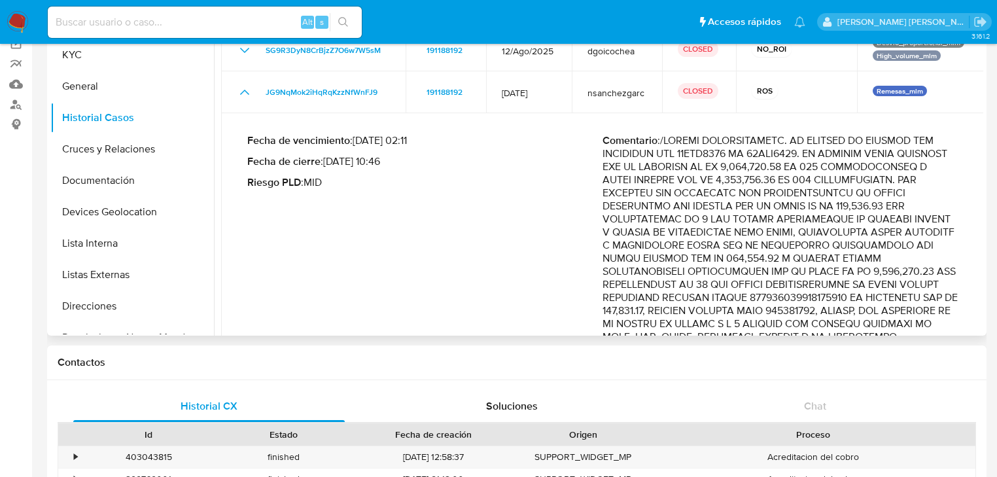
scroll to position [52, 0]
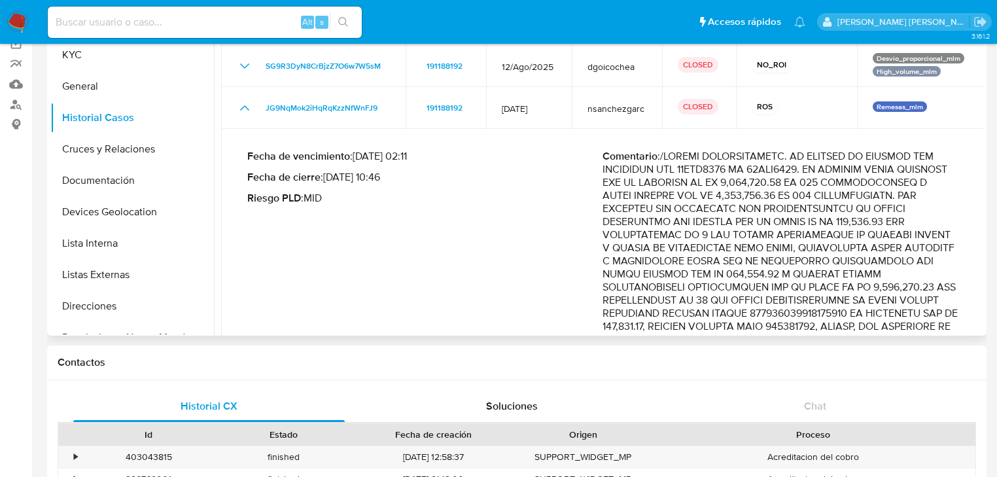
drag, startPoint x: 723, startPoint y: 167, endPoint x: 936, endPoint y: 183, distance: 213.2
click at [936, 183] on p "Comentario :" at bounding box center [780, 444] width 355 height 589
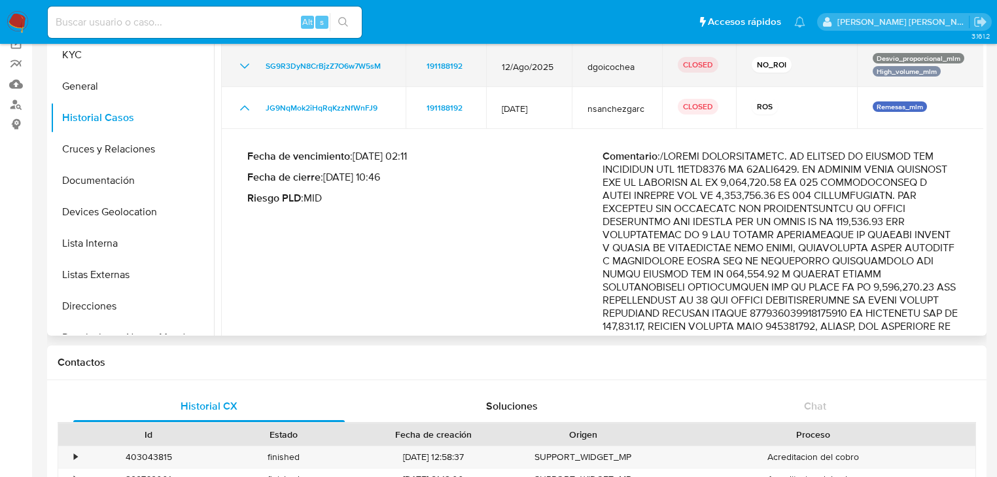
click at [246, 68] on icon "Mostrar/Ocultar" at bounding box center [245, 66] width 16 height 16
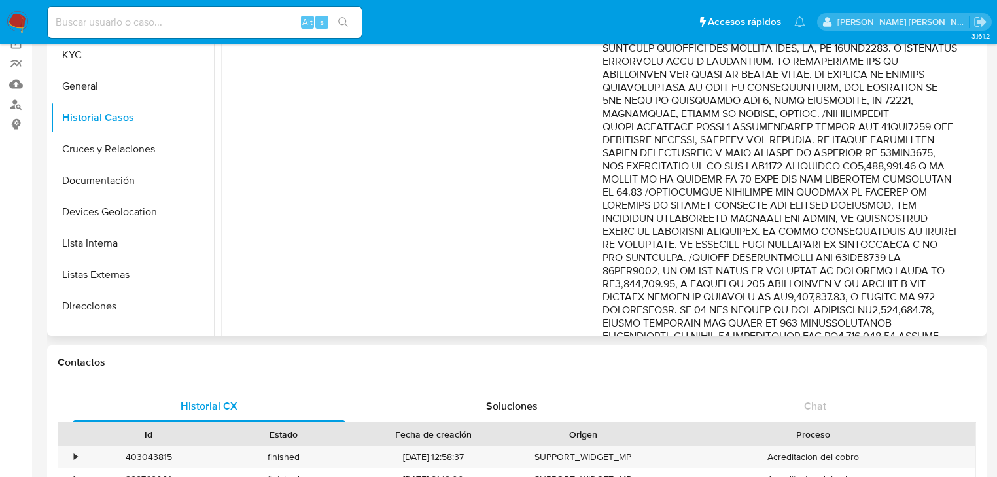
scroll to position [209, 0]
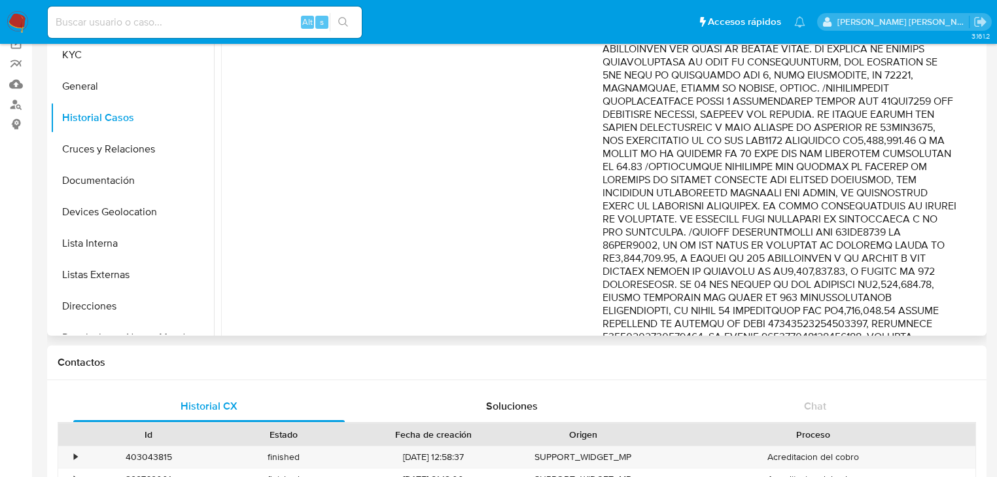
drag, startPoint x: 776, startPoint y: 233, endPoint x: 950, endPoint y: 250, distance: 174.9
click at [950, 250] on p "Comentario :" at bounding box center [780, 448] width 355 height 995
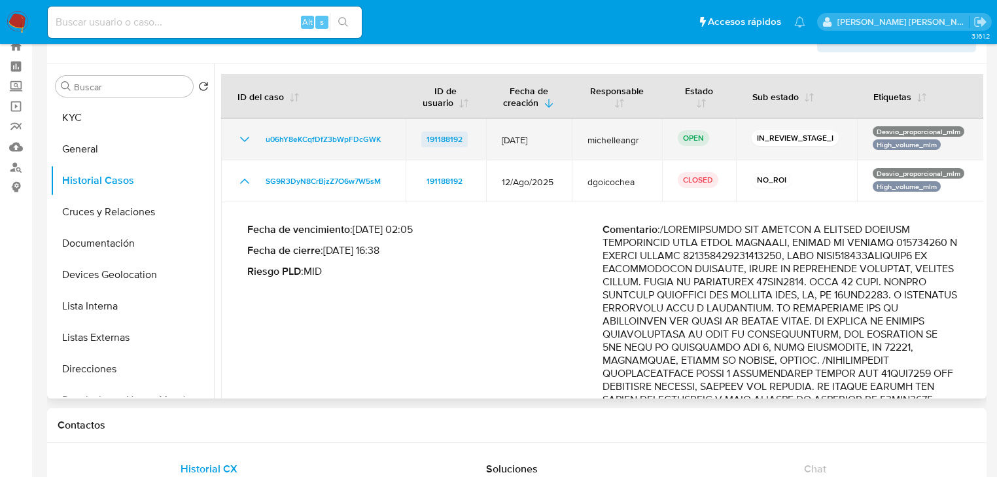
scroll to position [0, 0]
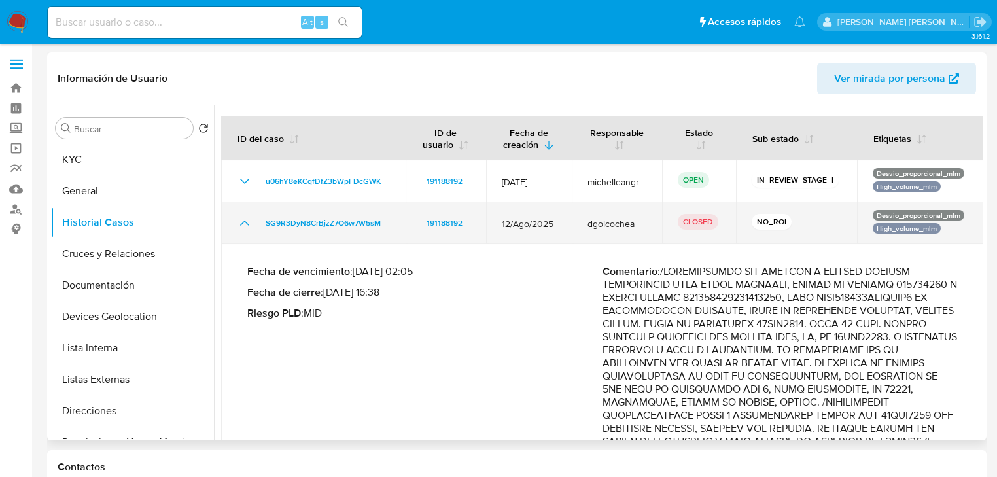
click at [245, 222] on icon "Mostrar/Ocultar" at bounding box center [245, 223] width 16 height 16
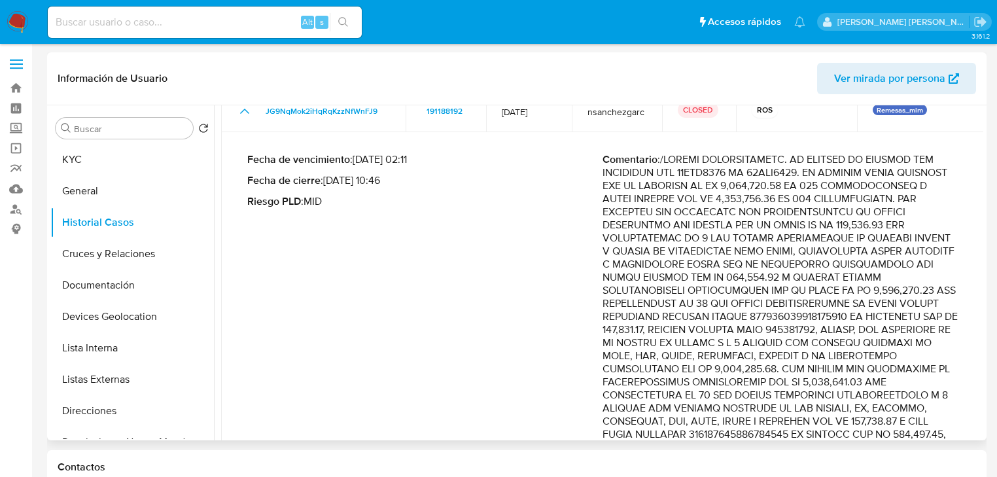
scroll to position [157, 0]
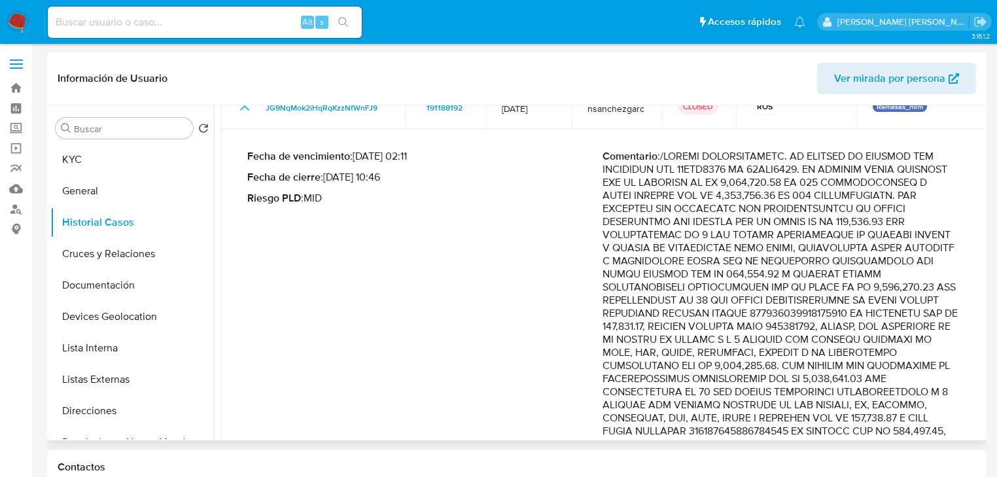
drag, startPoint x: 684, startPoint y: 170, endPoint x: 768, endPoint y: 169, distance: 84.4
click at [768, 169] on p "Comentario :" at bounding box center [780, 444] width 355 height 589
drag, startPoint x: 115, startPoint y: 205, endPoint x: 110, endPoint y: 183, distance: 23.4
click at [113, 202] on button "General" at bounding box center [126, 190] width 153 height 31
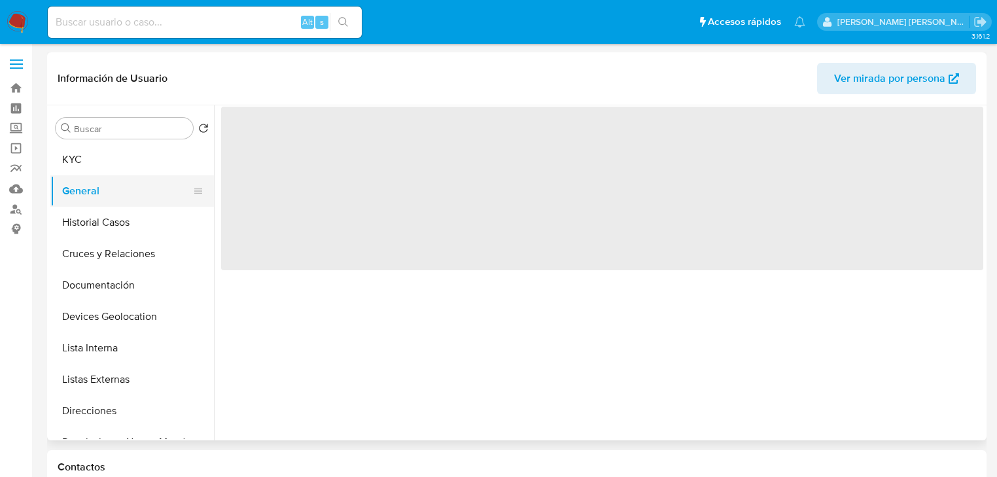
scroll to position [0, 0]
click at [109, 163] on button "KYC" at bounding box center [126, 159] width 153 height 31
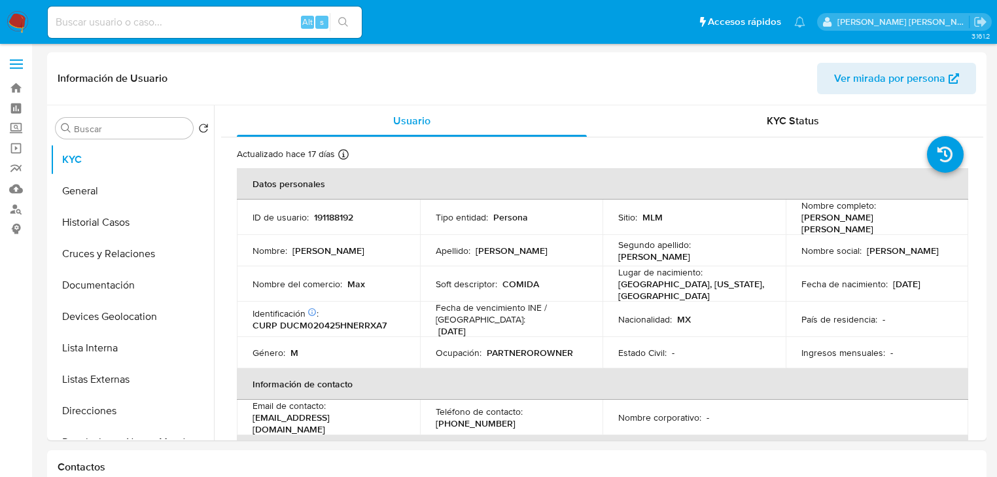
click at [147, 23] on input at bounding box center [205, 22] width 314 height 17
paste input "2548355026"
type input "2548355026"
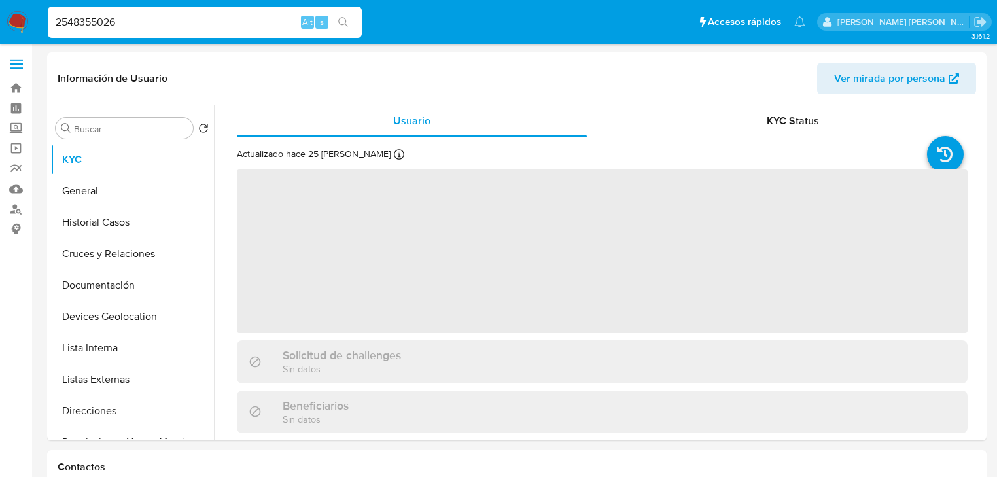
select select "10"
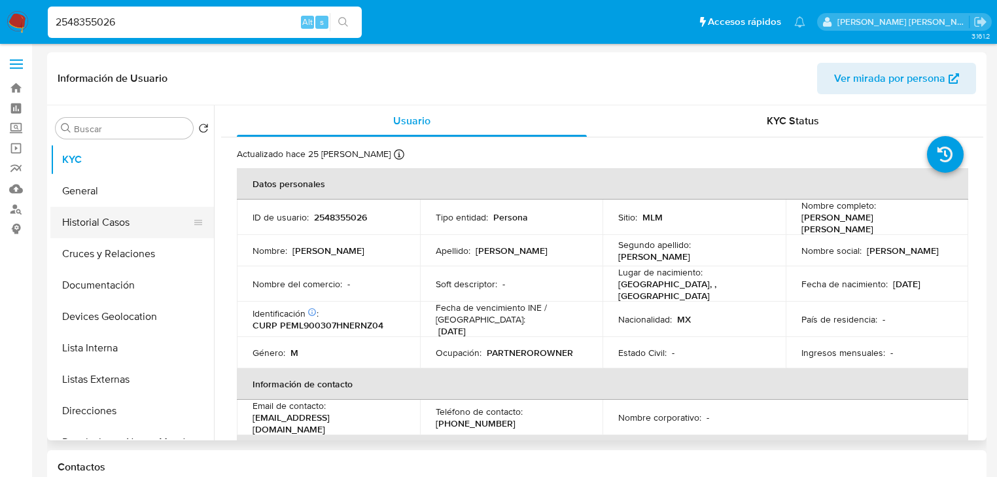
click at [113, 227] on button "Historial Casos" at bounding box center [126, 222] width 153 height 31
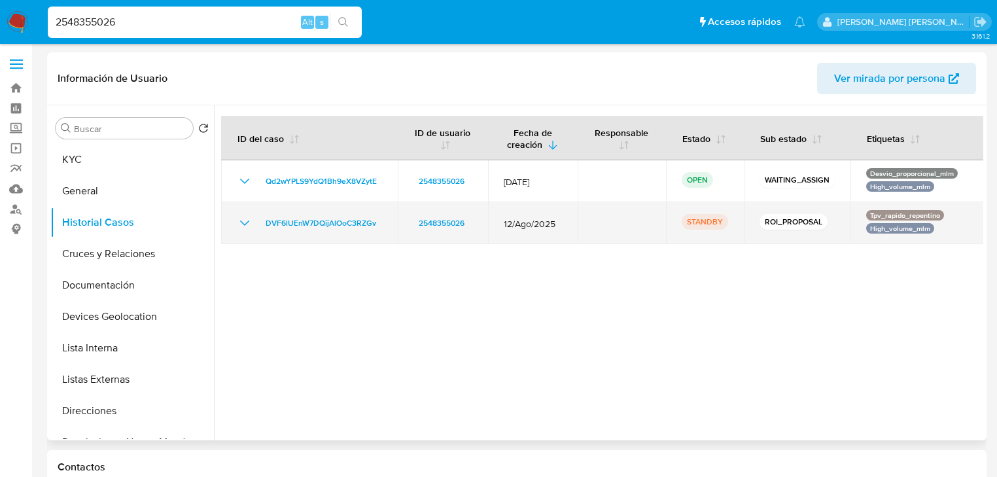
click at [244, 226] on icon "Mostrar/Ocultar" at bounding box center [245, 223] width 16 height 16
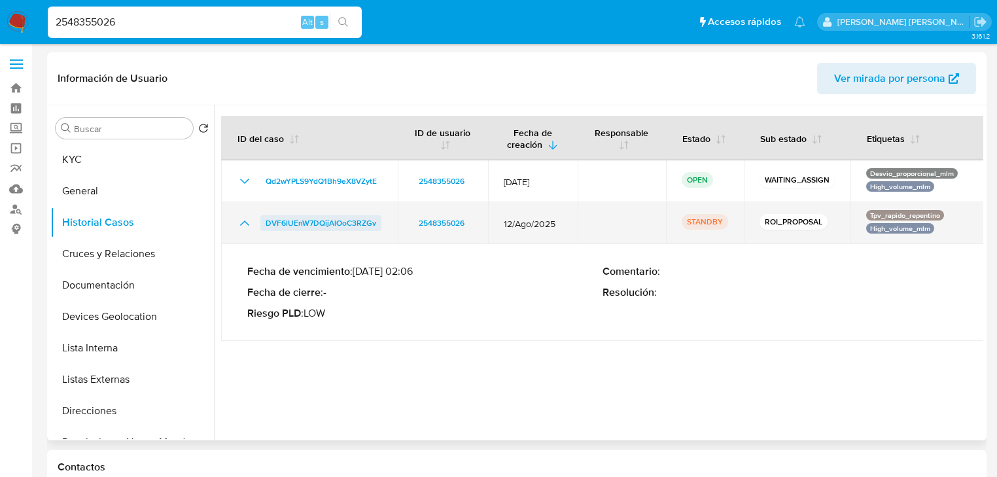
click at [320, 222] on span "DVF6lUEnW7DQijAlOoC3RZGv" at bounding box center [321, 223] width 111 height 16
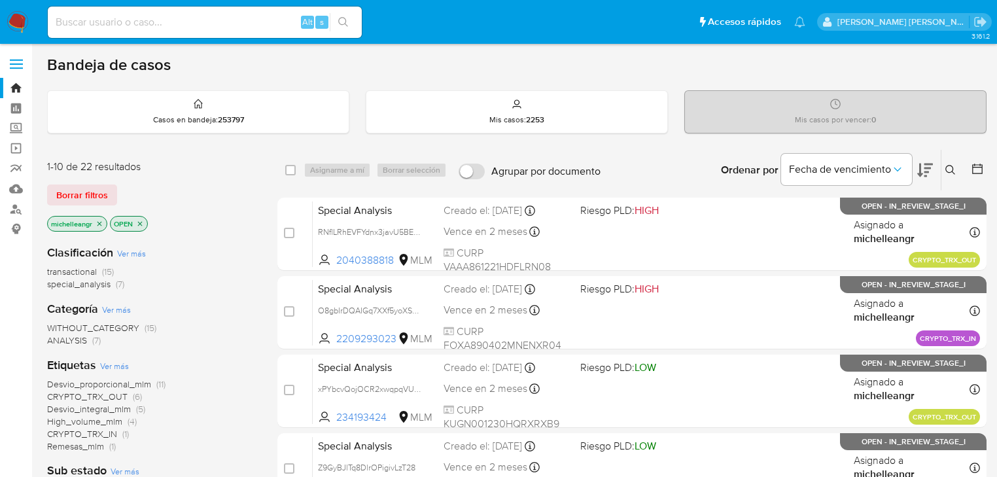
click at [107, 29] on input at bounding box center [205, 22] width 314 height 17
paste input "191188192"
type input "191188192"
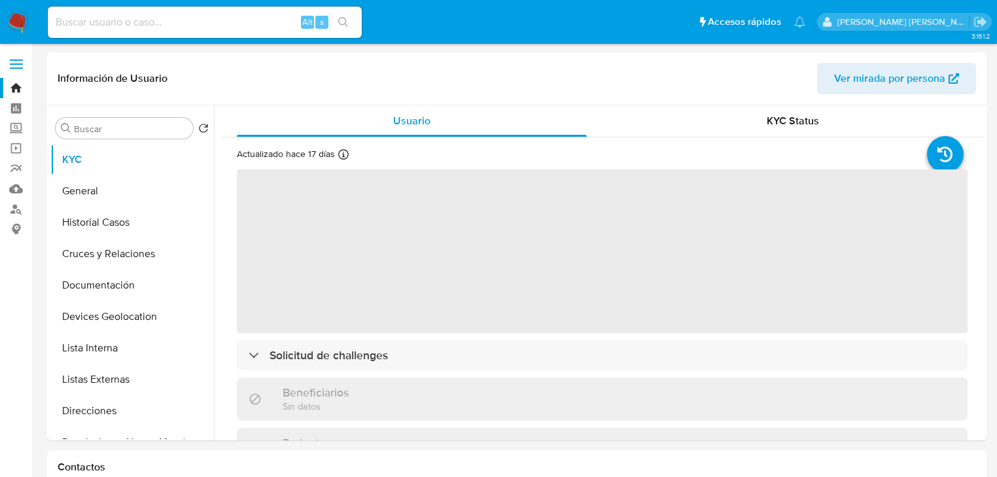
select select "10"
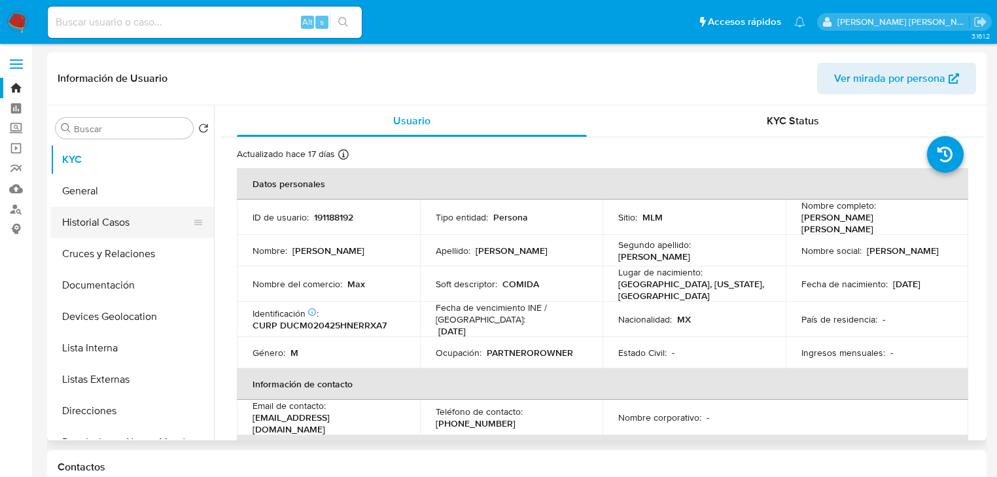
click at [107, 234] on button "Historial Casos" at bounding box center [126, 222] width 153 height 31
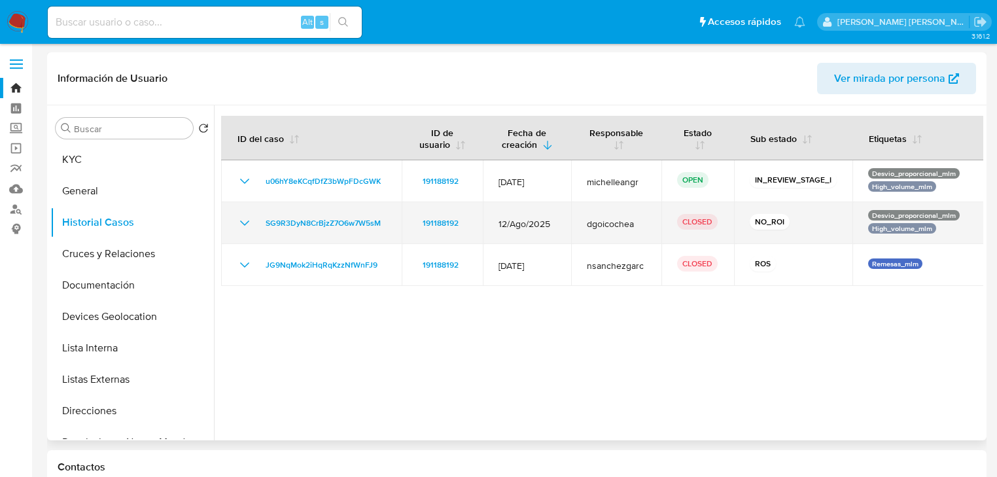
click at [245, 222] on icon "Mostrar/Ocultar" at bounding box center [245, 223] width 16 height 16
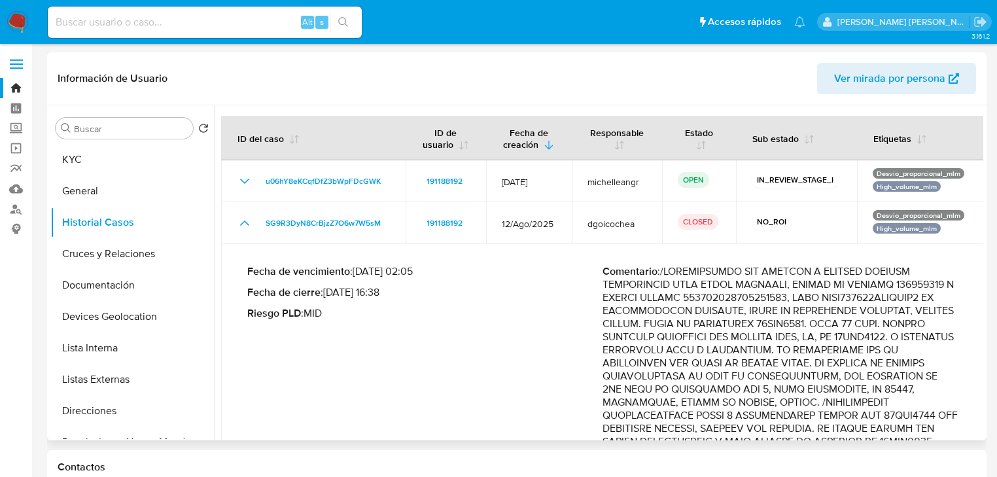
drag, startPoint x: 387, startPoint y: 275, endPoint x: 434, endPoint y: 277, distance: 47.8
click at [434, 277] on p "Fecha de vencimiento : 11/10/2025 02:05" at bounding box center [424, 271] width 355 height 13
drag, startPoint x: 343, startPoint y: 291, endPoint x: 308, endPoint y: 291, distance: 34.7
click at [308, 291] on p "Fecha de cierre : 24/09/2025 16:38" at bounding box center [424, 292] width 355 height 13
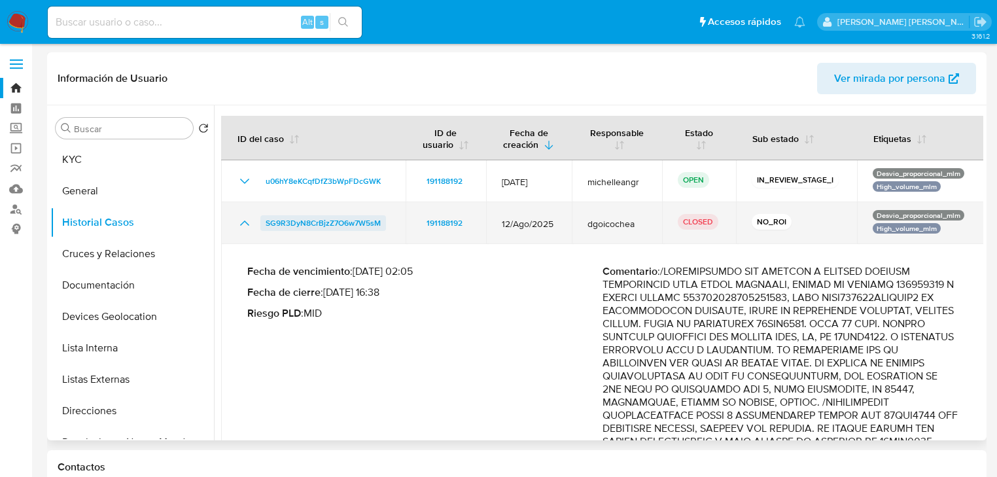
click at [357, 223] on span "SG9R3DyN8CrBjzZ7O6w7W5sM" at bounding box center [323, 223] width 115 height 16
drag, startPoint x: 294, startPoint y: 294, endPoint x: 398, endPoint y: 213, distance: 131.4
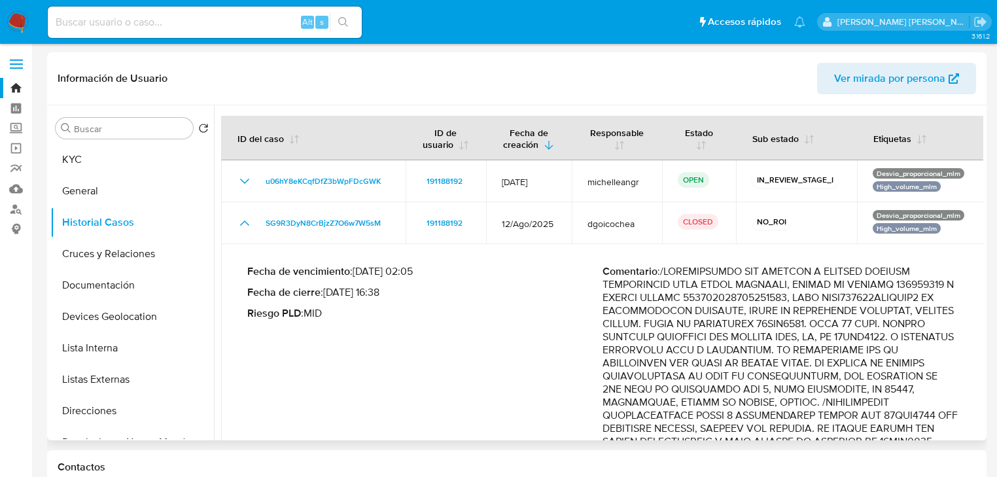
drag, startPoint x: 319, startPoint y: 308, endPoint x: 321, endPoint y: 296, distance: 11.8
click at [319, 307] on p "Riesgo PLD : MID" at bounding box center [424, 313] width 355 height 13
drag, startPoint x: 321, startPoint y: 296, endPoint x: 474, endPoint y: 268, distance: 155.7
click at [489, 298] on p "Fecha de cierre : 24/09/2025 16:38" at bounding box center [424, 292] width 355 height 13
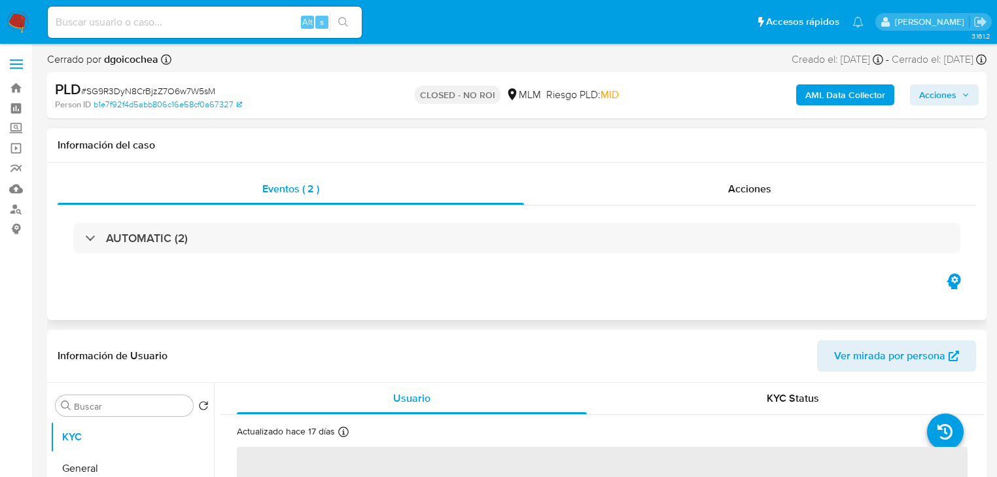
select select "10"
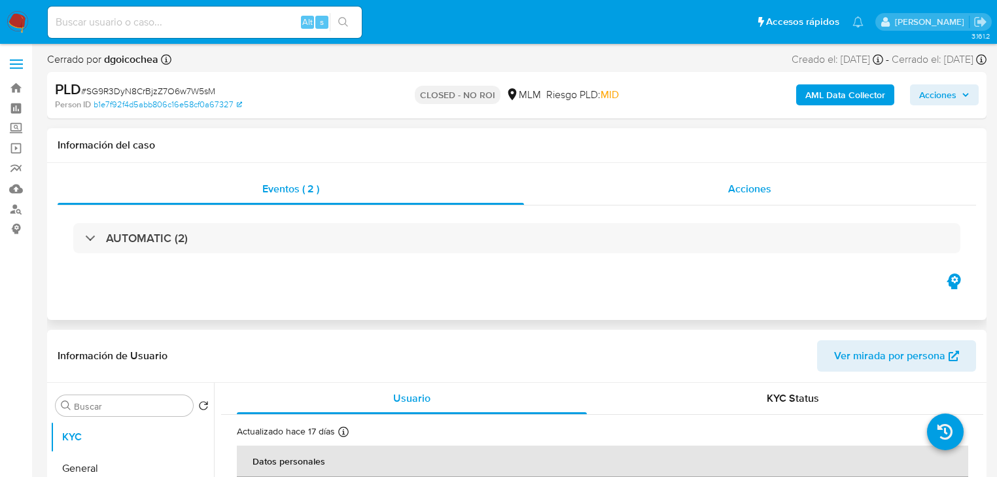
click at [738, 186] on span "Acciones" at bounding box center [749, 188] width 43 height 15
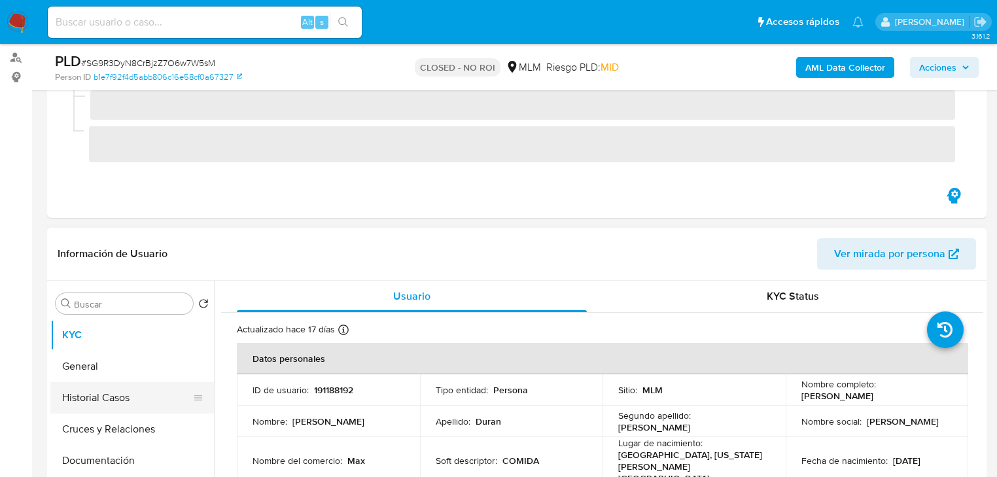
scroll to position [157, 0]
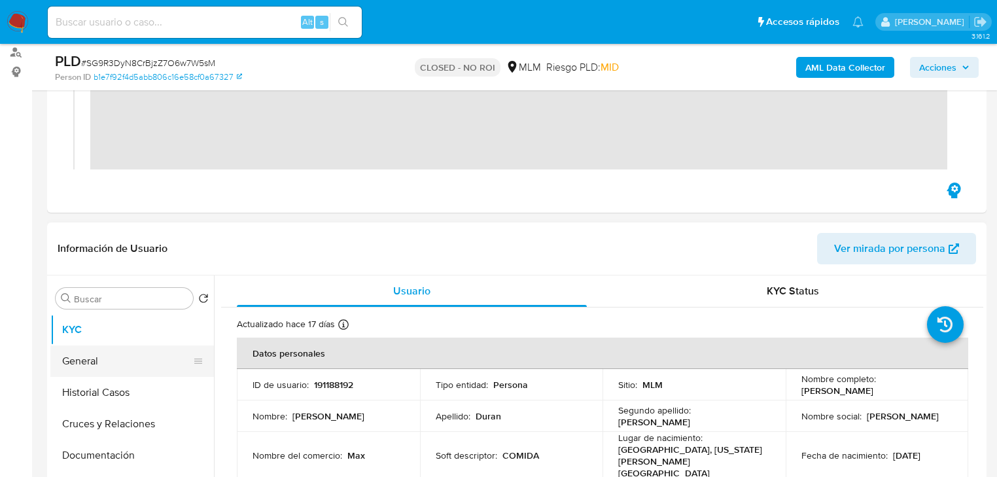
click at [118, 366] on button "General" at bounding box center [126, 360] width 153 height 31
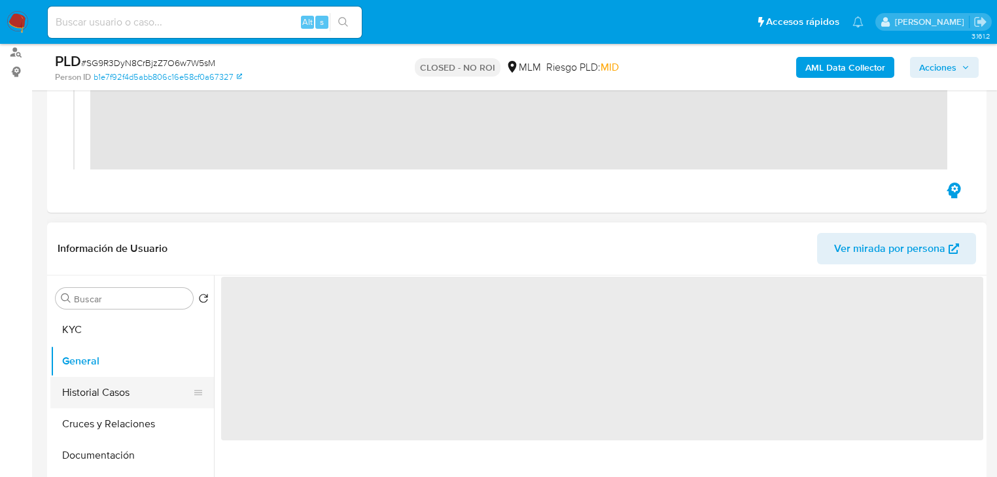
click at [110, 395] on button "Historial Casos" at bounding box center [126, 392] width 153 height 31
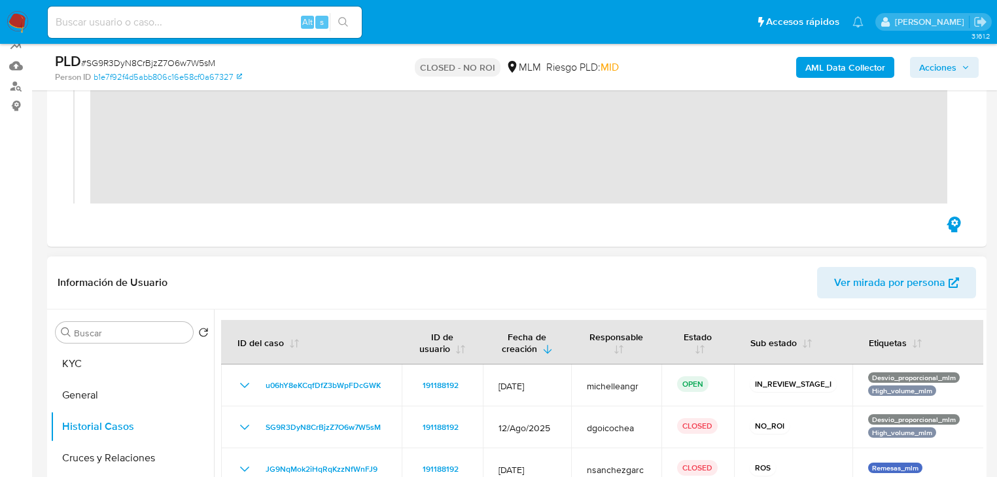
scroll to position [105, 0]
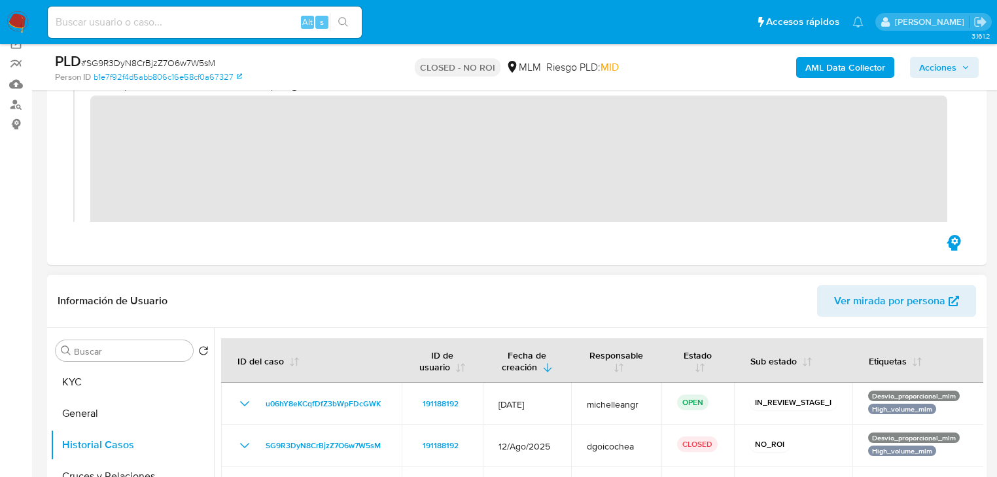
click at [89, 391] on button "KYC" at bounding box center [126, 381] width 153 height 31
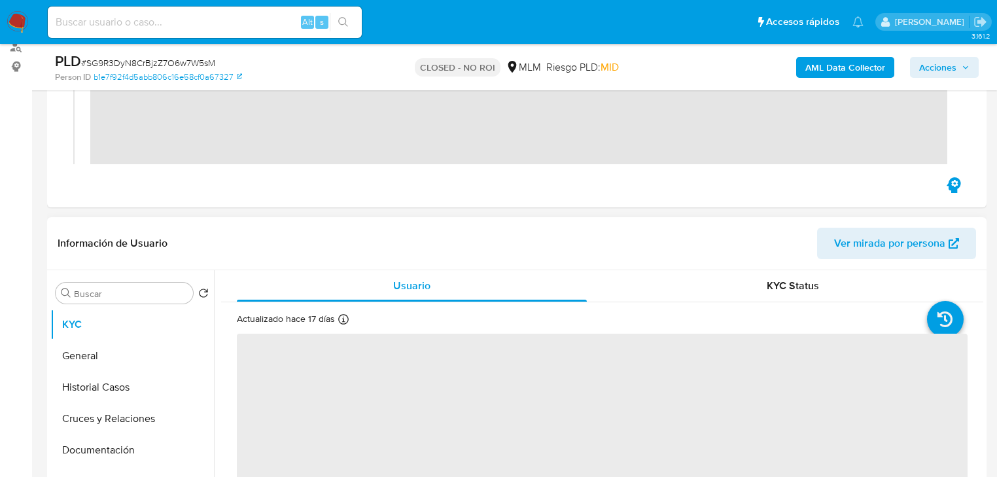
scroll to position [209, 0]
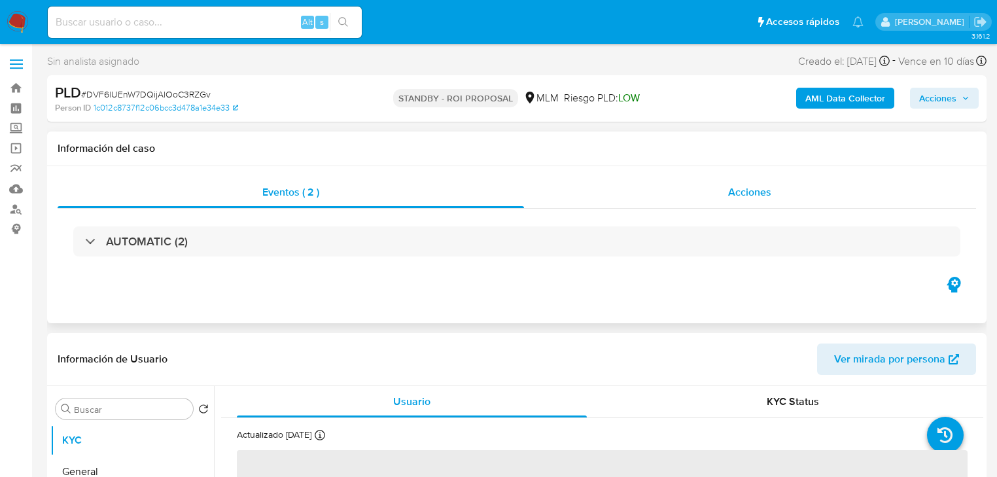
click at [761, 191] on span "Acciones" at bounding box center [749, 192] width 43 height 15
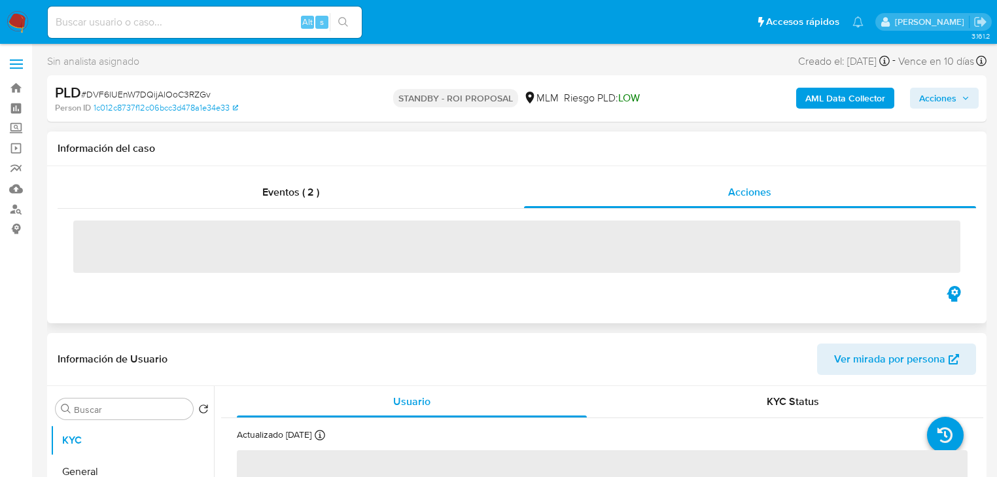
select select "10"
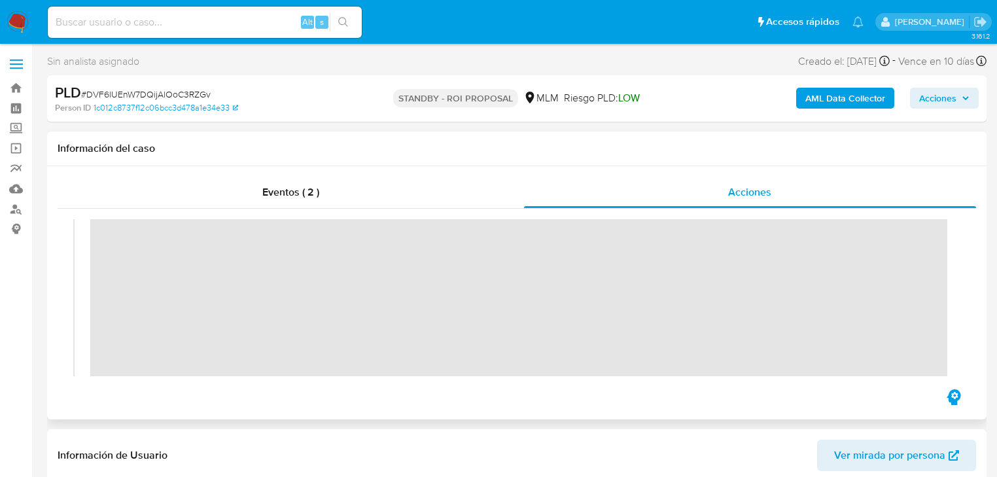
scroll to position [137, 0]
